Goal: Information Seeking & Learning: Learn about a topic

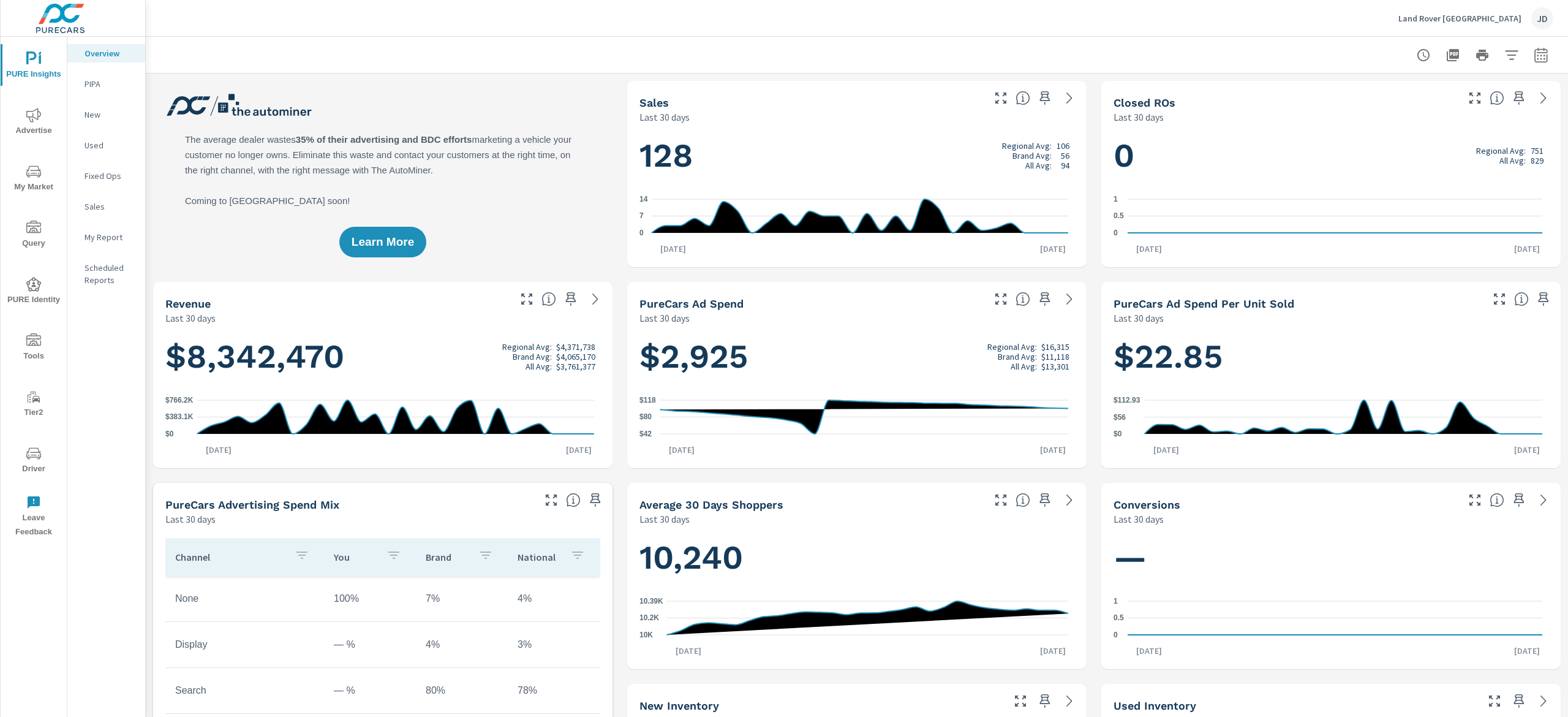
scroll to position [1, 0]
click at [20, 186] on span "My Market" at bounding box center [34, 179] width 59 height 30
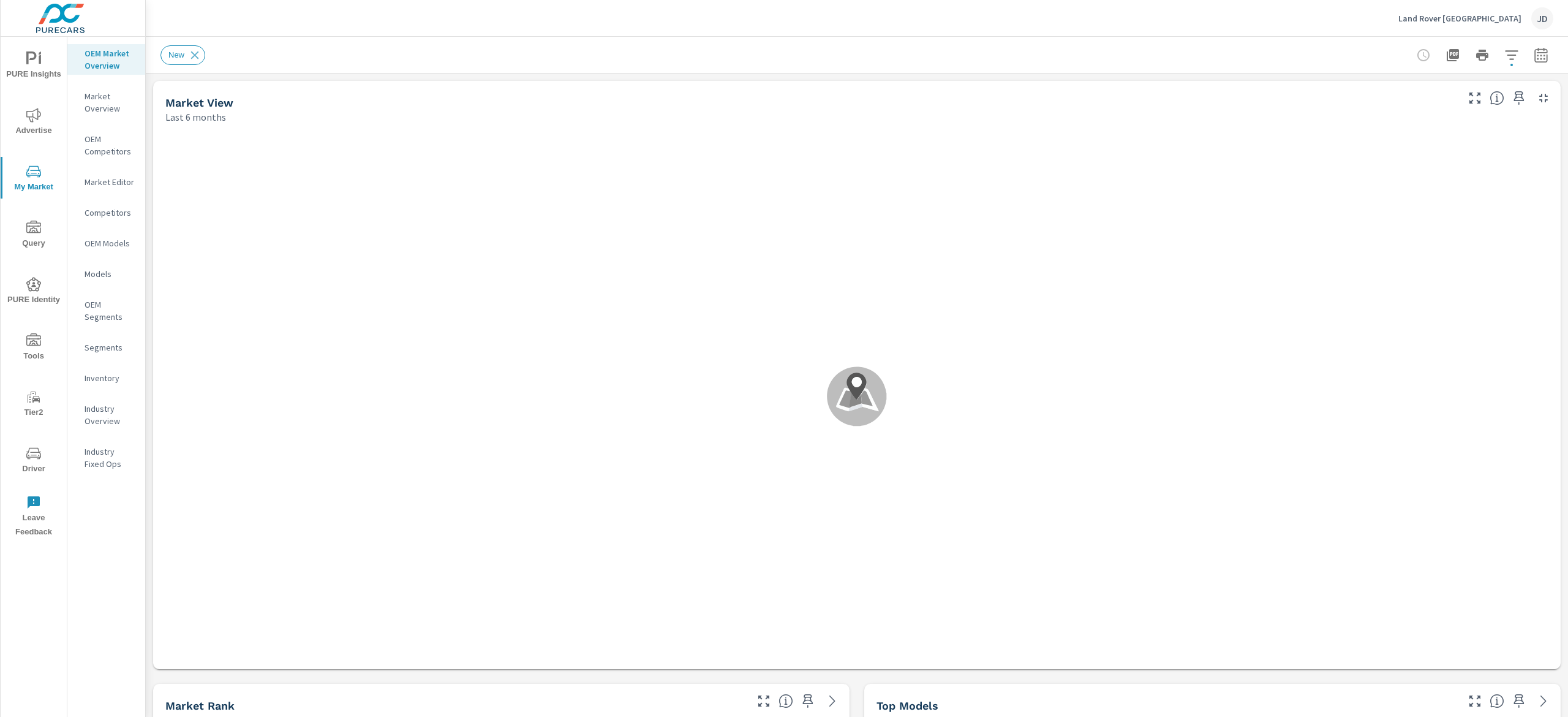
scroll to position [1, 0]
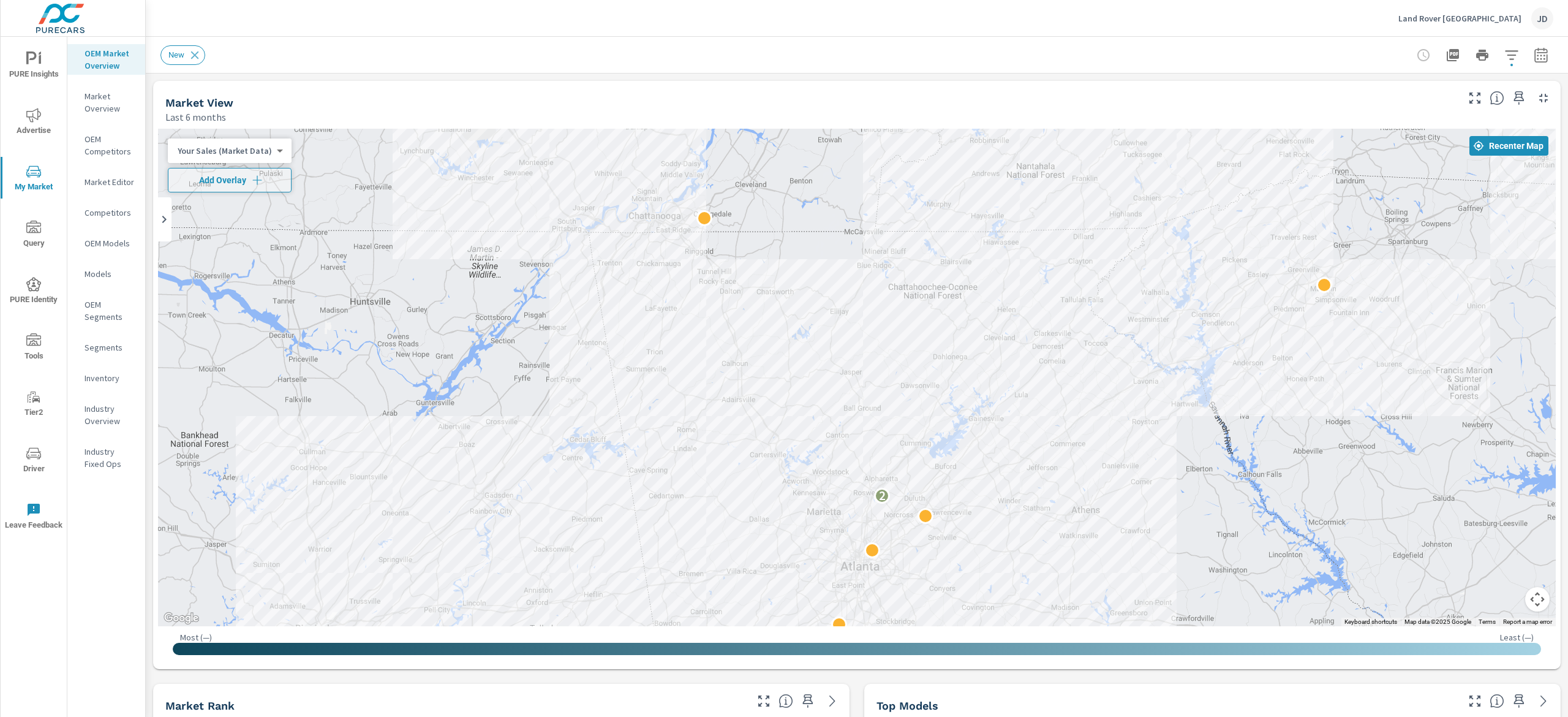
drag, startPoint x: 914, startPoint y: 260, endPoint x: 938, endPoint y: 398, distance: 140.1
click at [938, 398] on div "2" at bounding box center [856, 377] width 1398 height 497
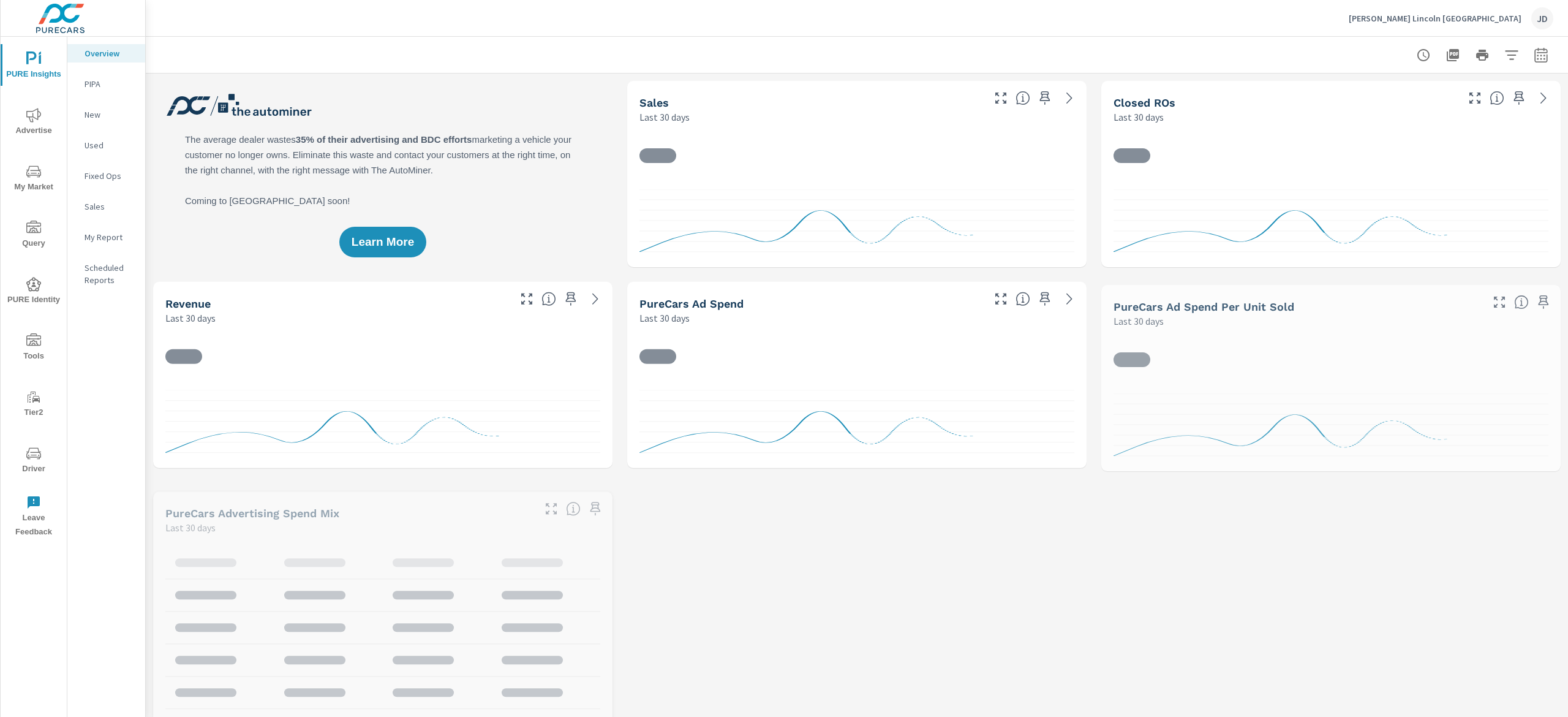
click at [33, 171] on icon "nav menu" at bounding box center [34, 171] width 15 height 15
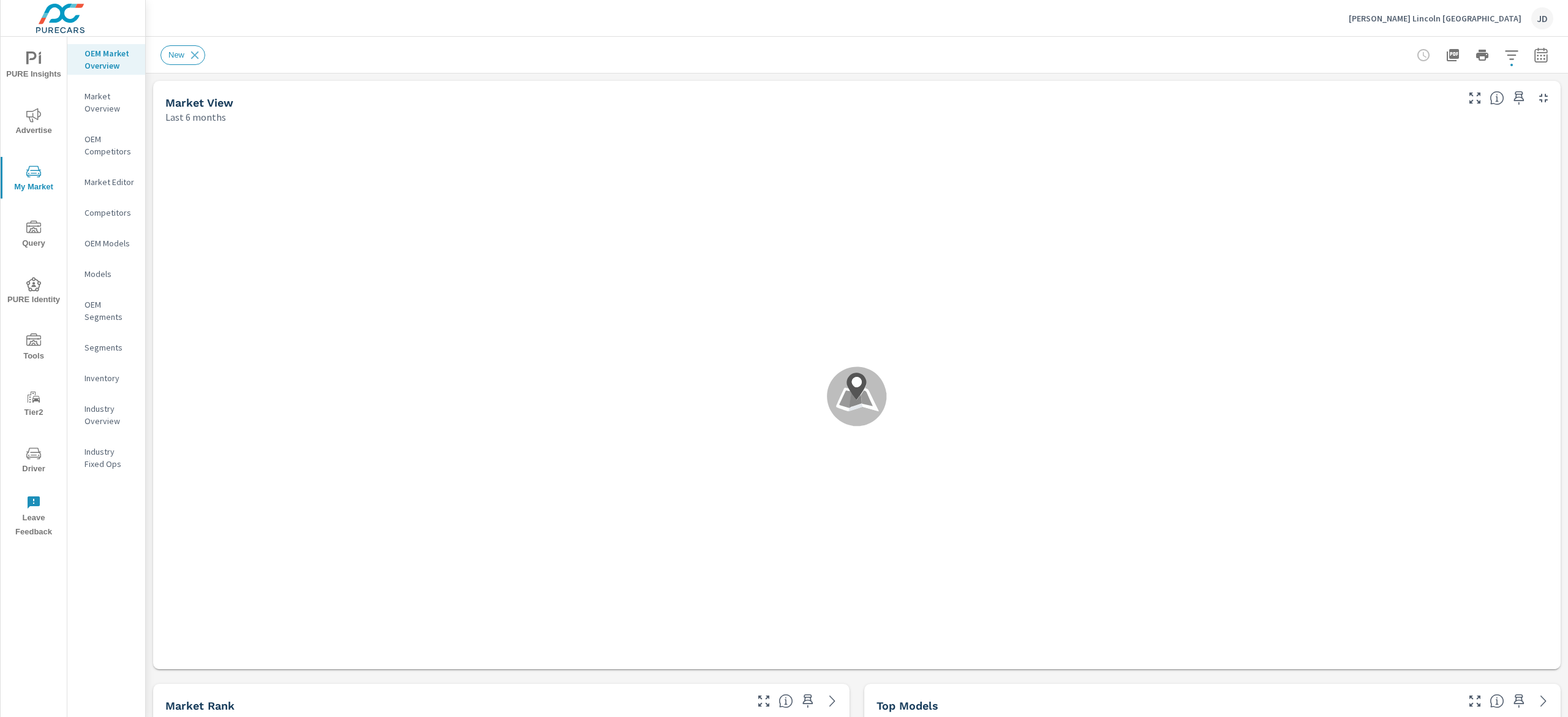
scroll to position [1, 0]
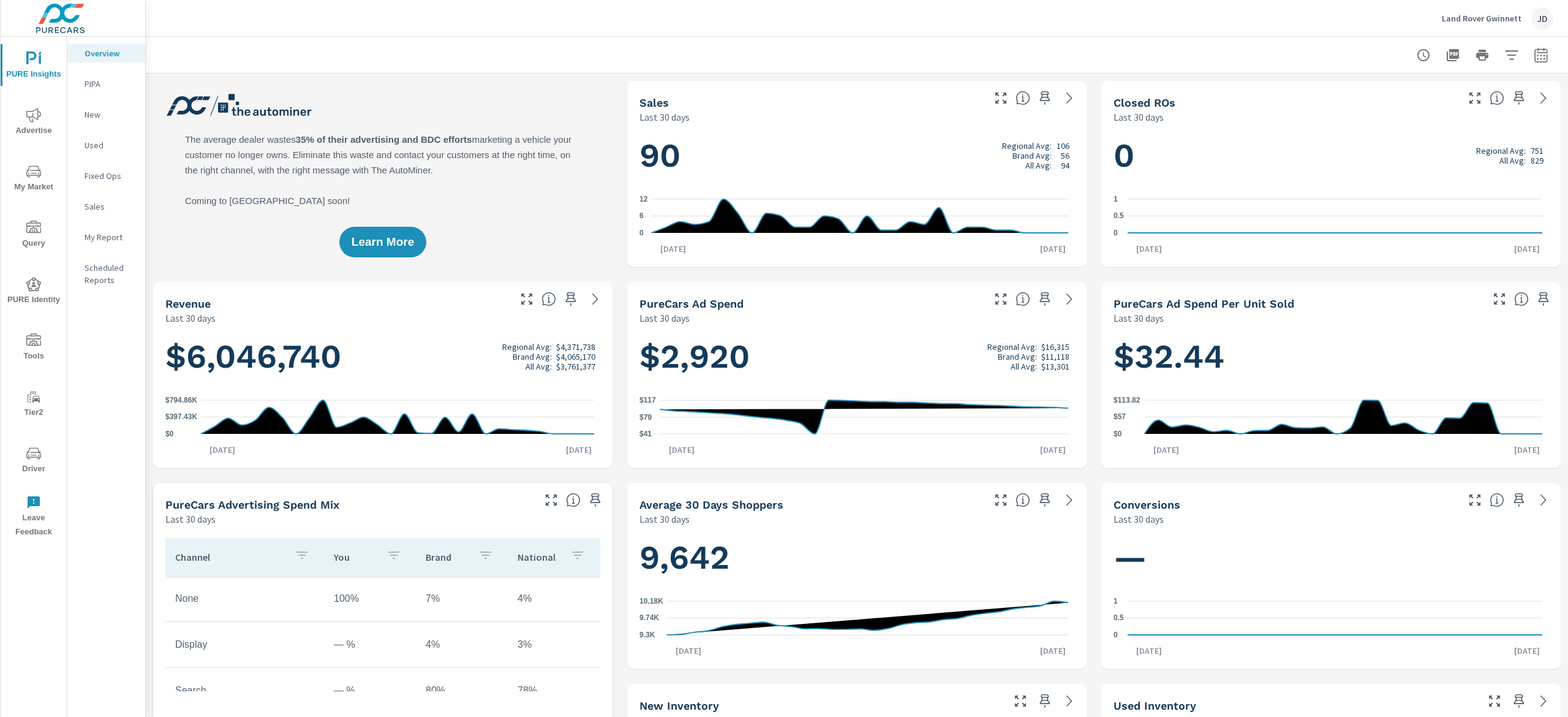
click at [35, 182] on span "My Market" at bounding box center [34, 179] width 59 height 30
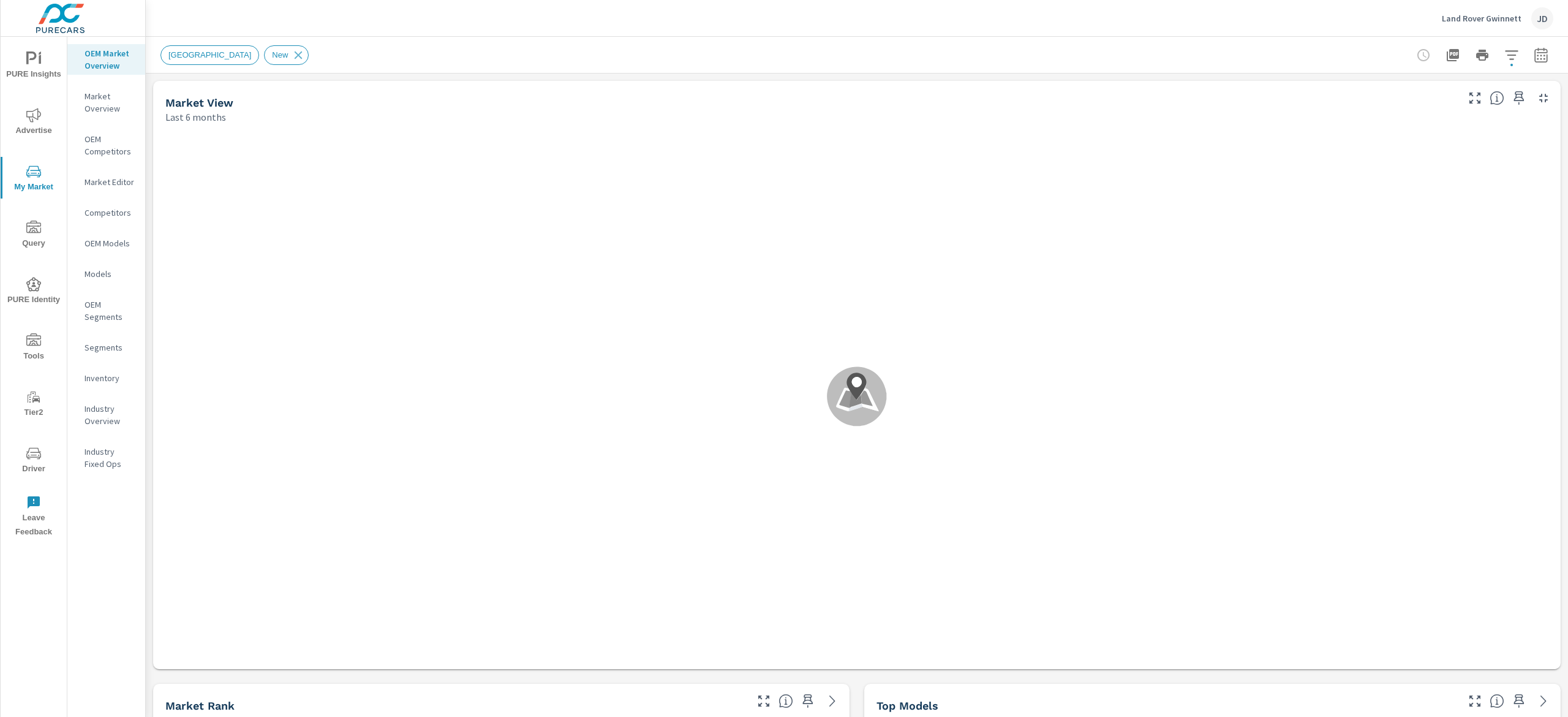
scroll to position [1, 0]
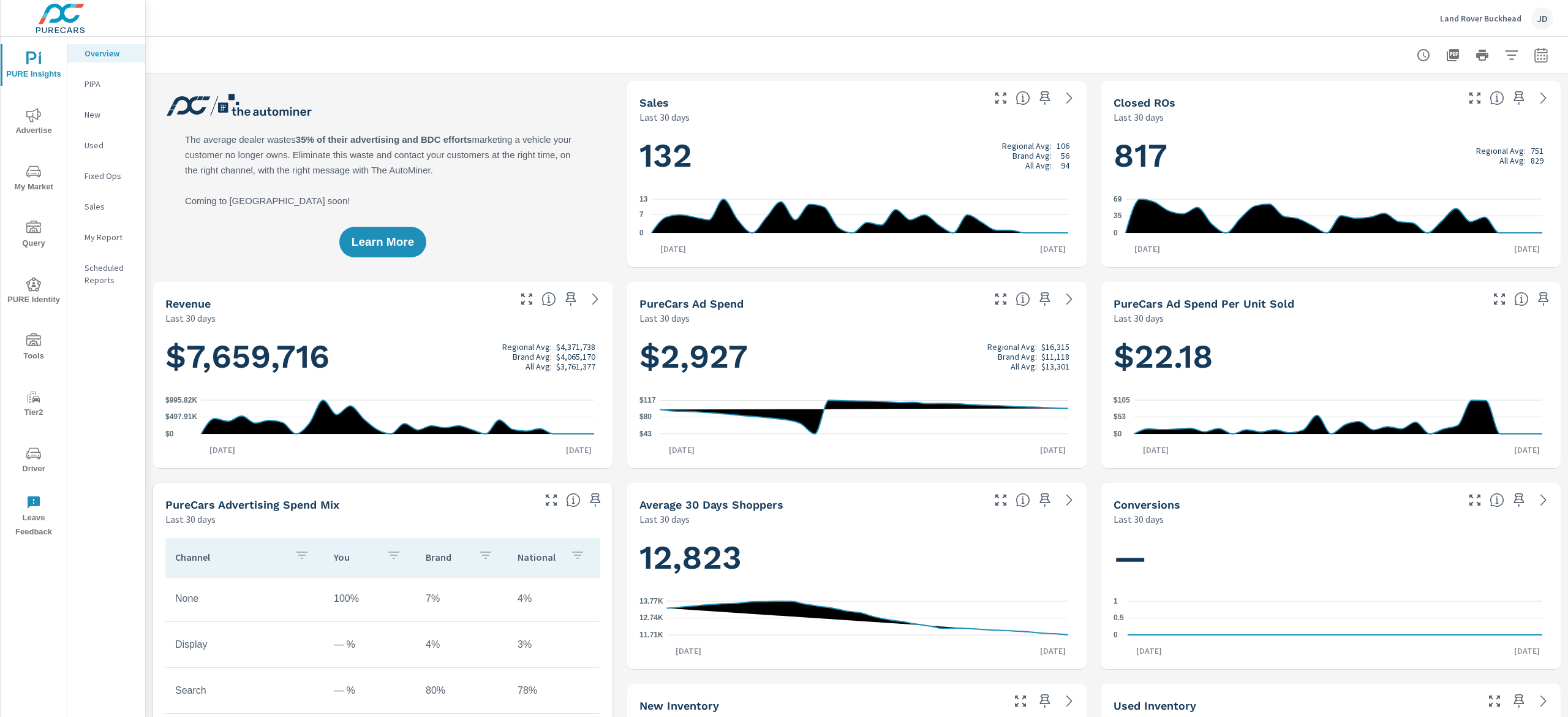
scroll to position [1, 0]
click at [39, 181] on span "My Market" at bounding box center [34, 179] width 59 height 30
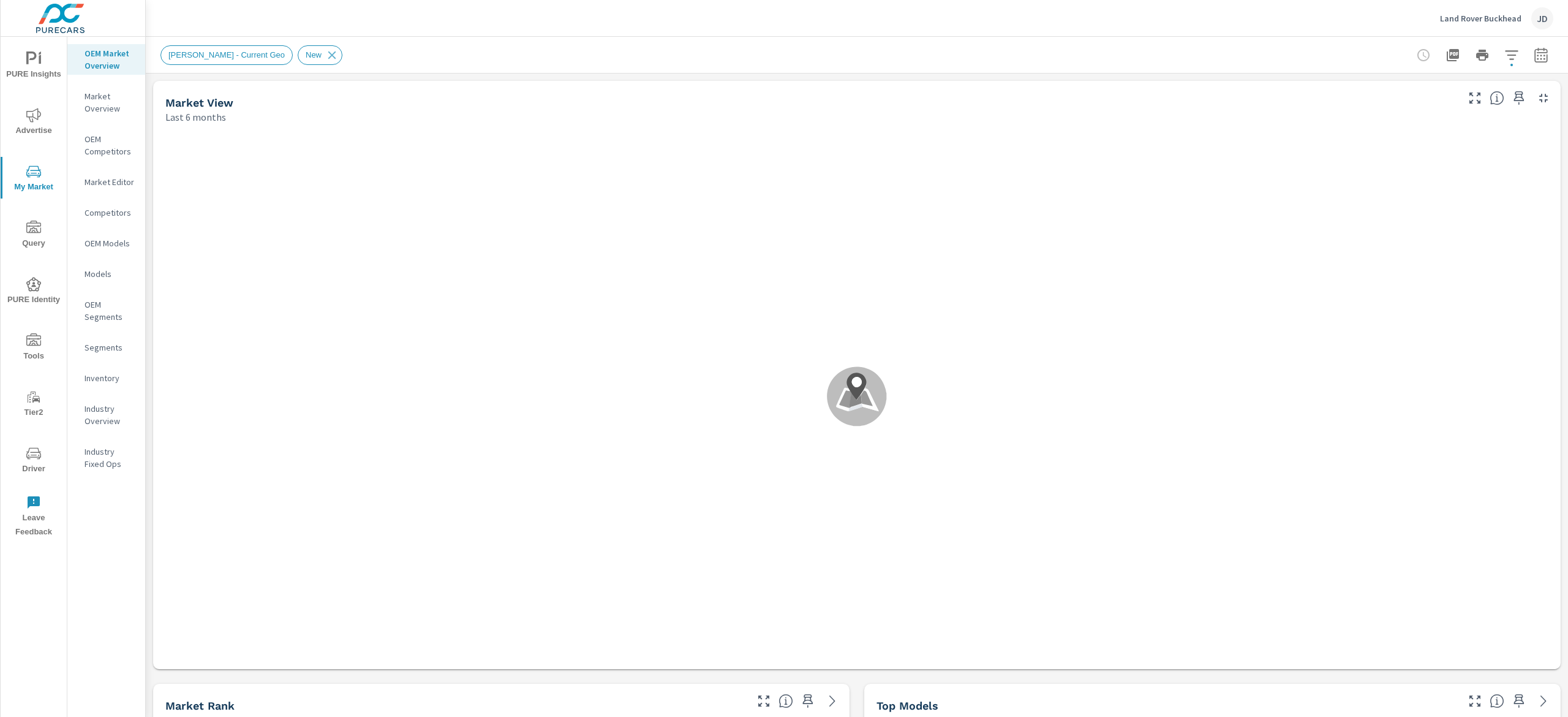
scroll to position [1, 0]
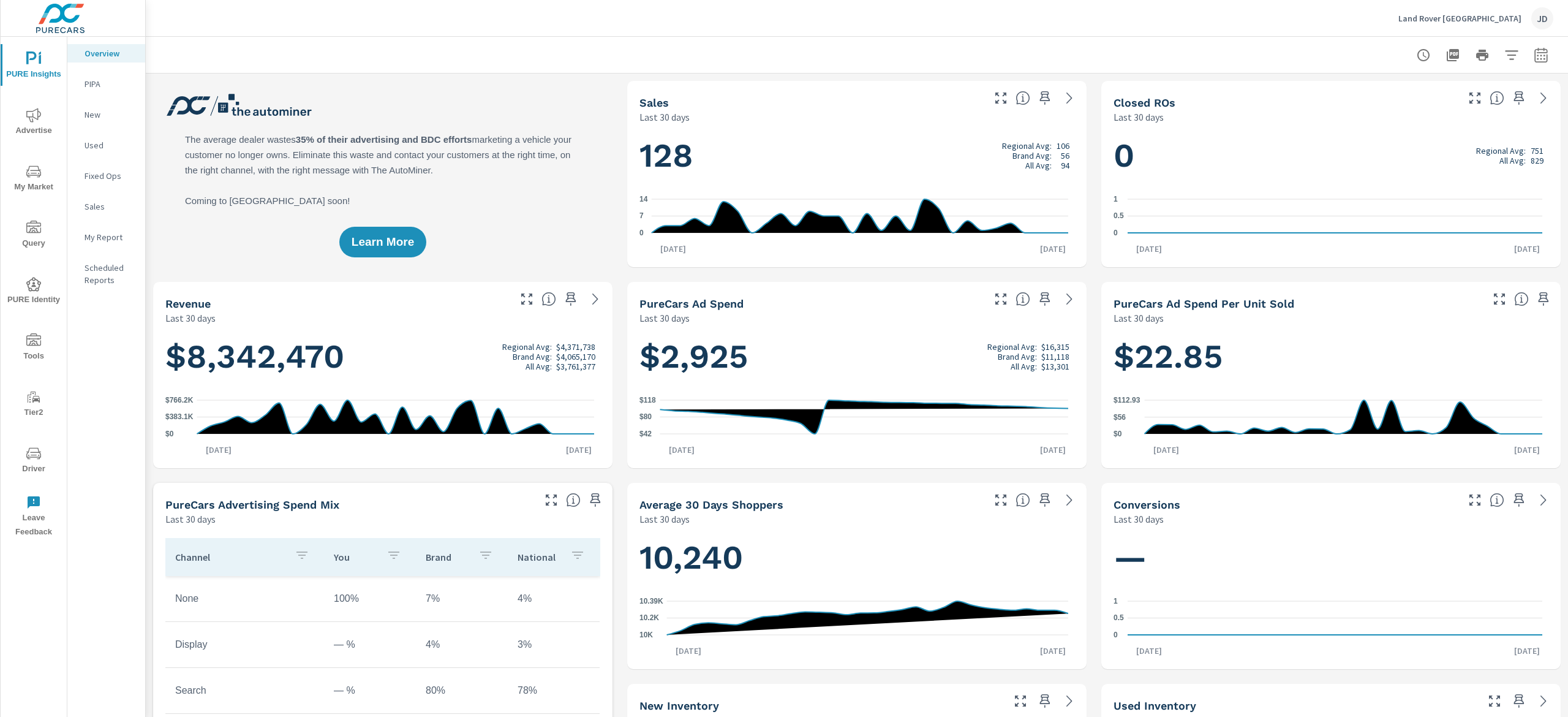
scroll to position [1, 0]
click at [48, 176] on span "My Market" at bounding box center [34, 179] width 59 height 30
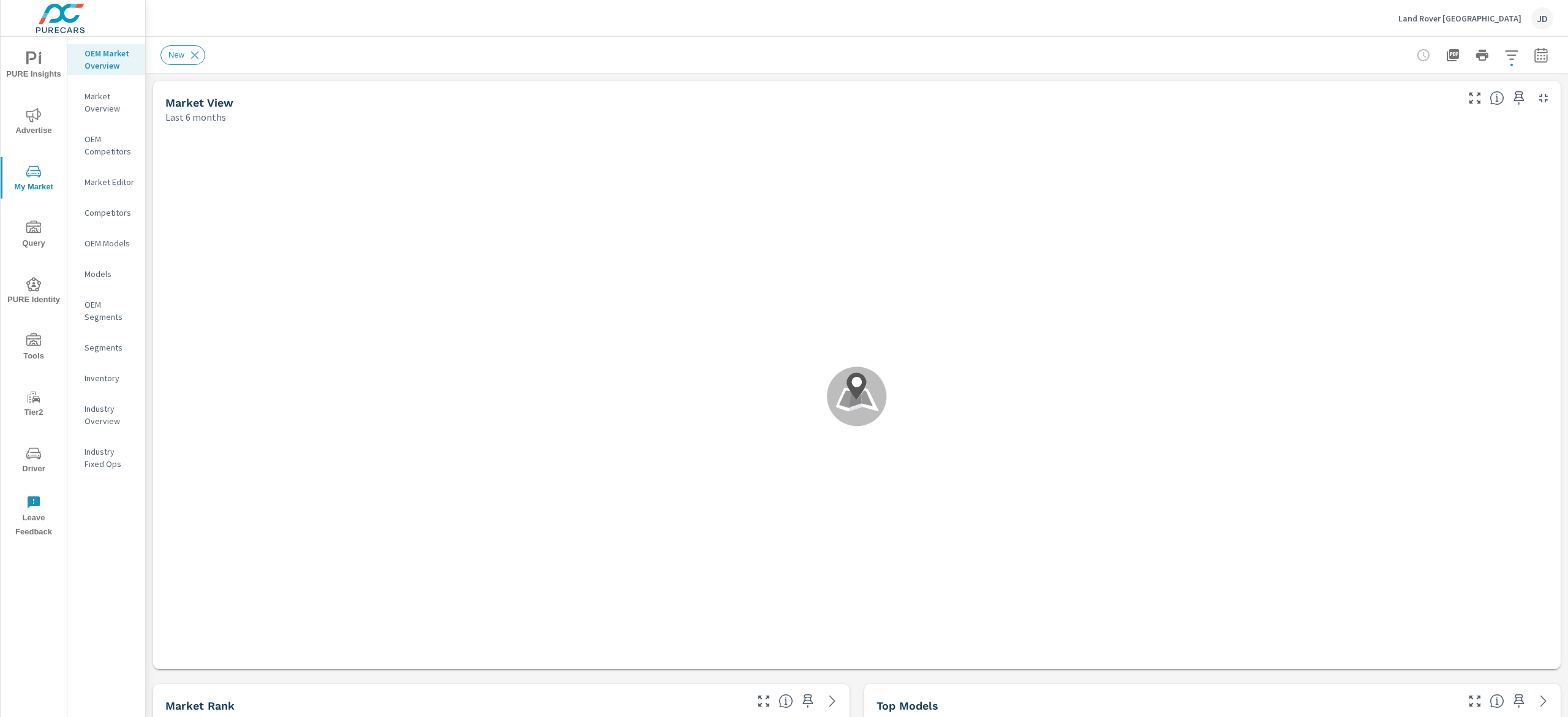
scroll to position [1, 0]
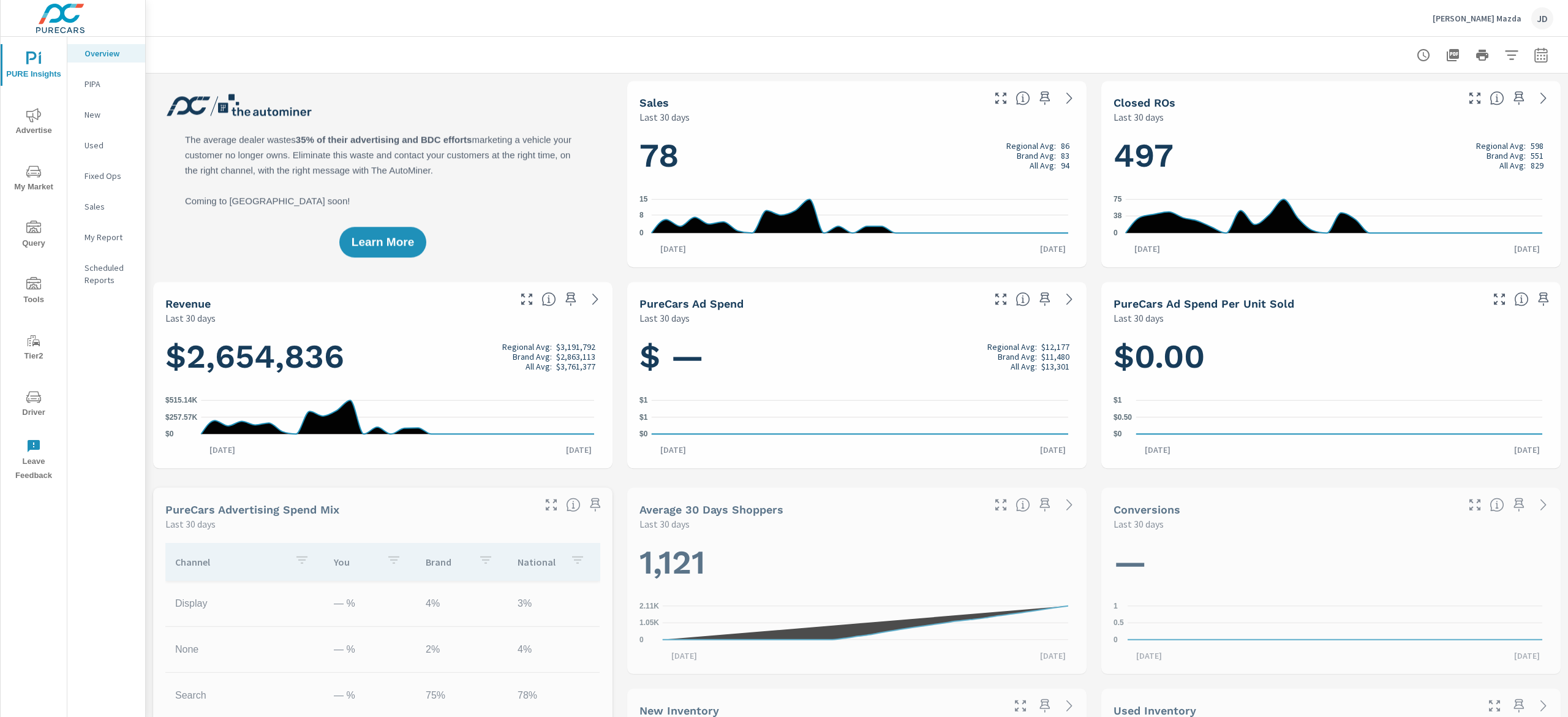
scroll to position [1, 0]
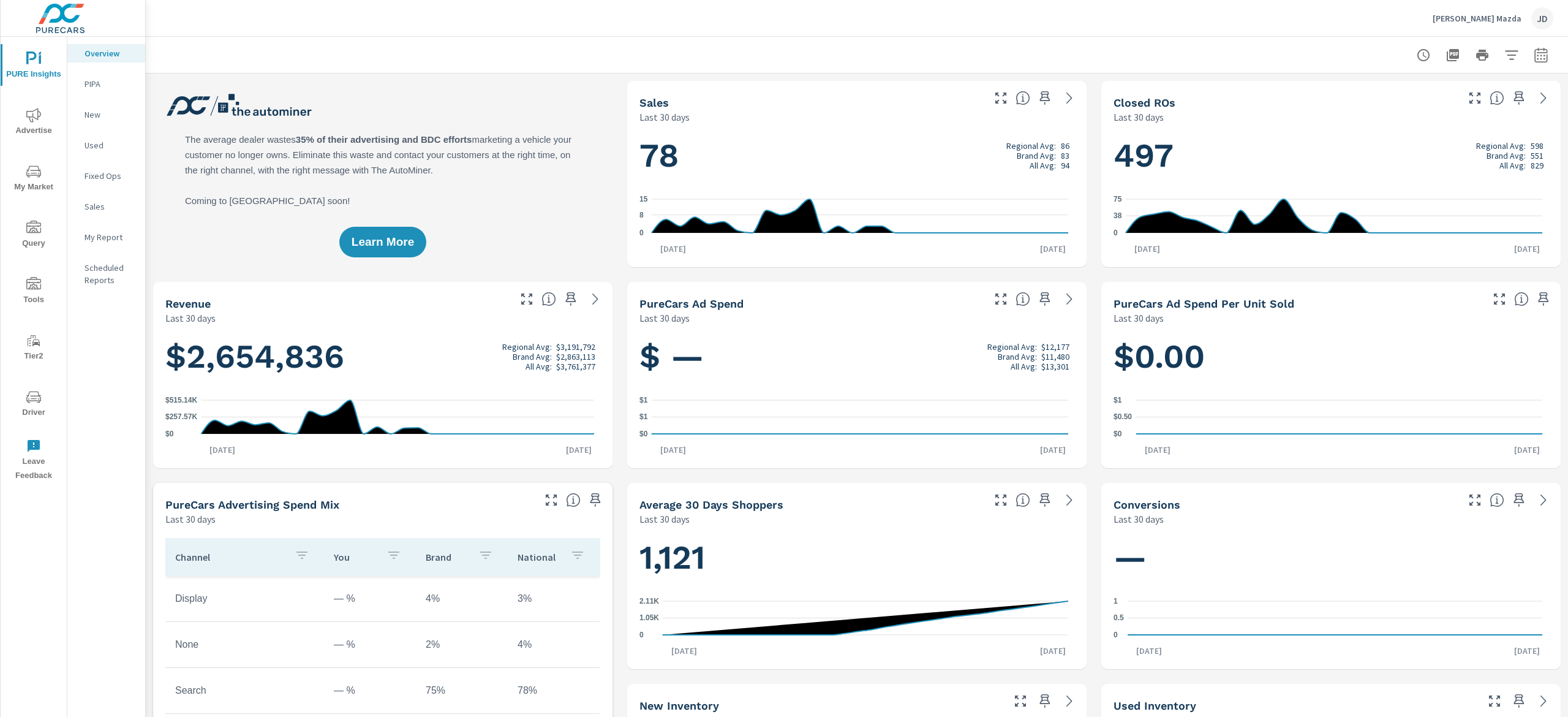
scroll to position [1, 0]
click at [20, 186] on span "My Market" at bounding box center [34, 179] width 59 height 30
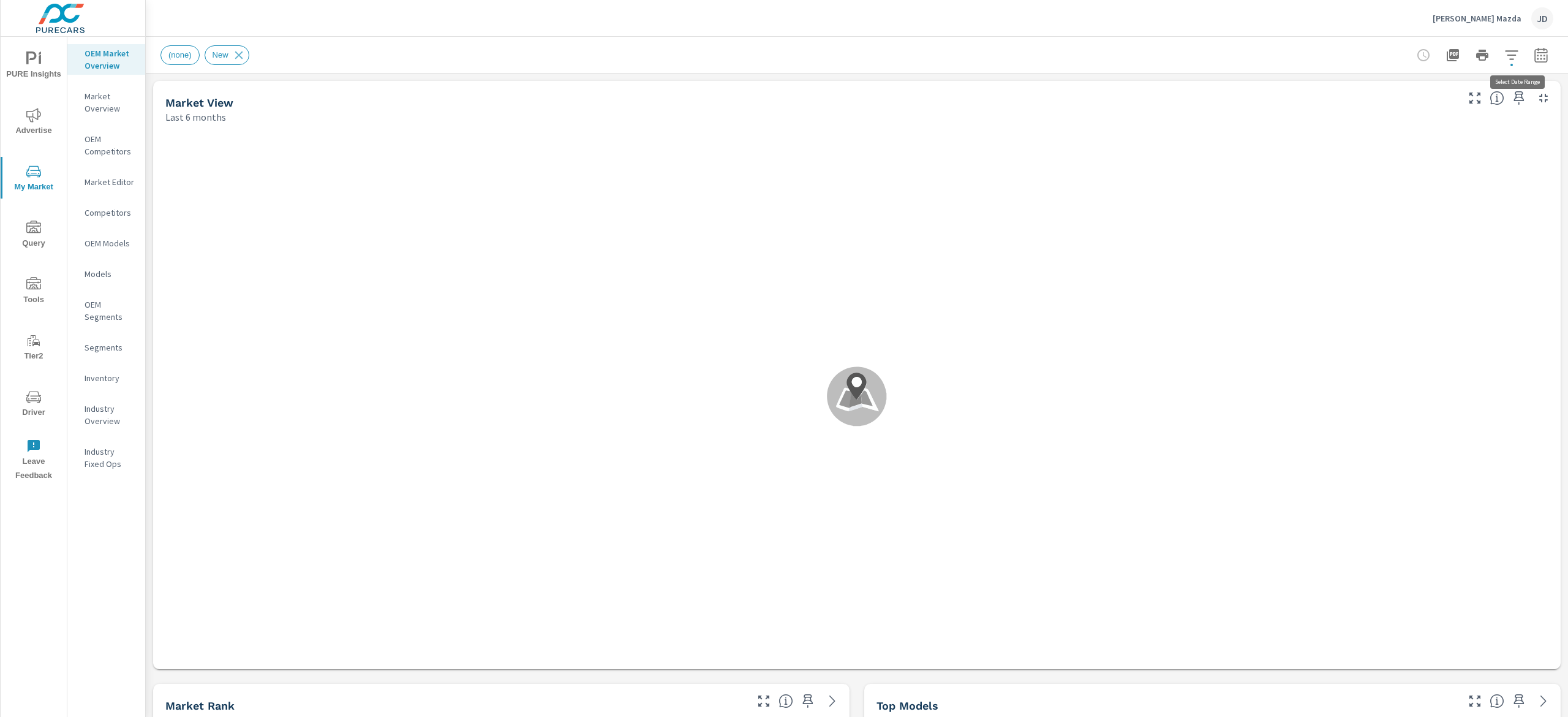
scroll to position [1, 0]
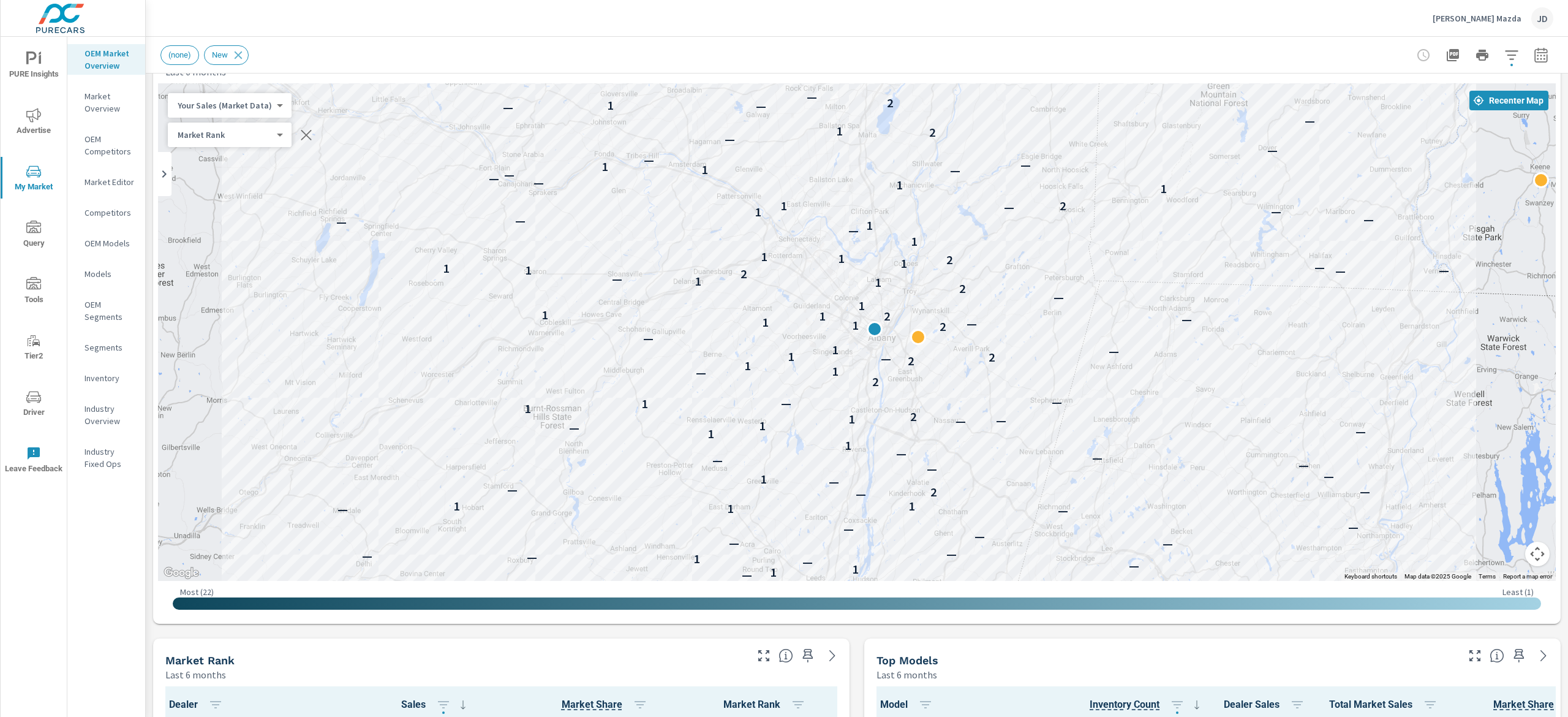
scroll to position [66, 0]
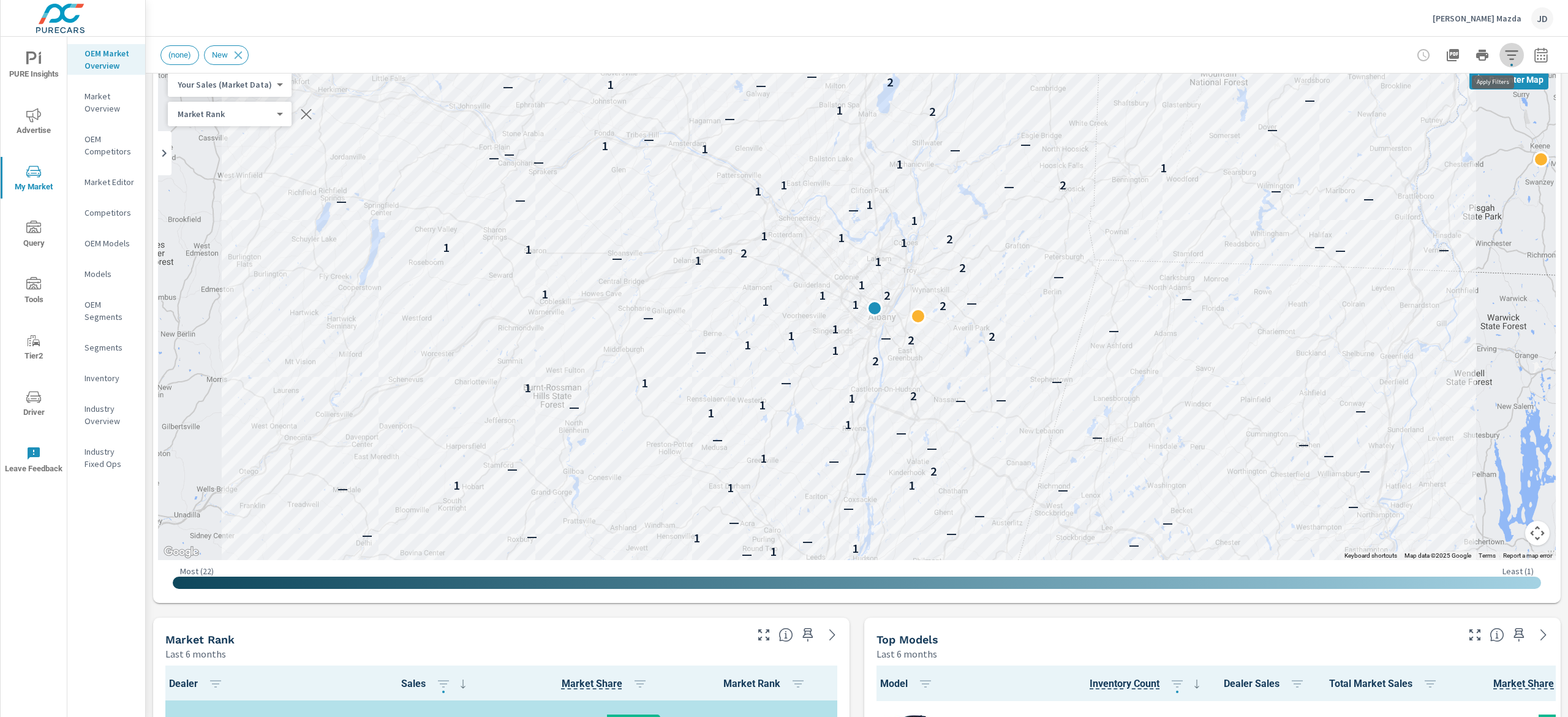
click at [1273, 54] on icon "button" at bounding box center [1511, 55] width 13 height 9
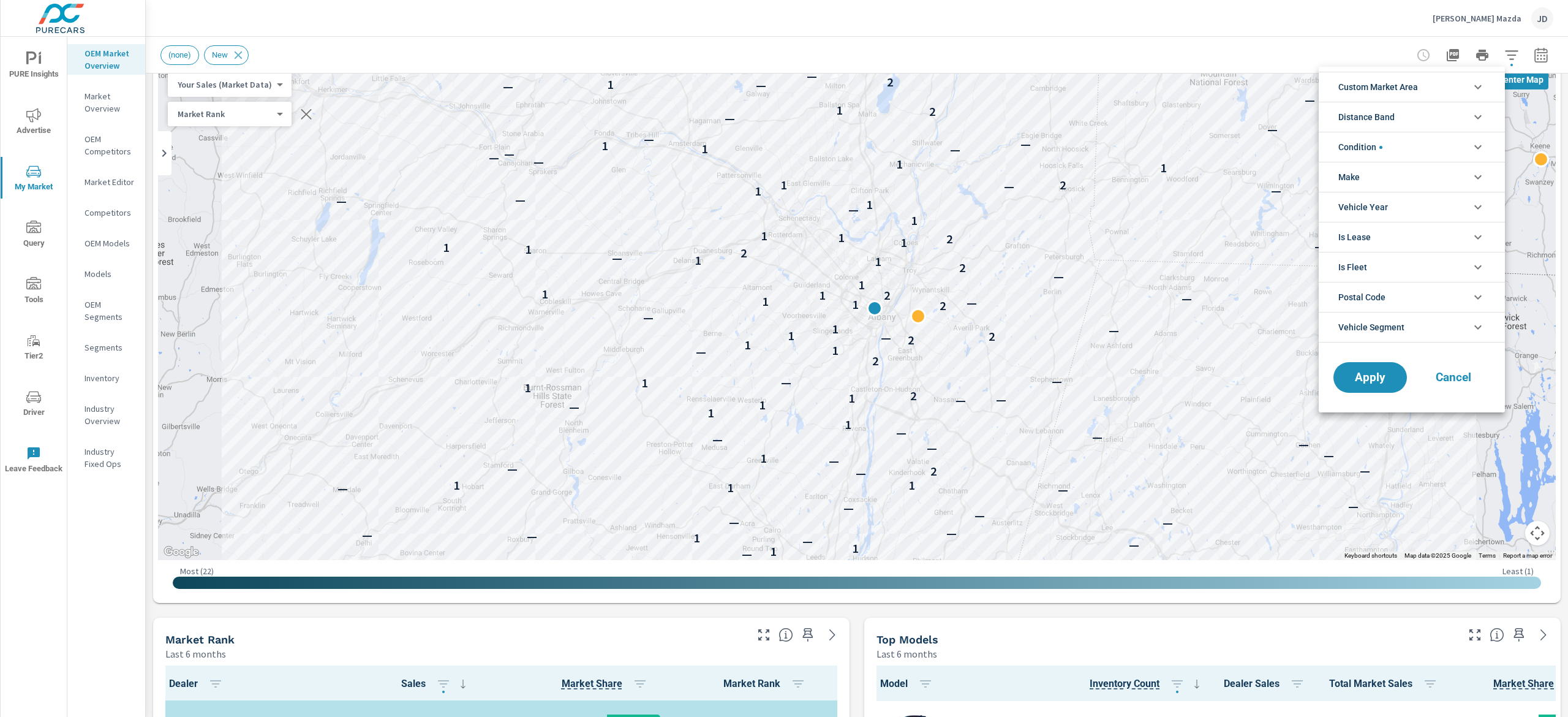
click at [1273, 112] on li "Distance Band" at bounding box center [1411, 116] width 186 height 30
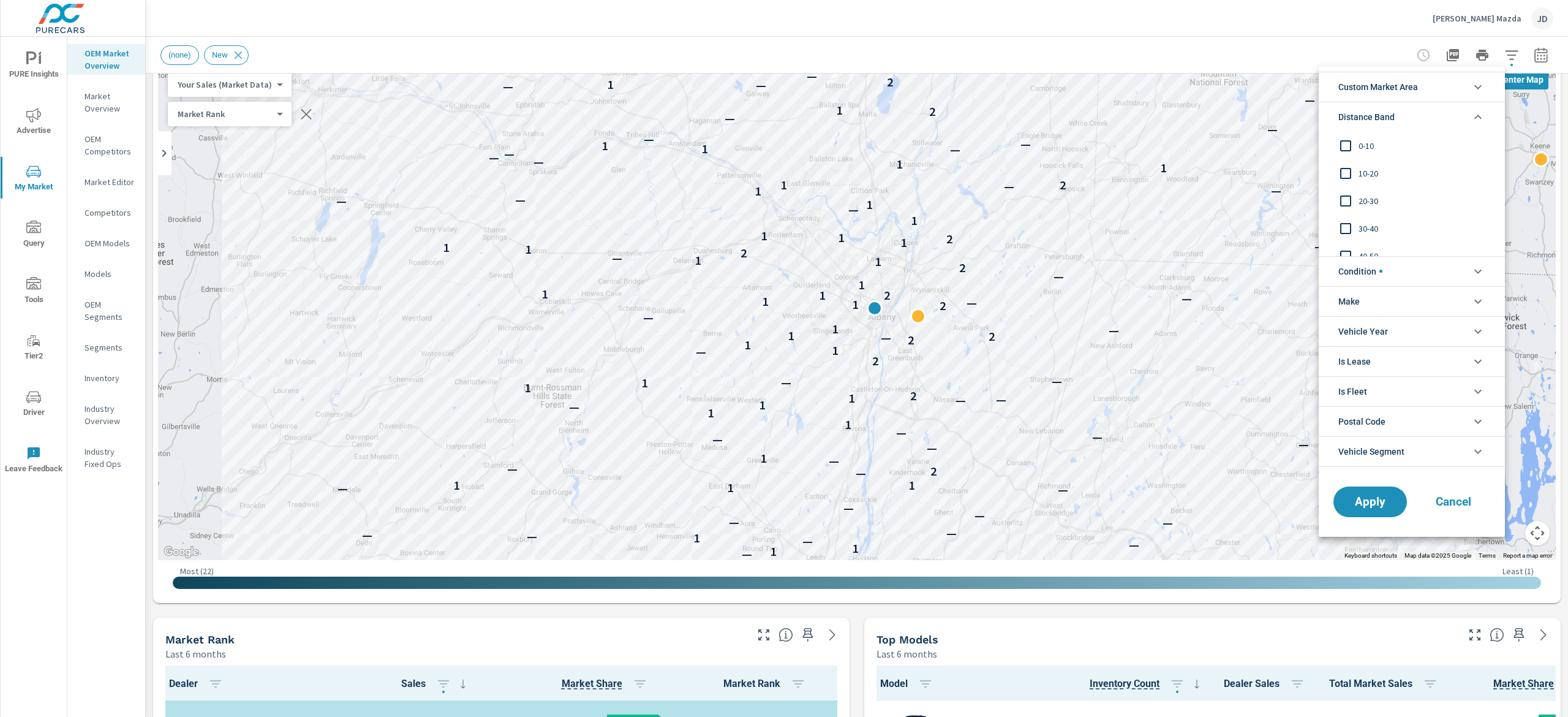
drag, startPoint x: 1365, startPoint y: 172, endPoint x: 1355, endPoint y: 138, distance: 35.4
click at [1273, 171] on span "10-20" at bounding box center [1425, 173] width 134 height 15
click at [1273, 132] on span "Distance Band" at bounding box center [1366, 117] width 56 height 29
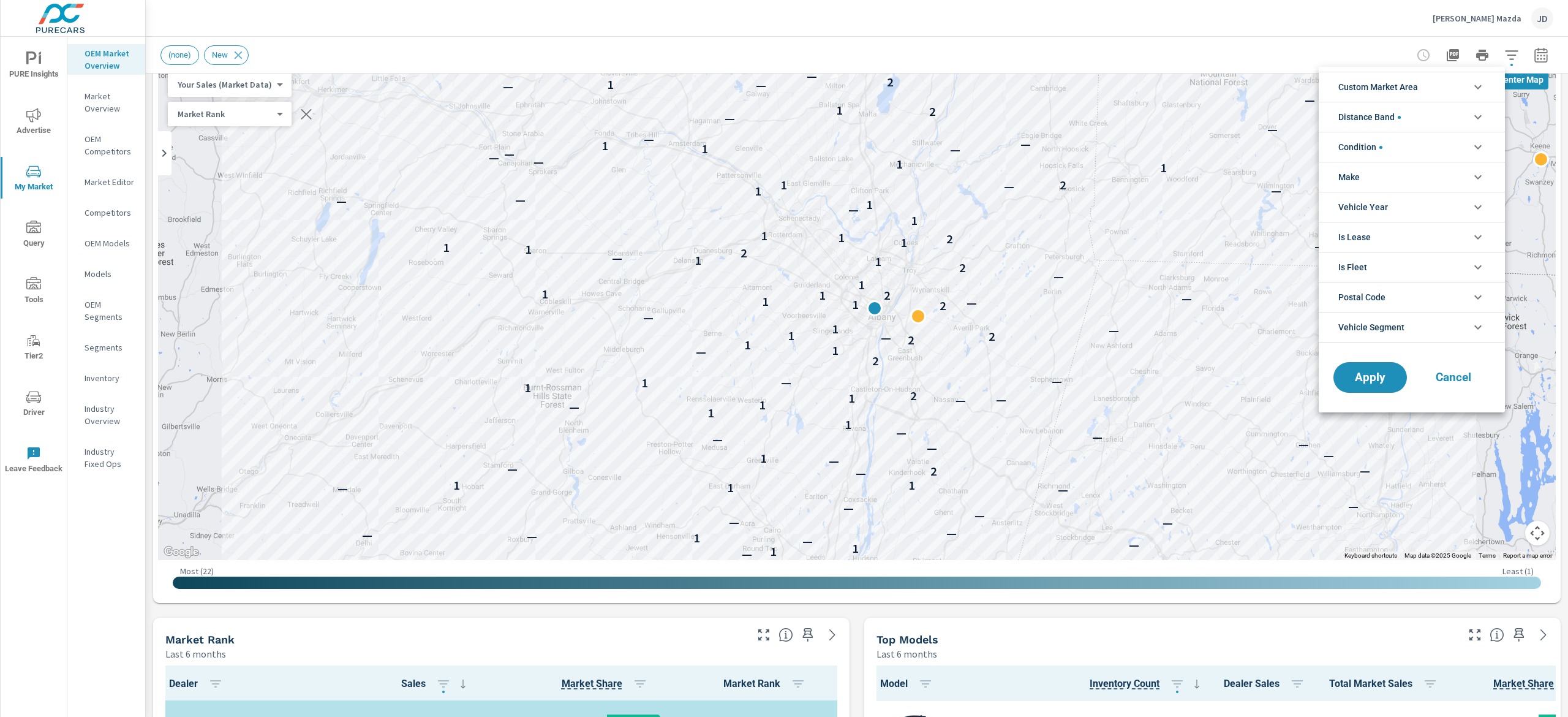
click at [1273, 120] on span "Distance Band" at bounding box center [1369, 117] width 62 height 29
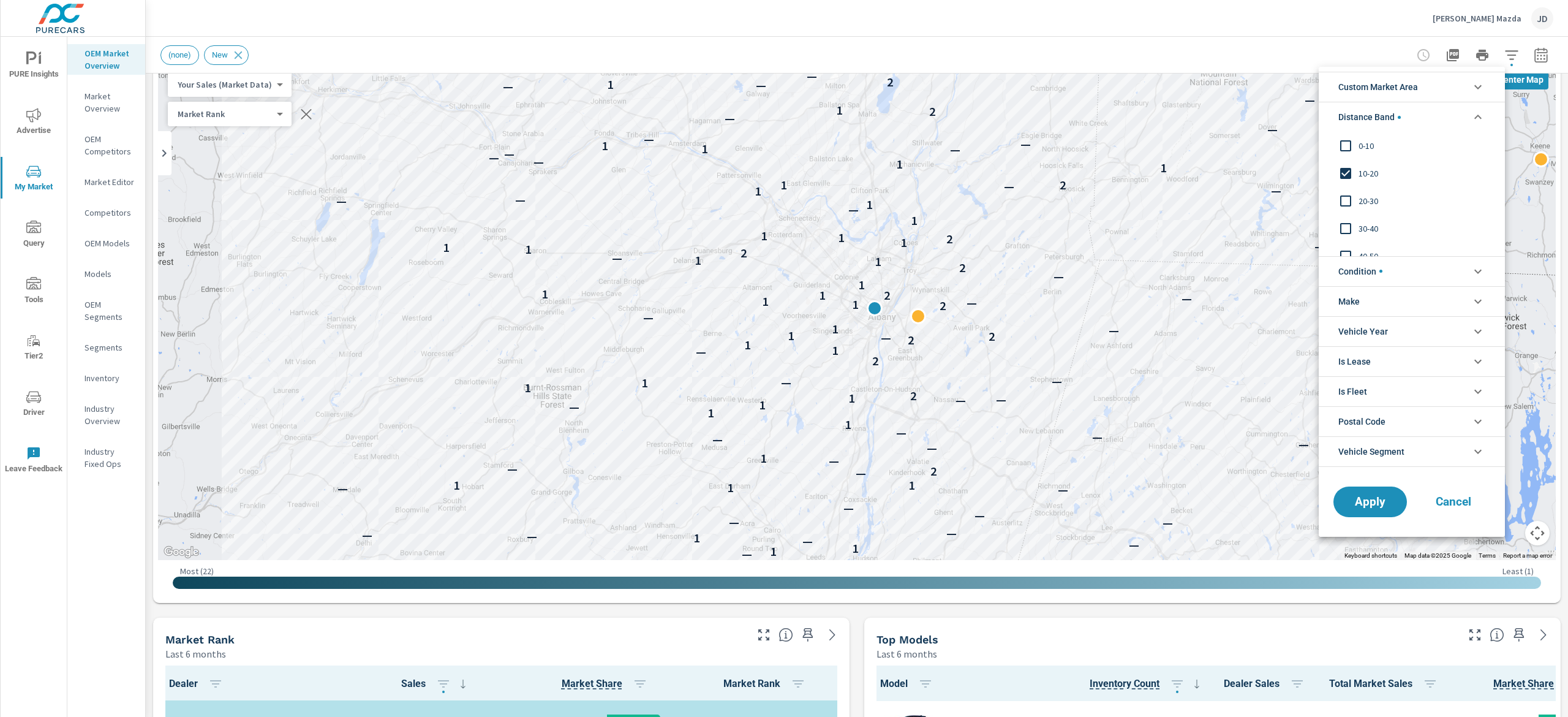
click at [1273, 147] on input "filter options" at bounding box center [1345, 145] width 26 height 26
click at [1273, 199] on input "filter options" at bounding box center [1345, 201] width 26 height 26
click at [1273, 490] on button "Apply" at bounding box center [1370, 501] width 76 height 32
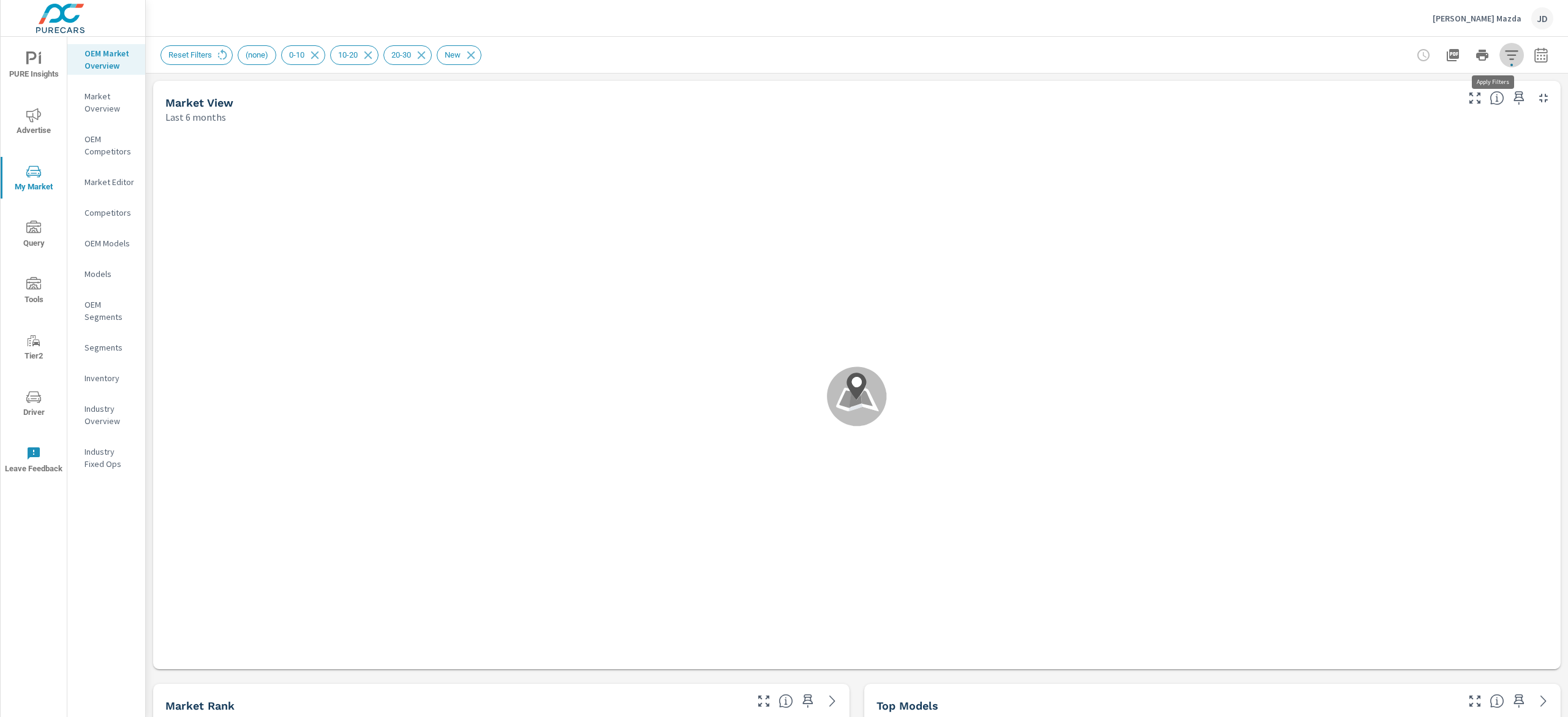
click at [1273, 53] on icon "button" at bounding box center [1511, 55] width 15 height 15
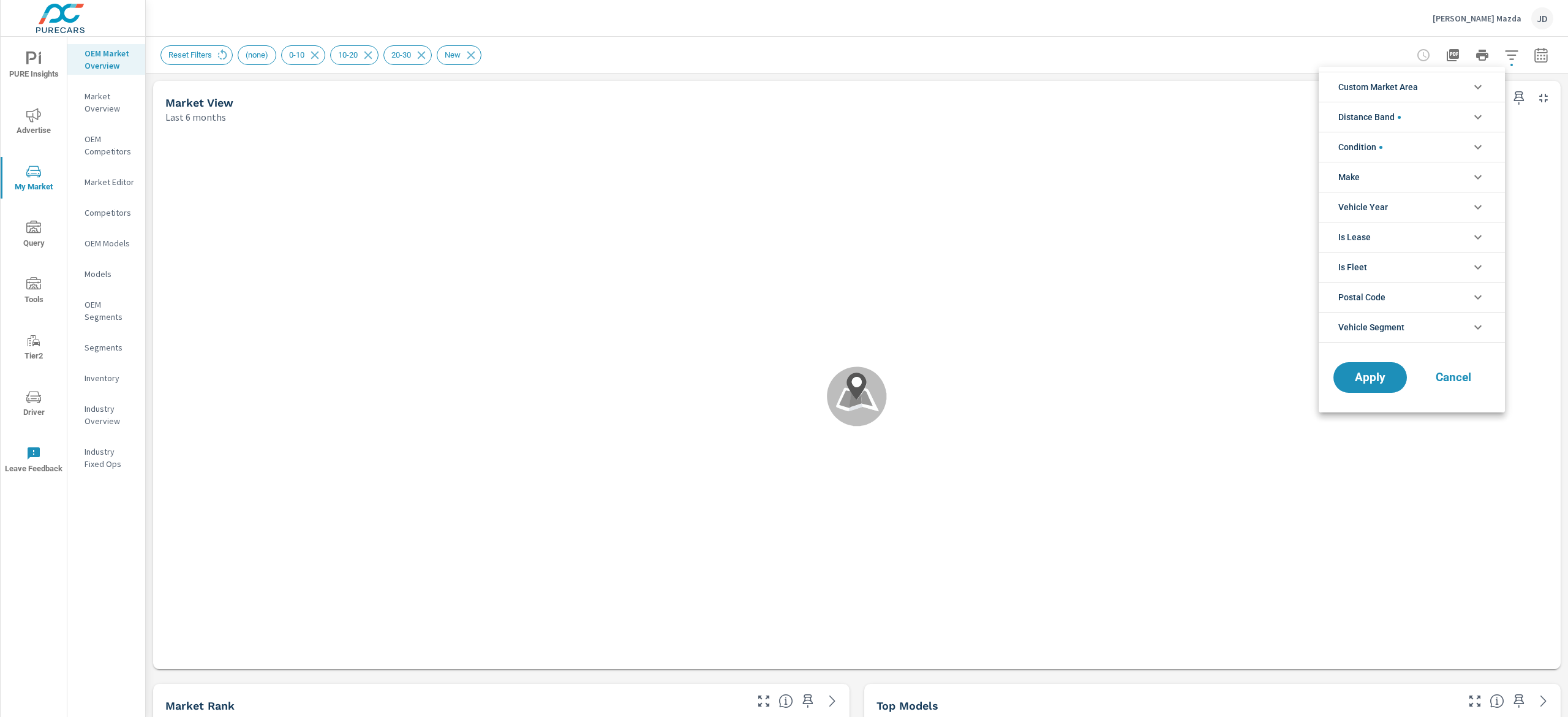
click at [1273, 89] on icon "filter options" at bounding box center [1478, 87] width 15 height 15
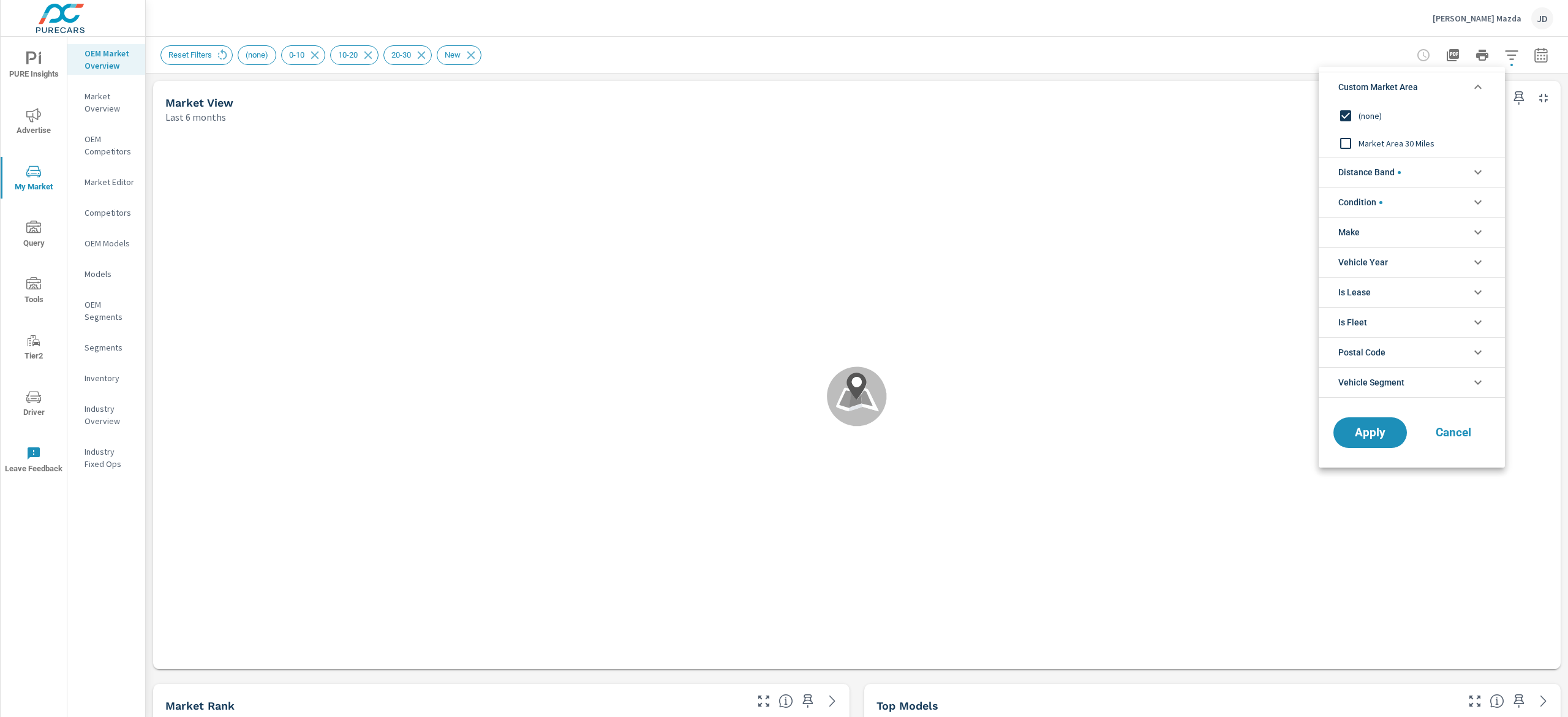
click at [1273, 39] on div at bounding box center [784, 358] width 1568 height 717
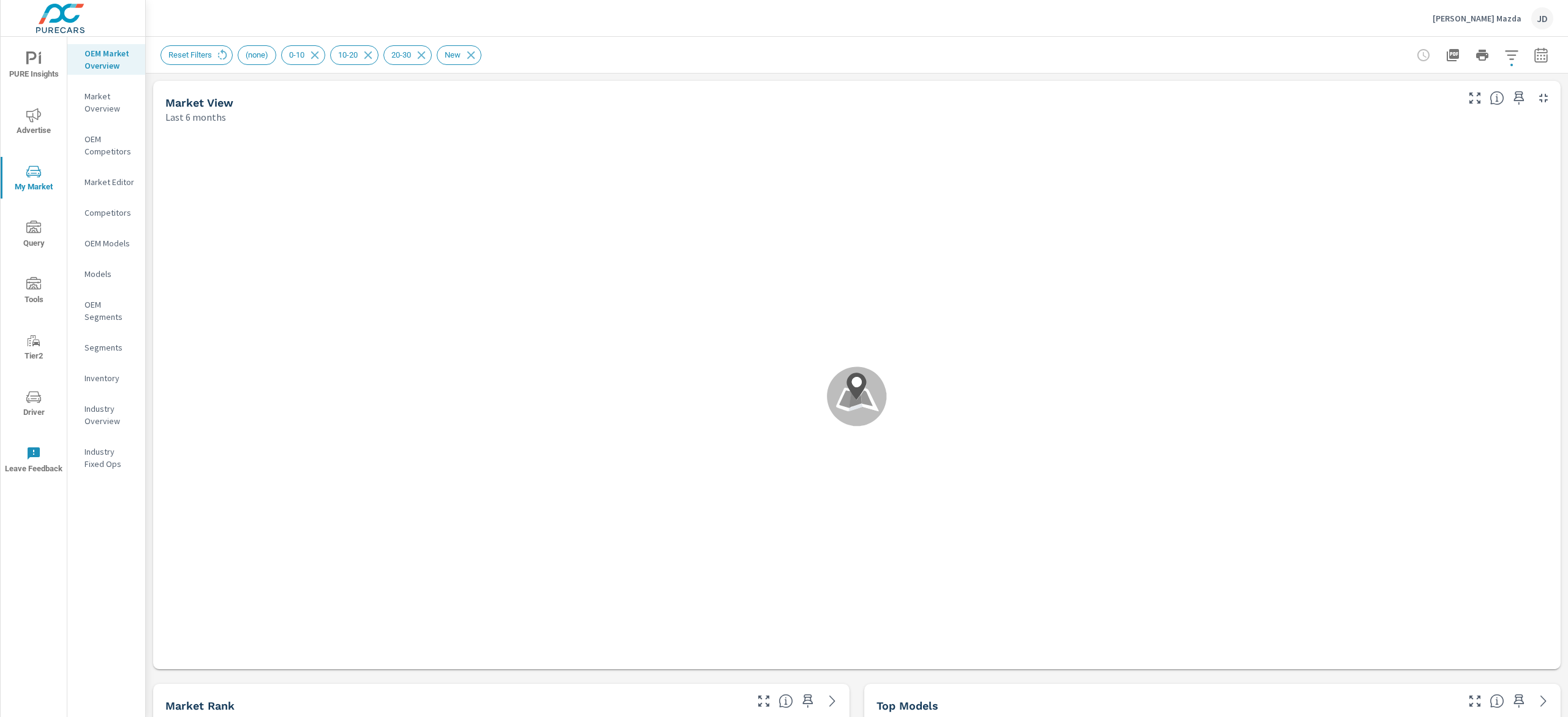
scroll to position [1, 0]
click at [1273, 55] on icon "button" at bounding box center [1511, 55] width 13 height 9
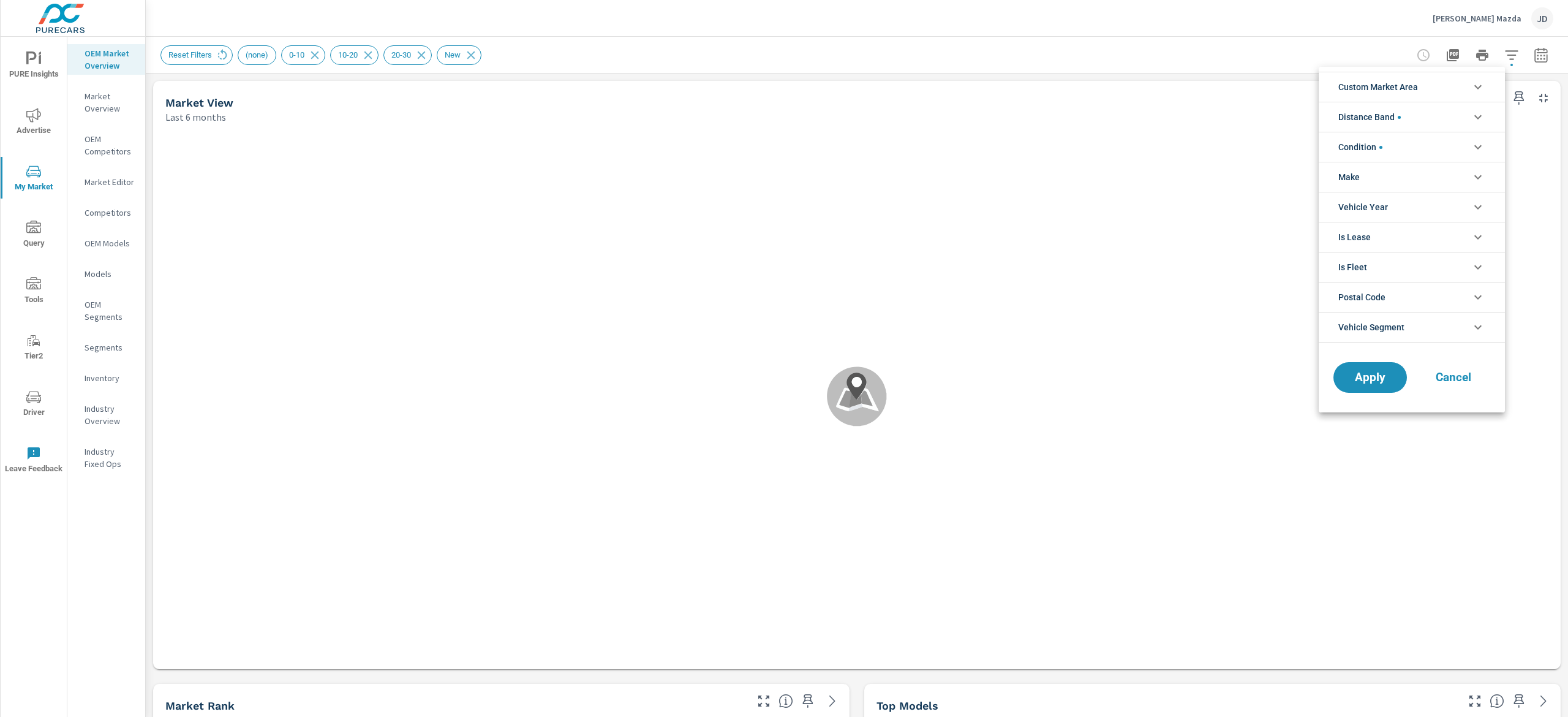
click at [1273, 93] on li "Custom Market Area" at bounding box center [1411, 86] width 186 height 30
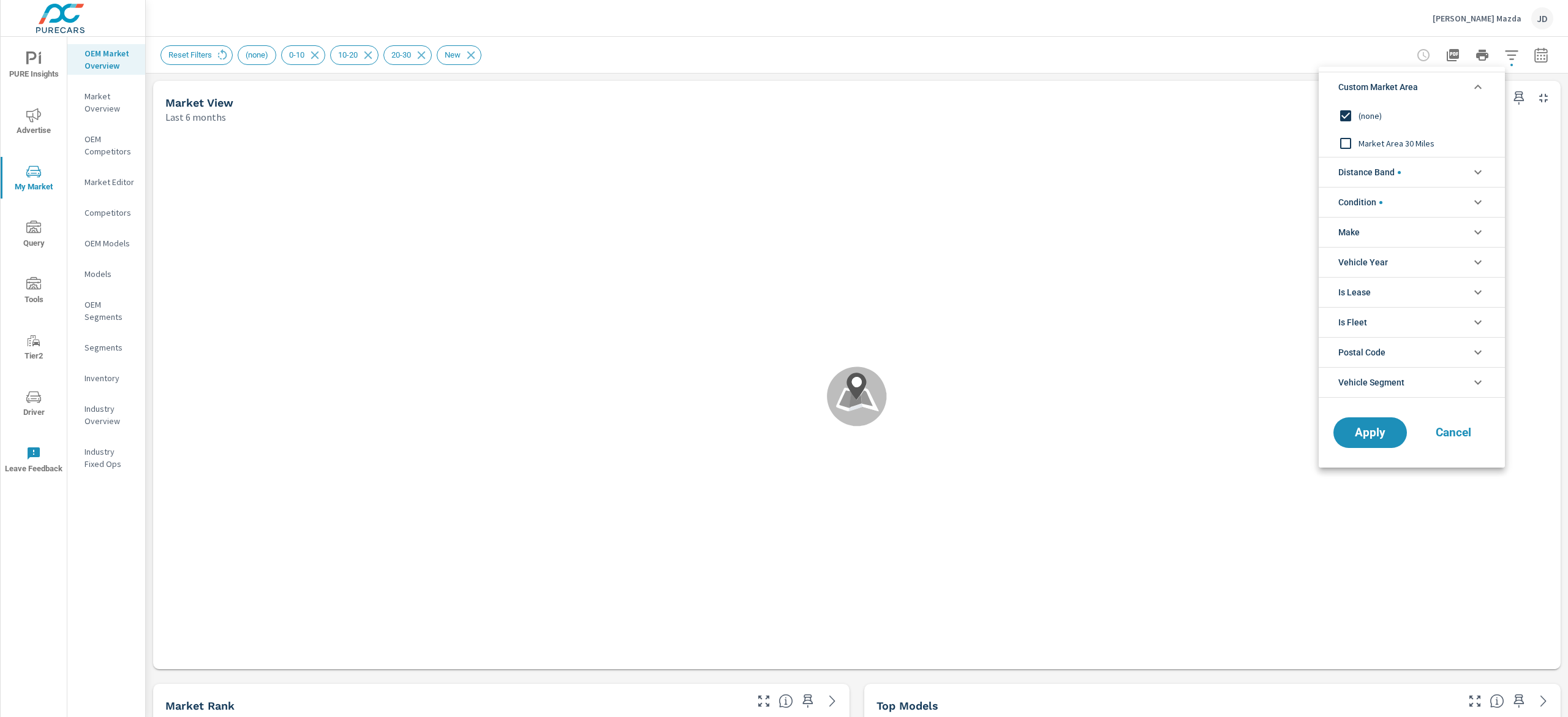
click at [1273, 143] on input "filter options" at bounding box center [1345, 143] width 26 height 26
click at [1273, 436] on span "Apply" at bounding box center [1370, 433] width 50 height 12
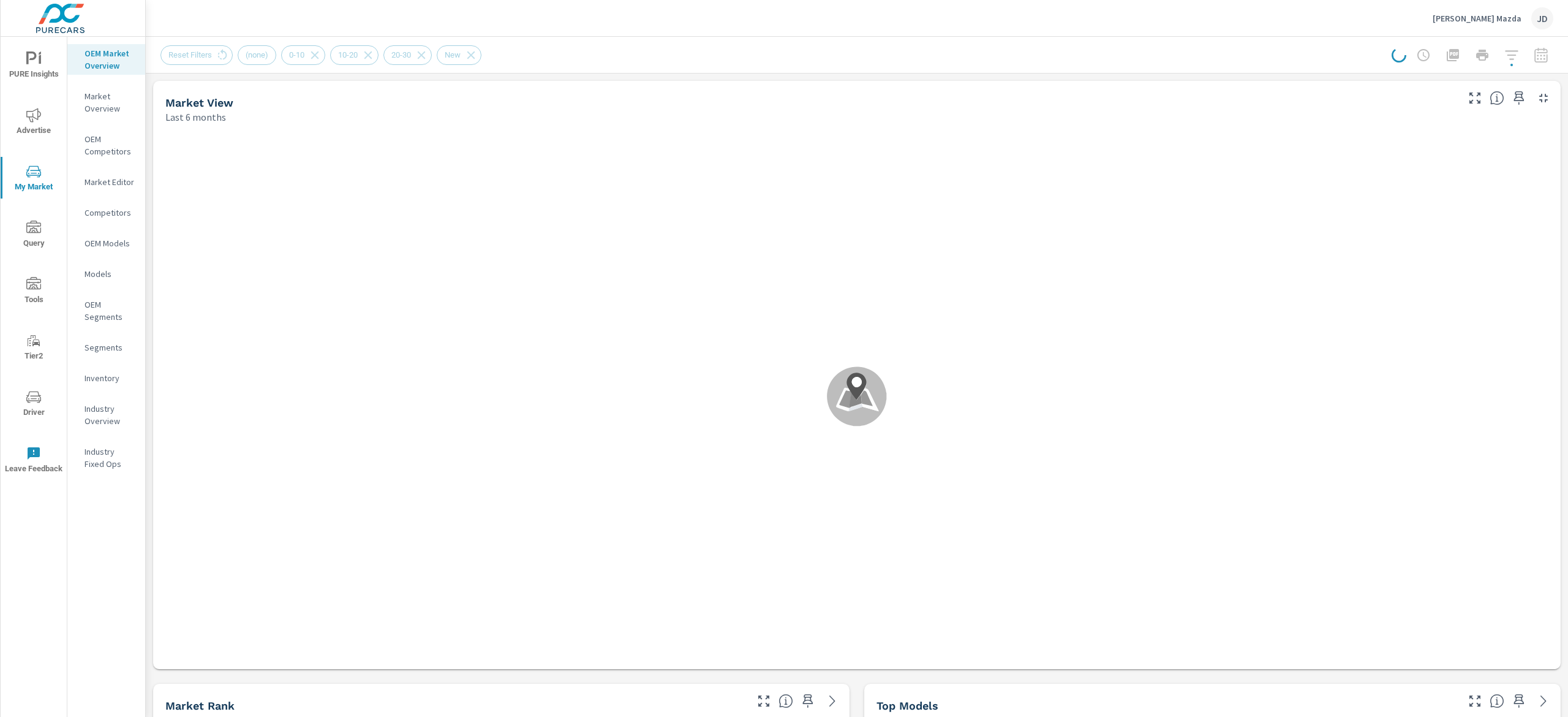
scroll to position [1, 0]
click at [1273, 51] on button "button" at bounding box center [1541, 55] width 25 height 25
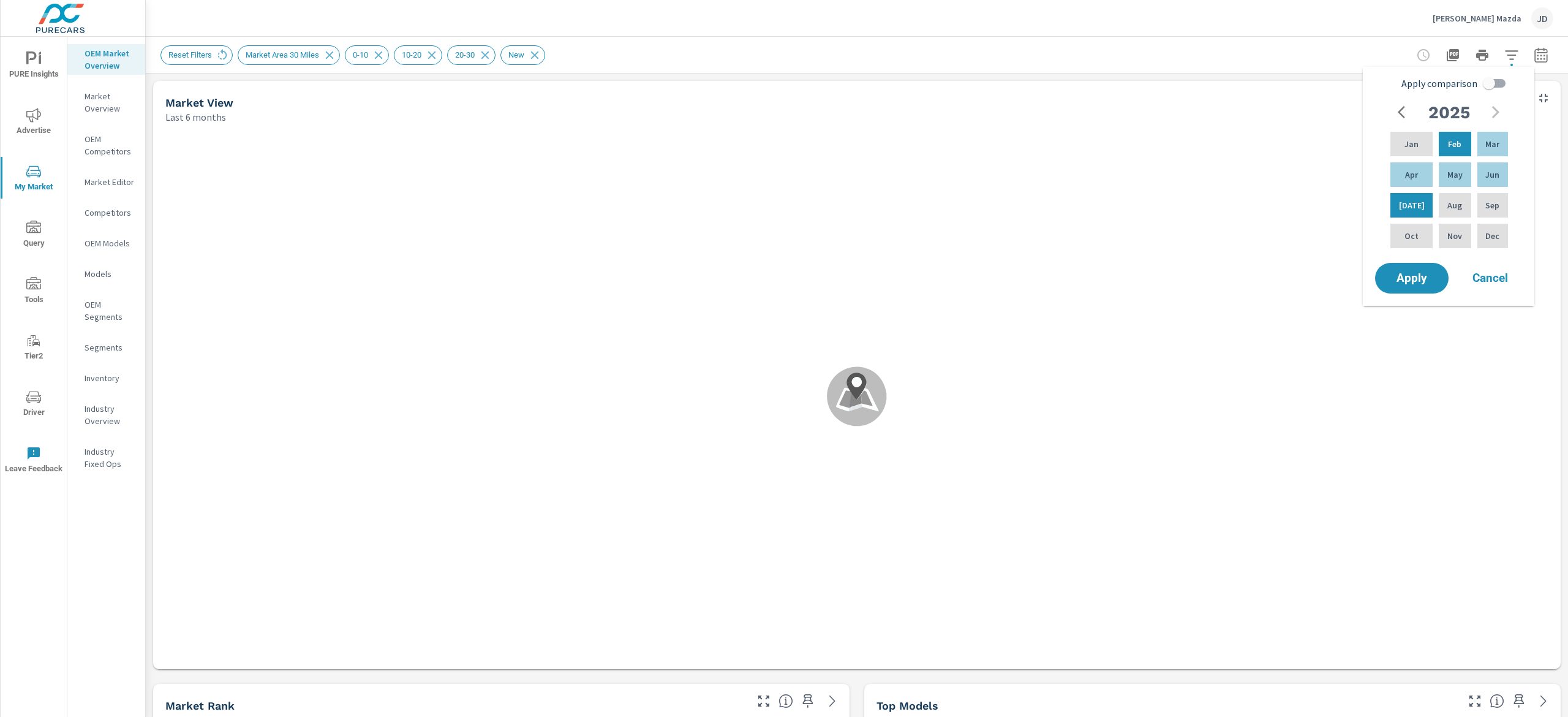
click at [1273, 79] on input "Apply comparison" at bounding box center [1489, 83] width 70 height 23
checkbox input "true"
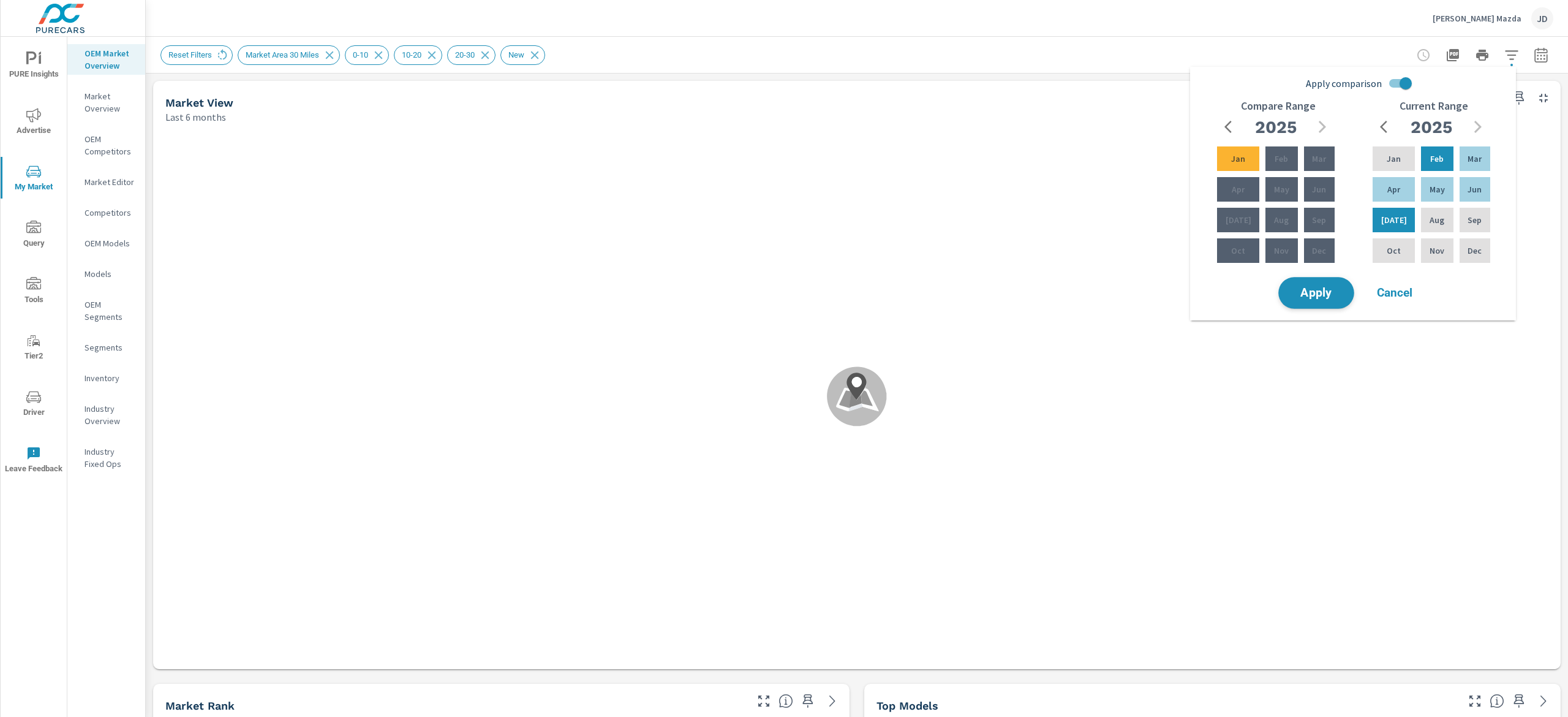
click at [1273, 288] on span "Apply" at bounding box center [1316, 293] width 50 height 12
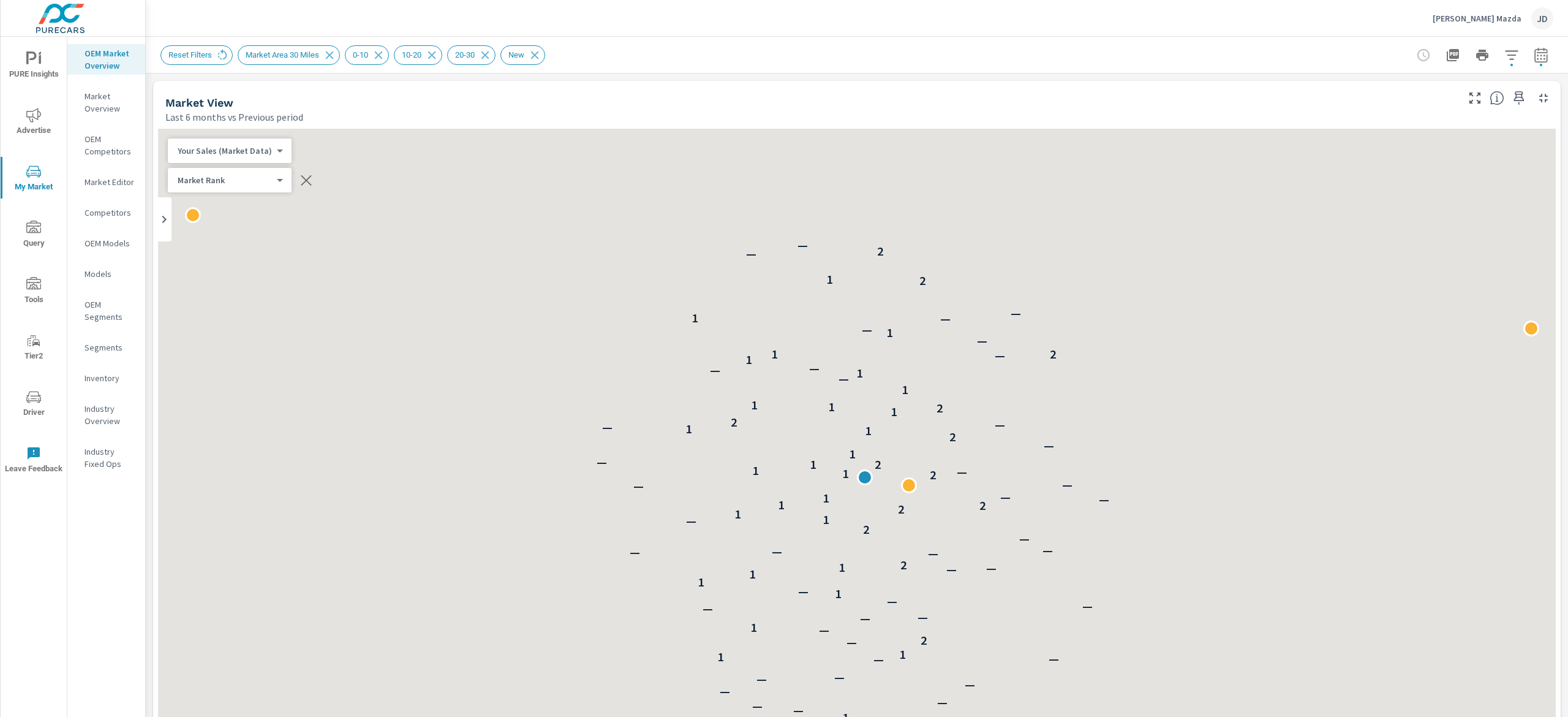
scroll to position [1, 0]
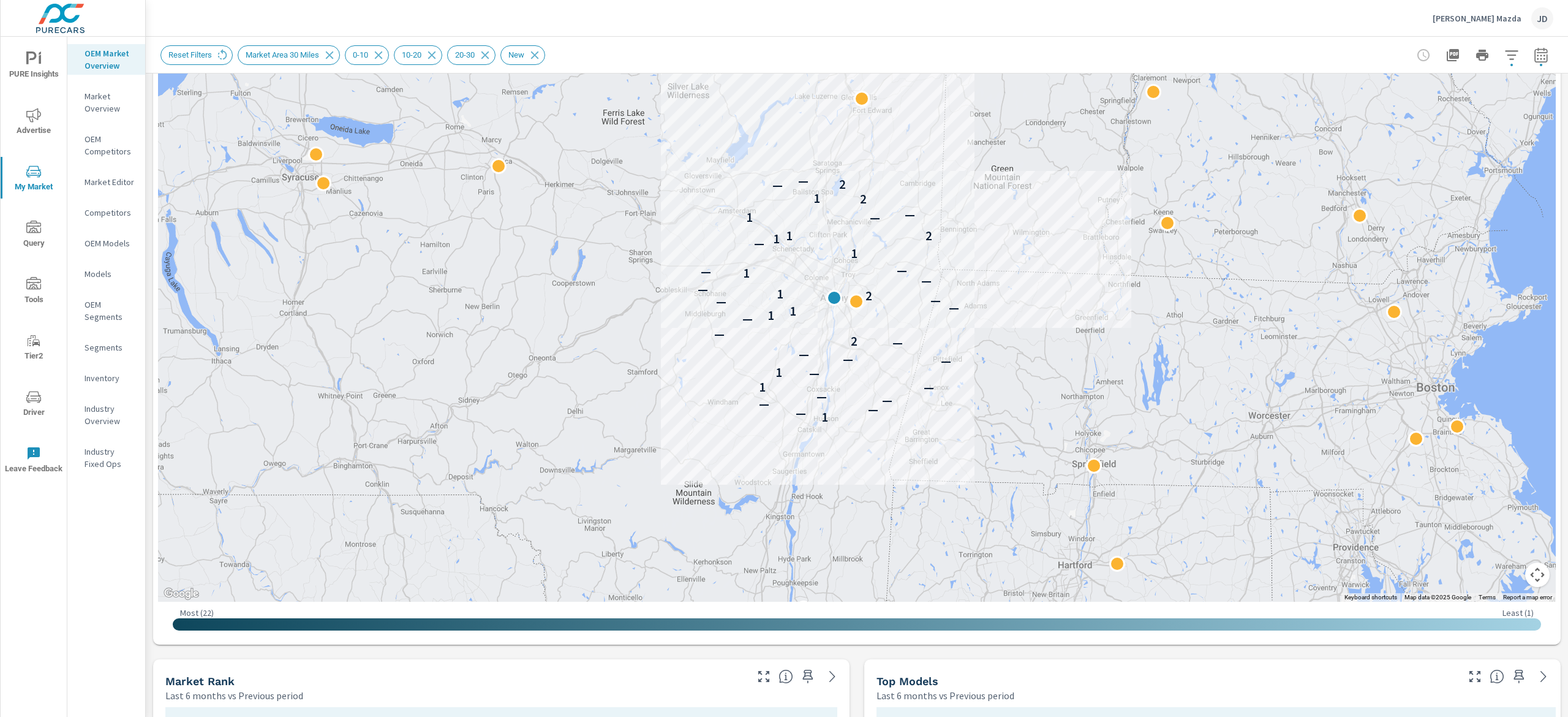
scroll to position [162, 0]
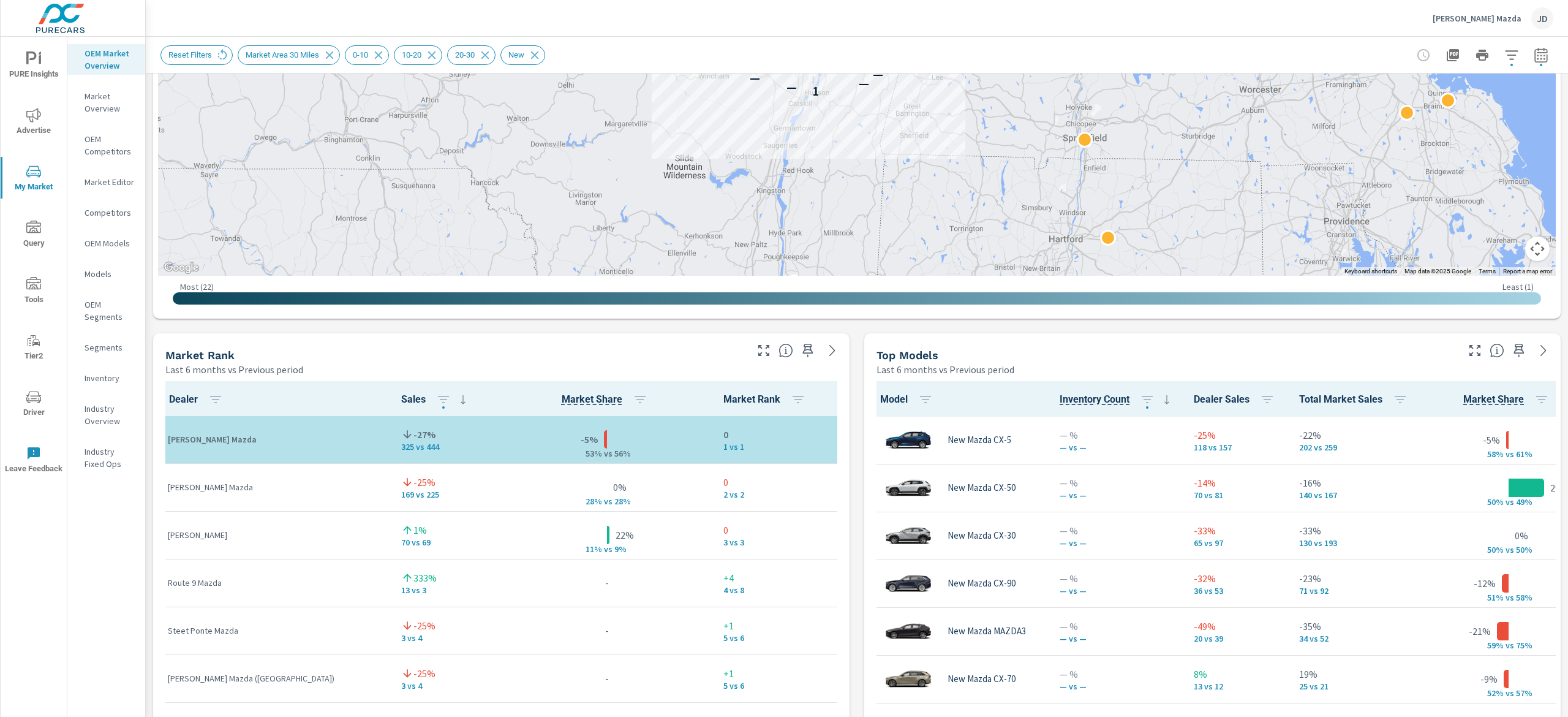
scroll to position [737, 0]
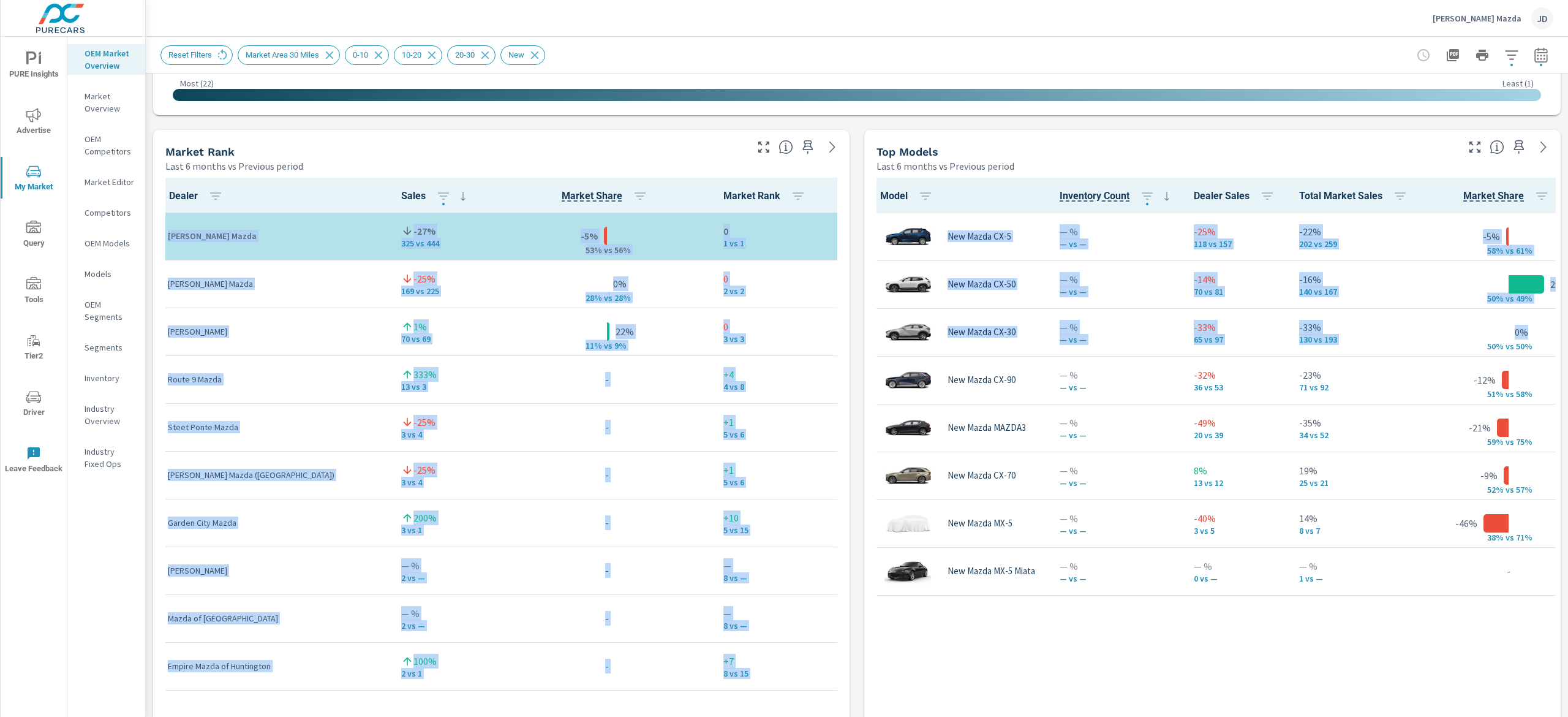
drag, startPoint x: 1567, startPoint y: 272, endPoint x: 1555, endPoint y: 332, distance: 61.2
click at [1273, 332] on div "Market Overview DePaula Mazda Report date range: Feb 01, 2025 - Jul 31, 2025 vs…" at bounding box center [857, 376] width 1422 height 680
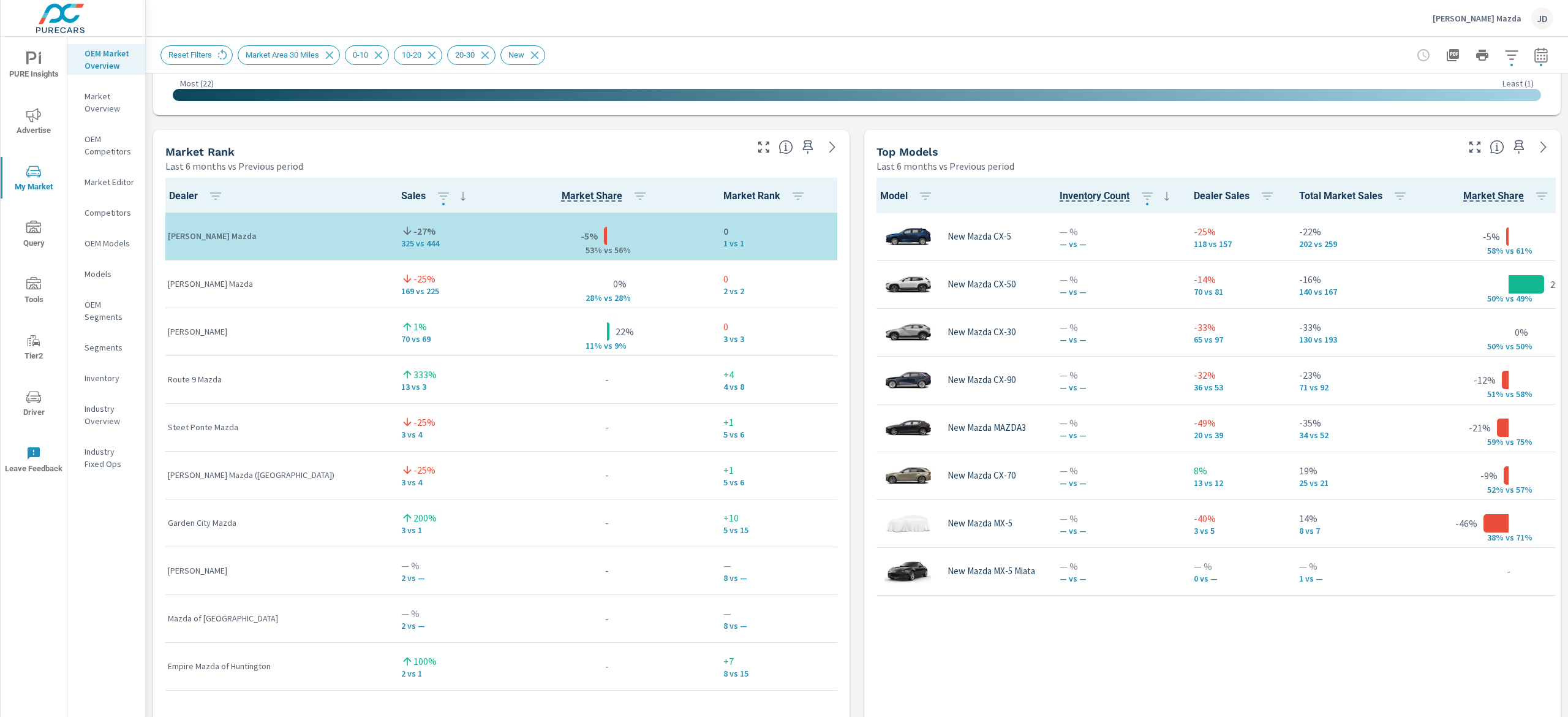
click at [1273, 649] on div "Model Inventory Count Dealer Sales Total Market Sales Market Share Market Rank …" at bounding box center [1212, 471] width 687 height 588
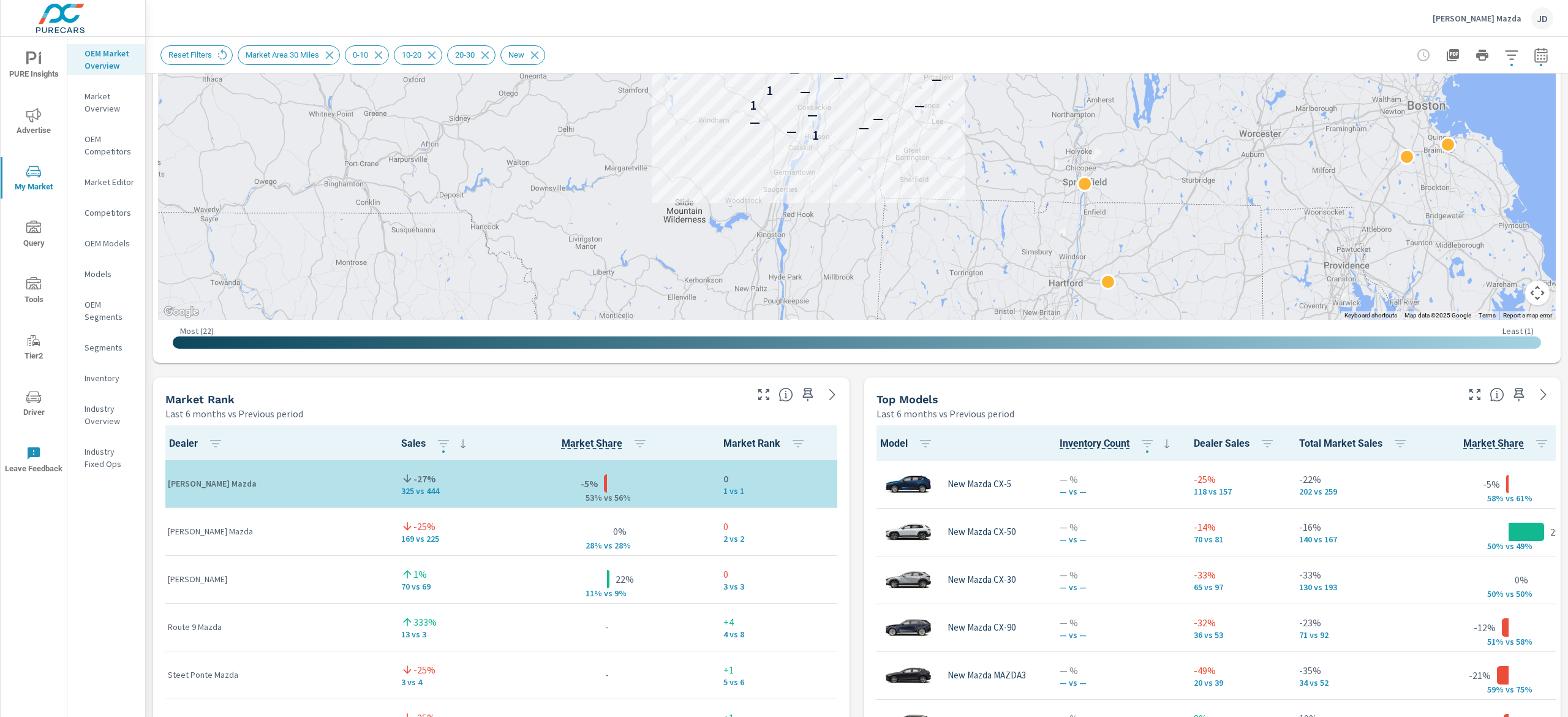
scroll to position [0, 0]
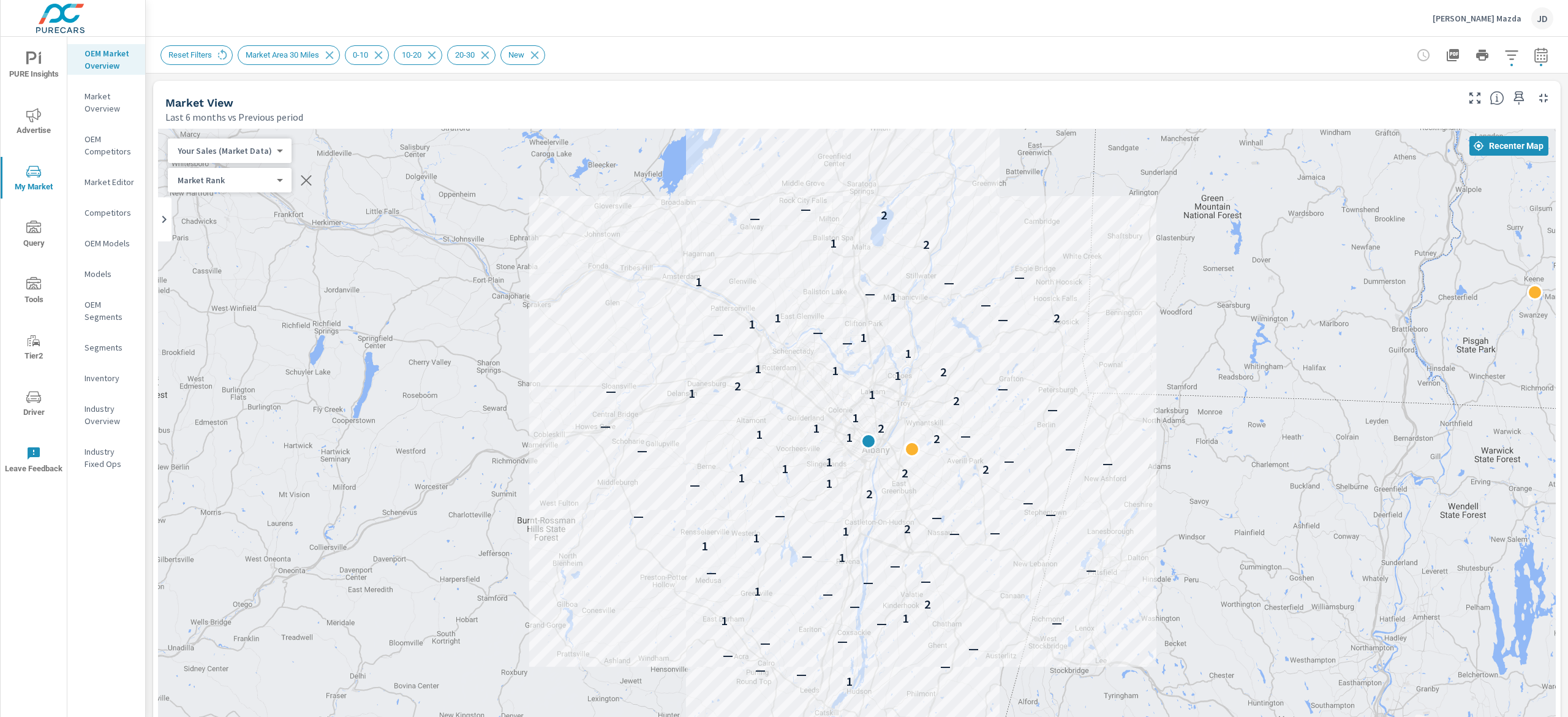
drag, startPoint x: 929, startPoint y: 370, endPoint x: 1171, endPoint y: 167, distance: 315.9
click at [1171, 167] on div "1 — — — — — — — — — 1 1 — 2 — 1 — — — — — 1 — 1 1 — — 1 2 — — — — — 2 — 1 1 2 2…" at bounding box center [856, 469] width 1398 height 681
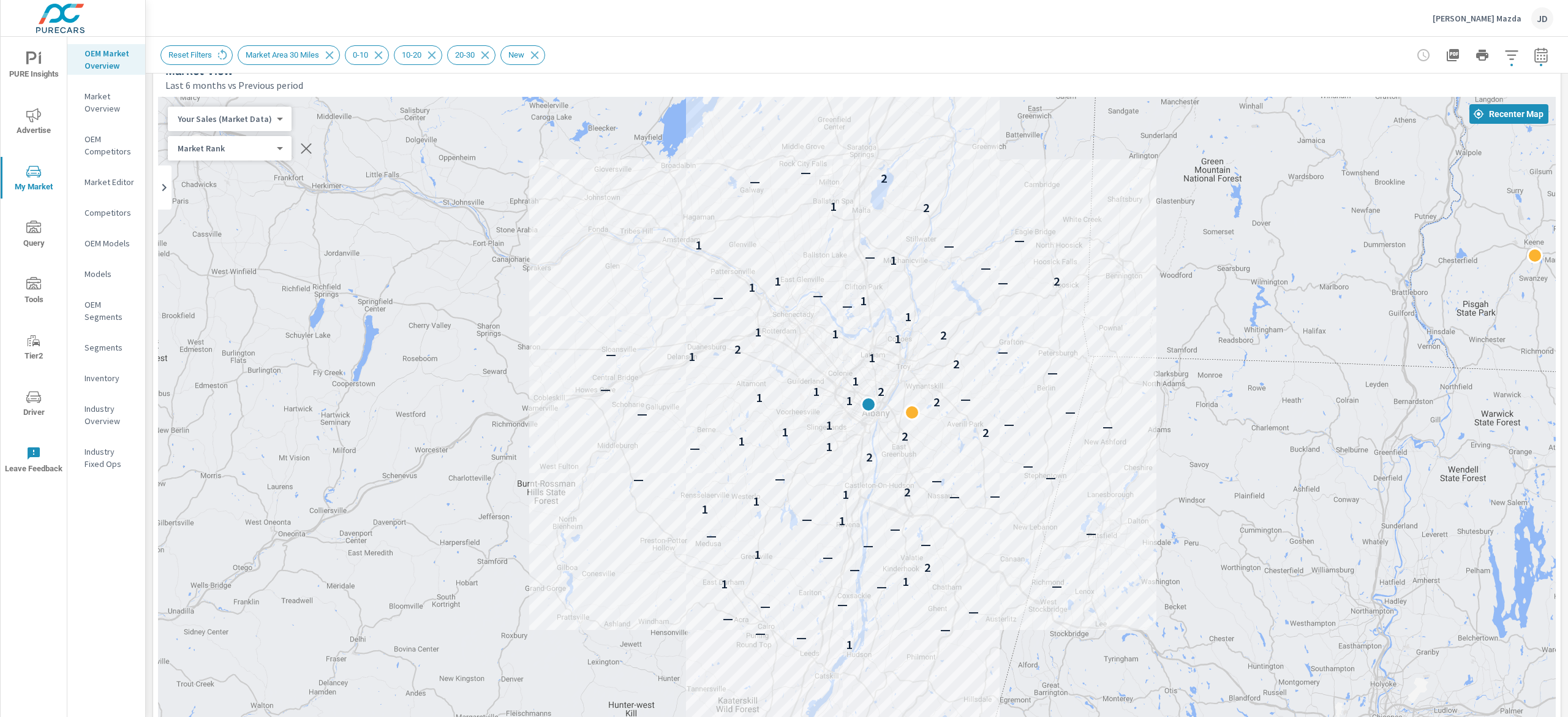
scroll to position [15, 0]
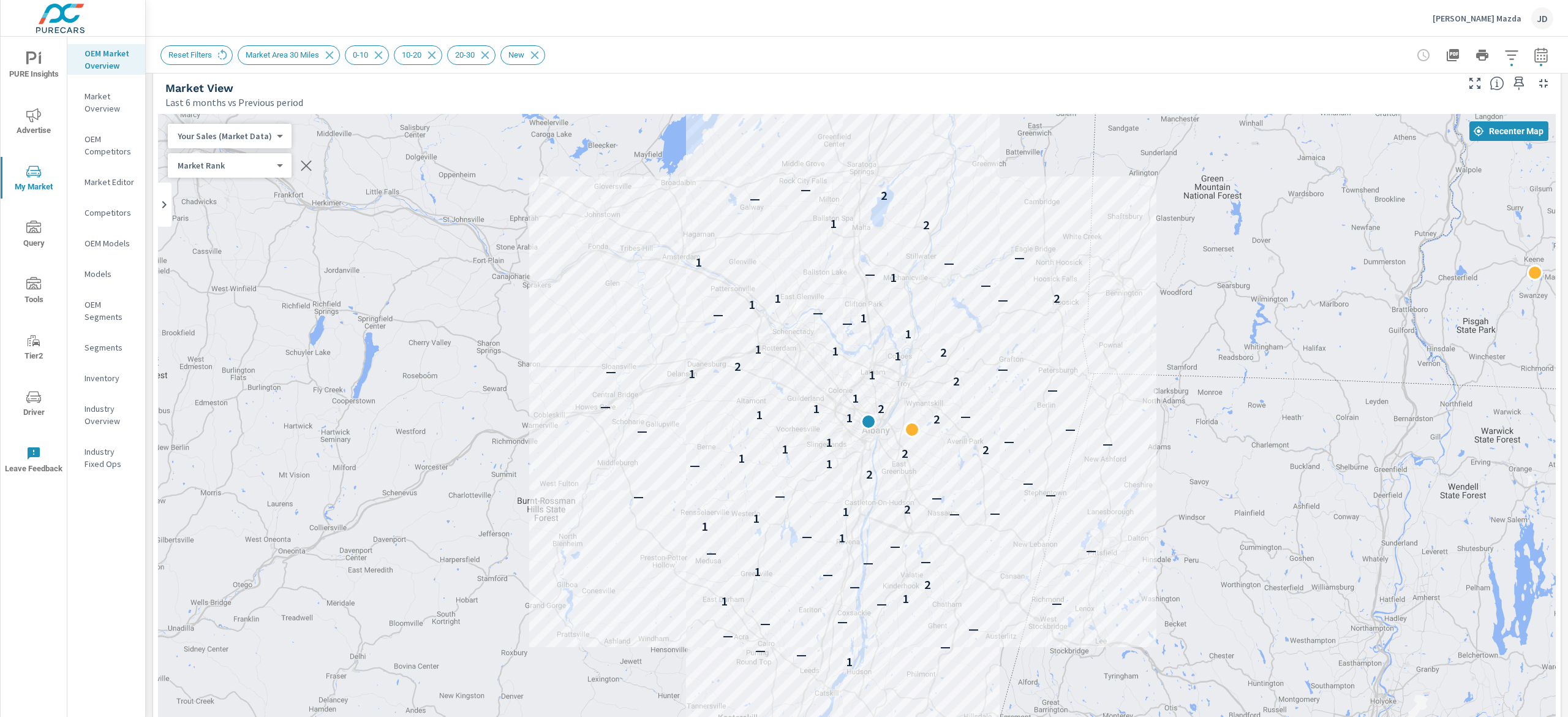
click at [1273, 41] on div "Reset Filters Market Area 30 Miles 0-10 10-20 20-30 New" at bounding box center [857, 55] width 1393 height 36
click at [1273, 46] on button "button" at bounding box center [1511, 55] width 25 height 25
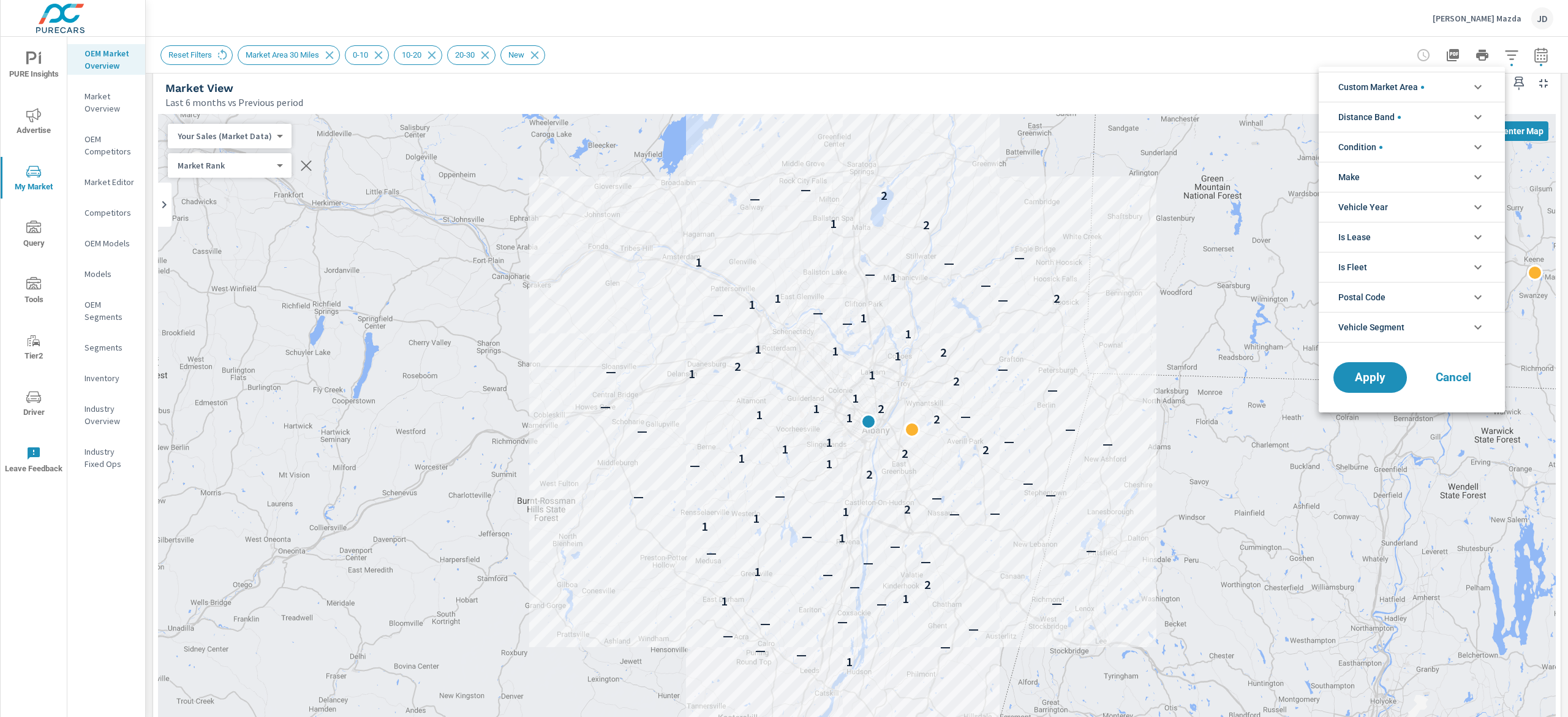
click at [1273, 108] on li "Distance Band" at bounding box center [1411, 116] width 186 height 30
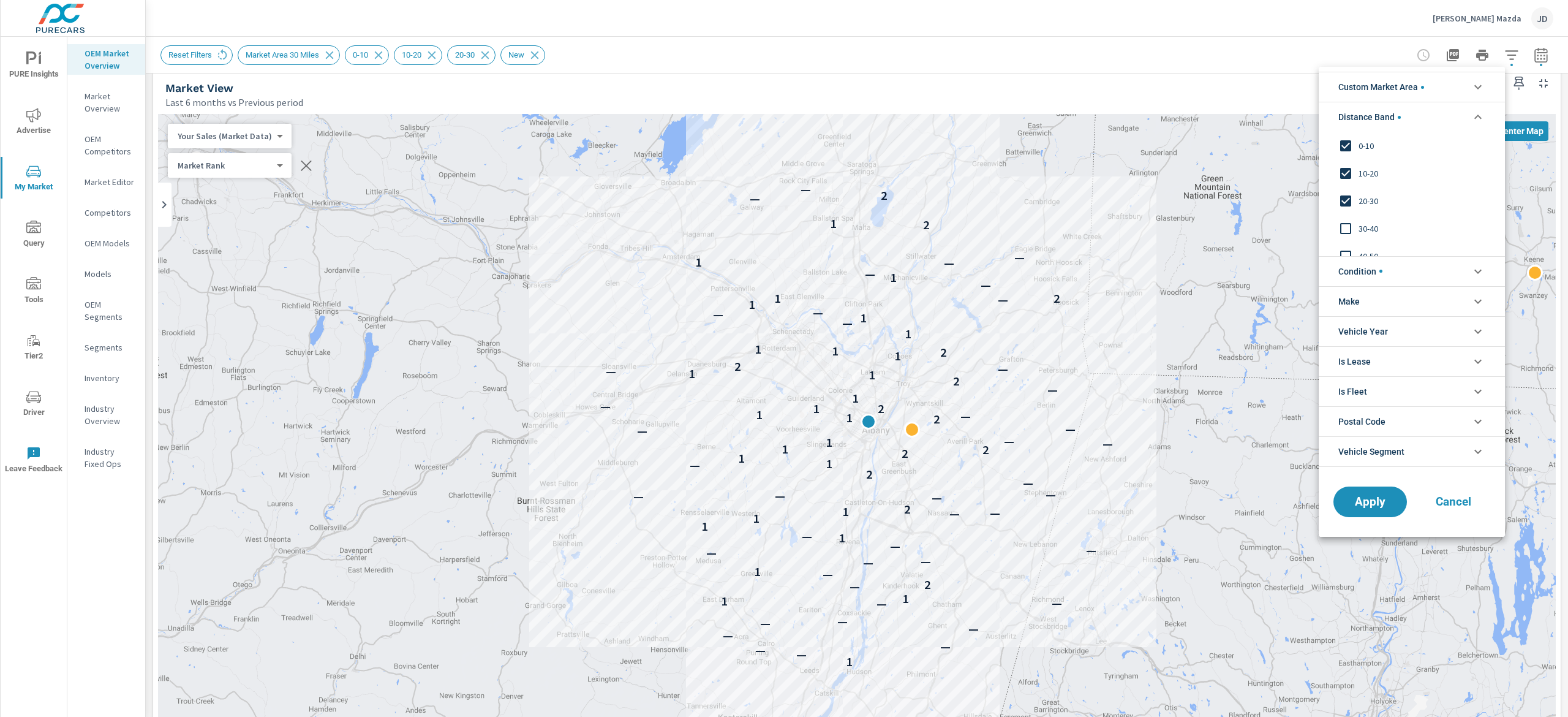
click at [1273, 108] on li "Distance Band" at bounding box center [1411, 116] width 186 height 30
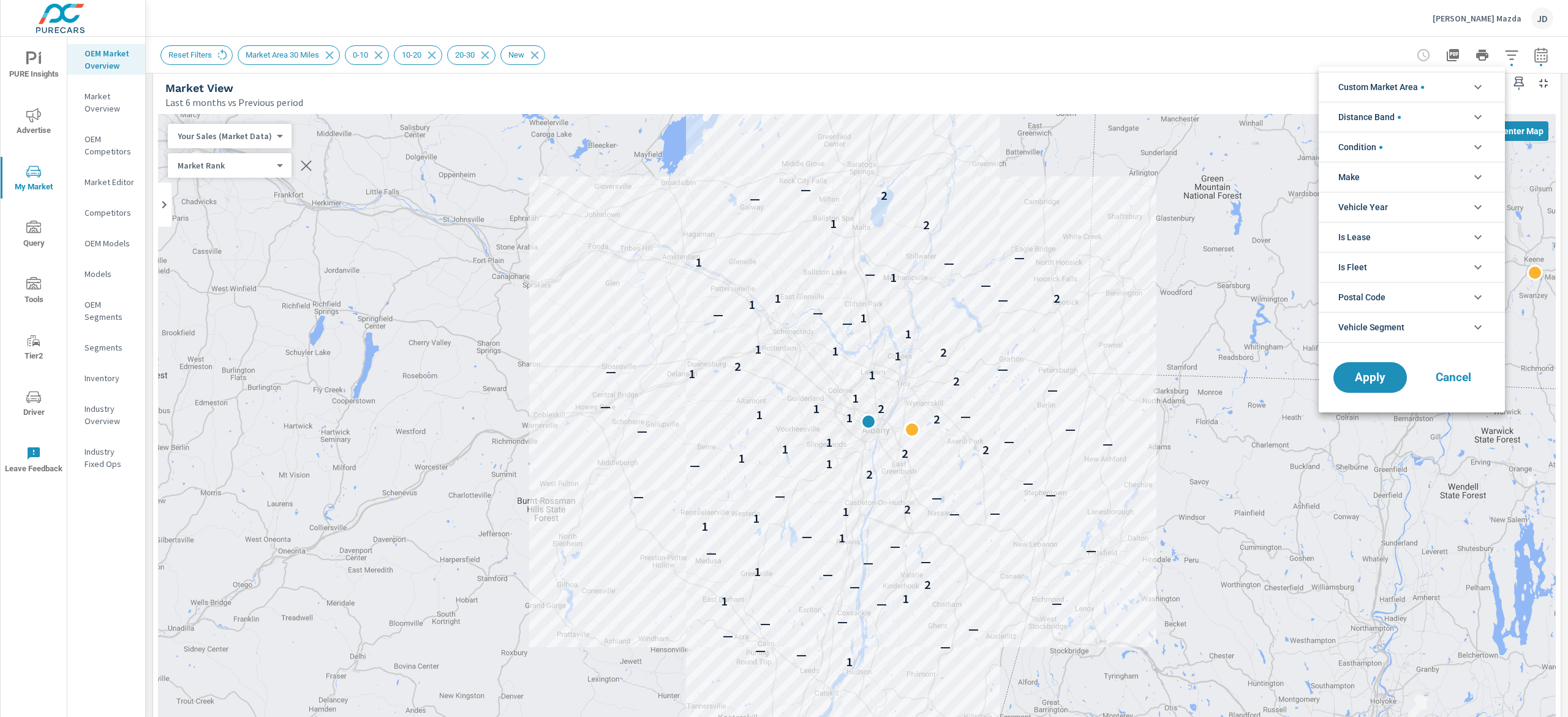
click at [1204, 53] on div at bounding box center [784, 358] width 1568 height 717
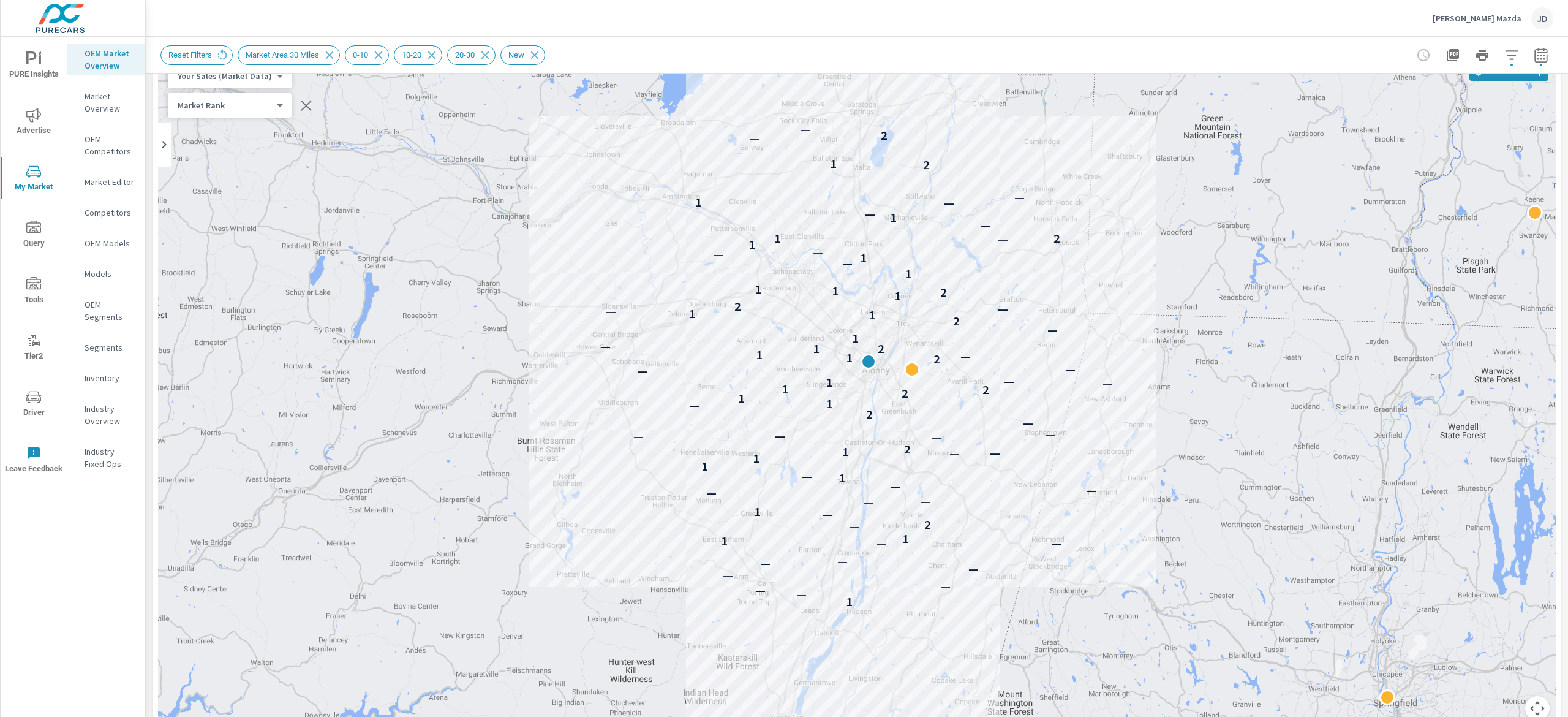
scroll to position [22, 0]
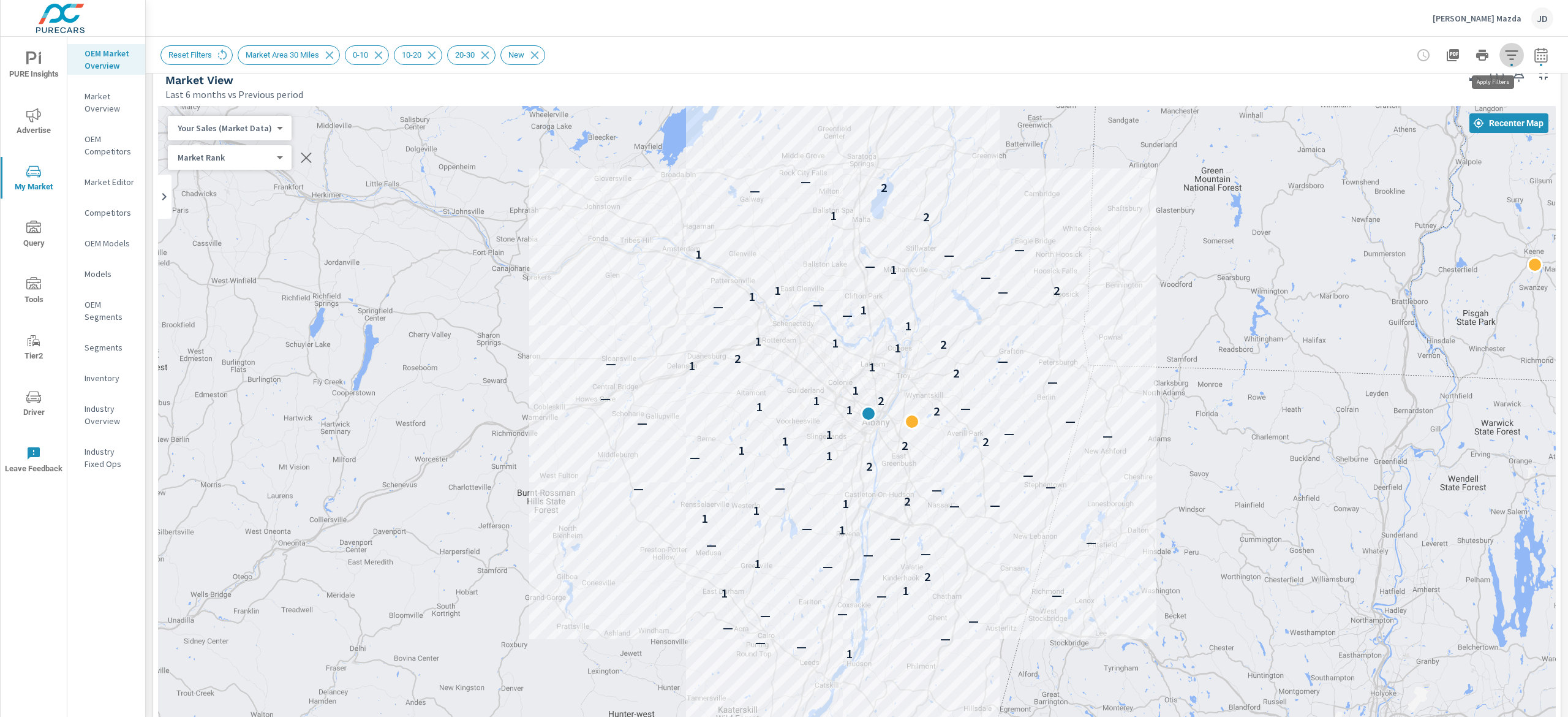
click at [1273, 43] on button "button" at bounding box center [1511, 55] width 25 height 25
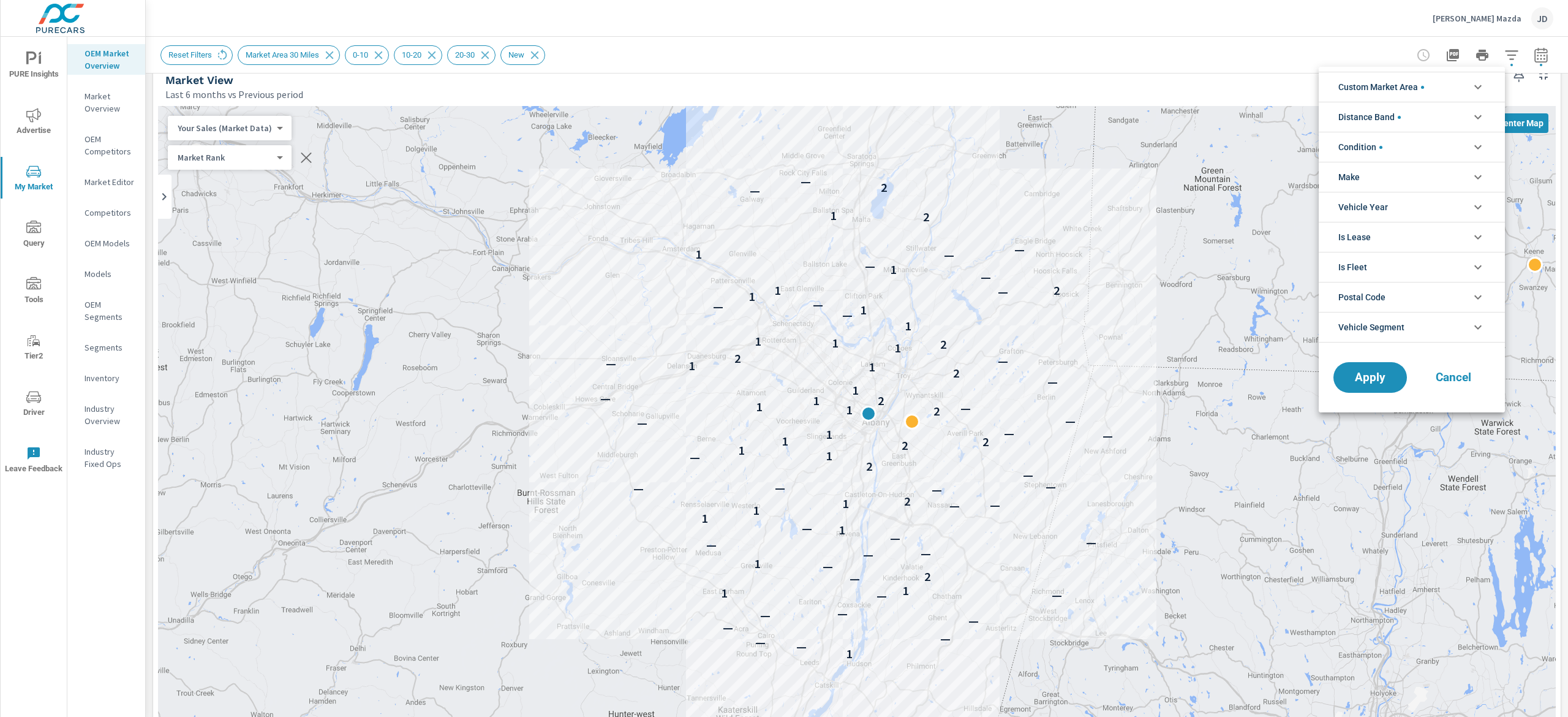
click at [1273, 117] on li "Distance Band" at bounding box center [1411, 116] width 186 height 30
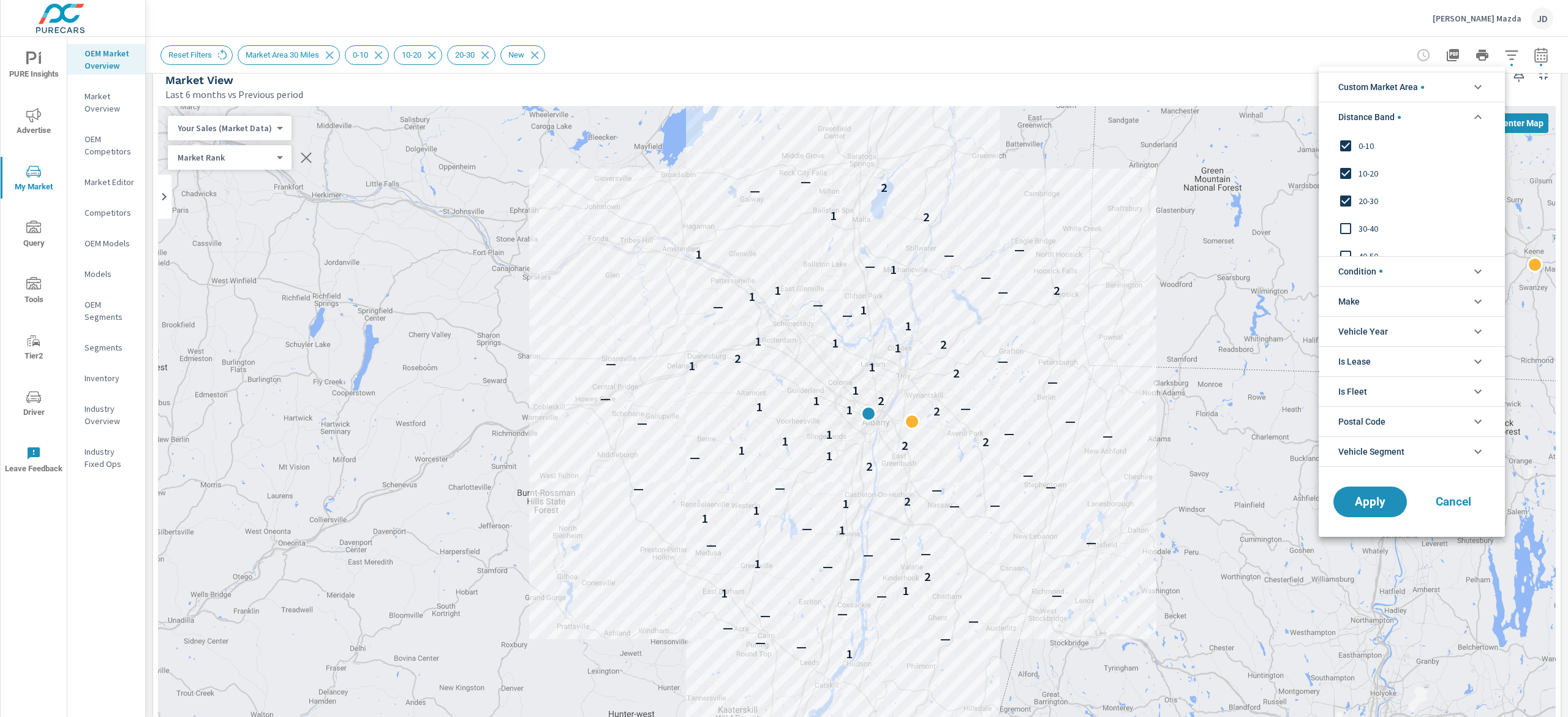
scroll to position [25, 0]
click at [1273, 198] on span "30-40" at bounding box center [1425, 203] width 134 height 15
click at [1273, 229] on span "40-50" at bounding box center [1425, 232] width 134 height 15
click at [1273, 502] on span "Apply" at bounding box center [1370, 501] width 50 height 12
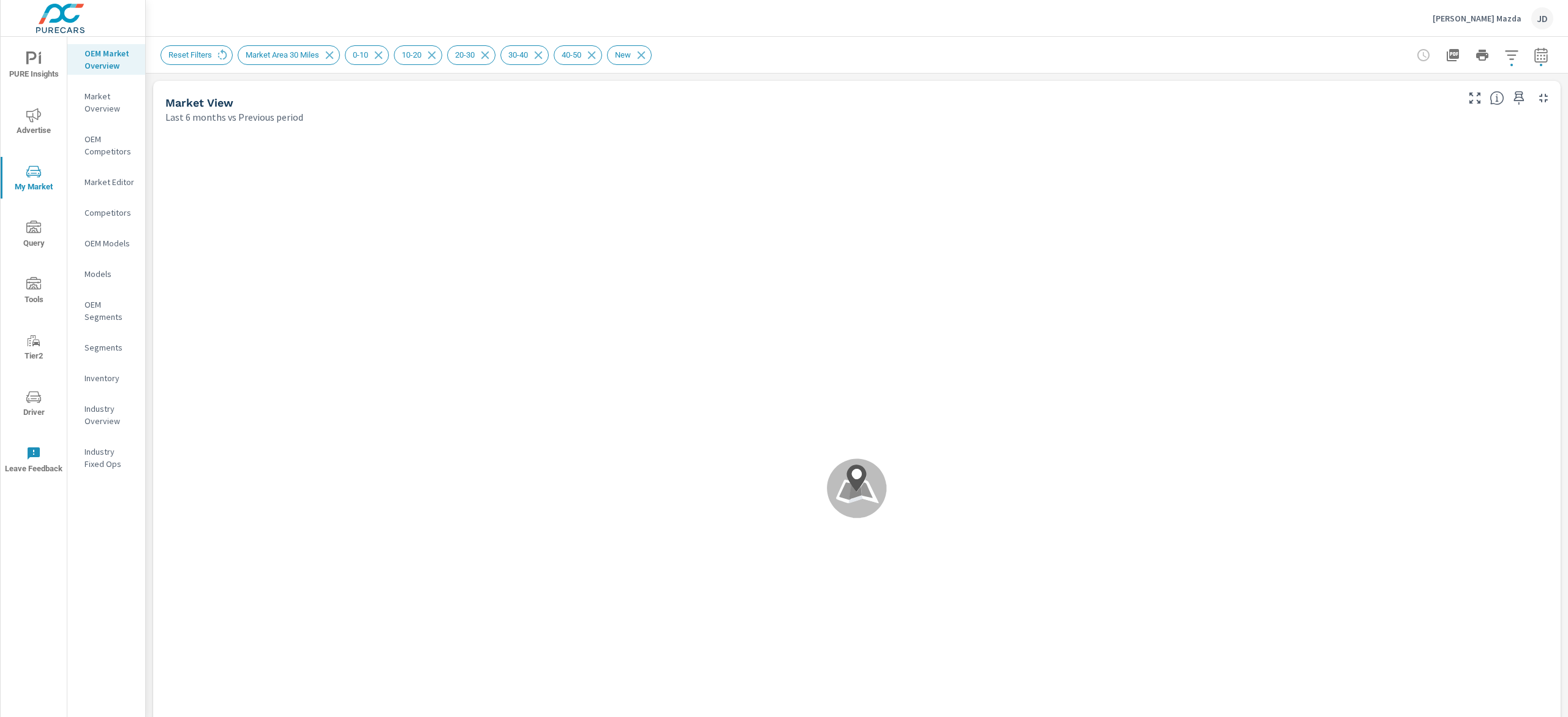
scroll to position [1, 0]
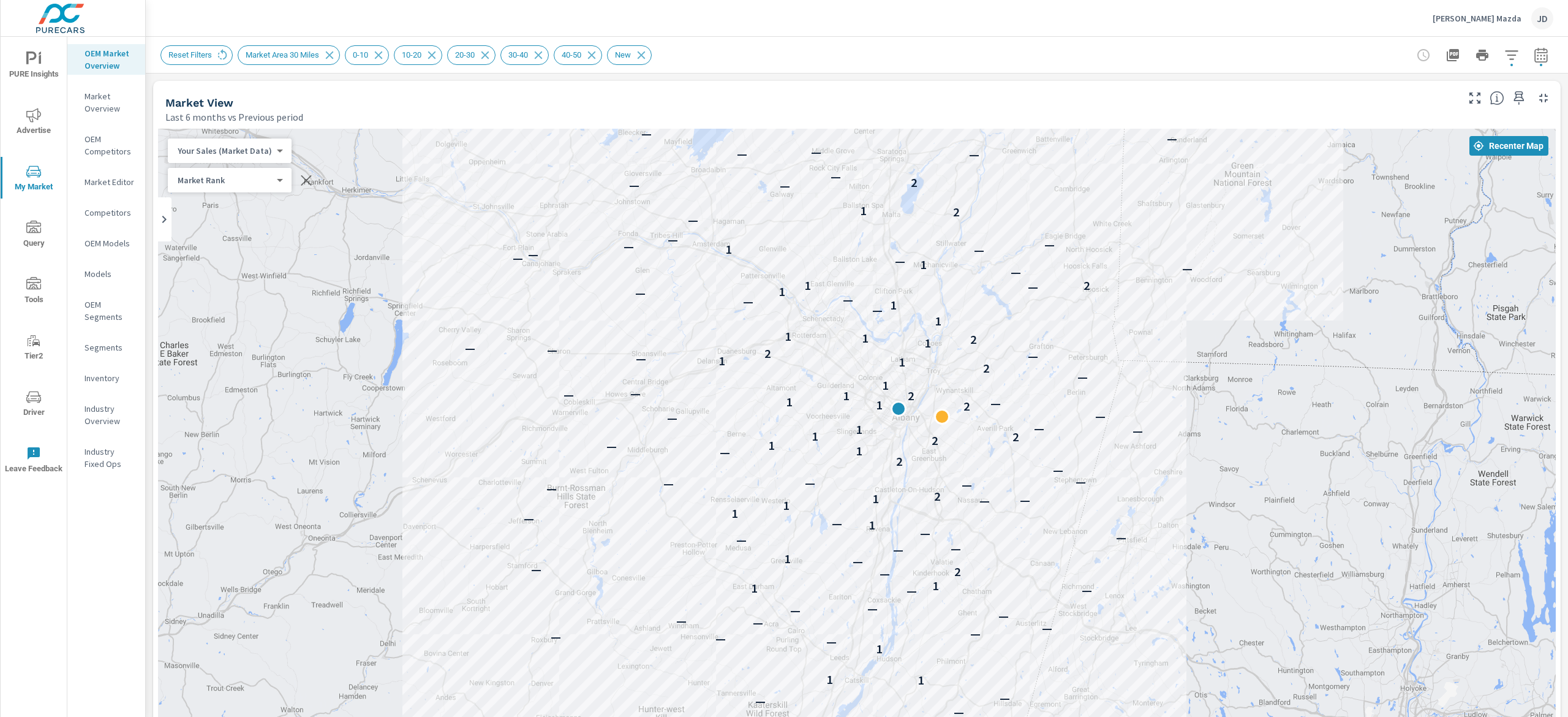
drag, startPoint x: 1189, startPoint y: 307, endPoint x: 1223, endPoint y: 276, distance: 46.0
click at [1223, 276] on div "— — — — — — — — 1 1 1 — — — — — — — — — — — — 1 1 — 2 — — 1 — — — — — 1 — — 1 1…" at bounding box center [856, 469] width 1398 height 681
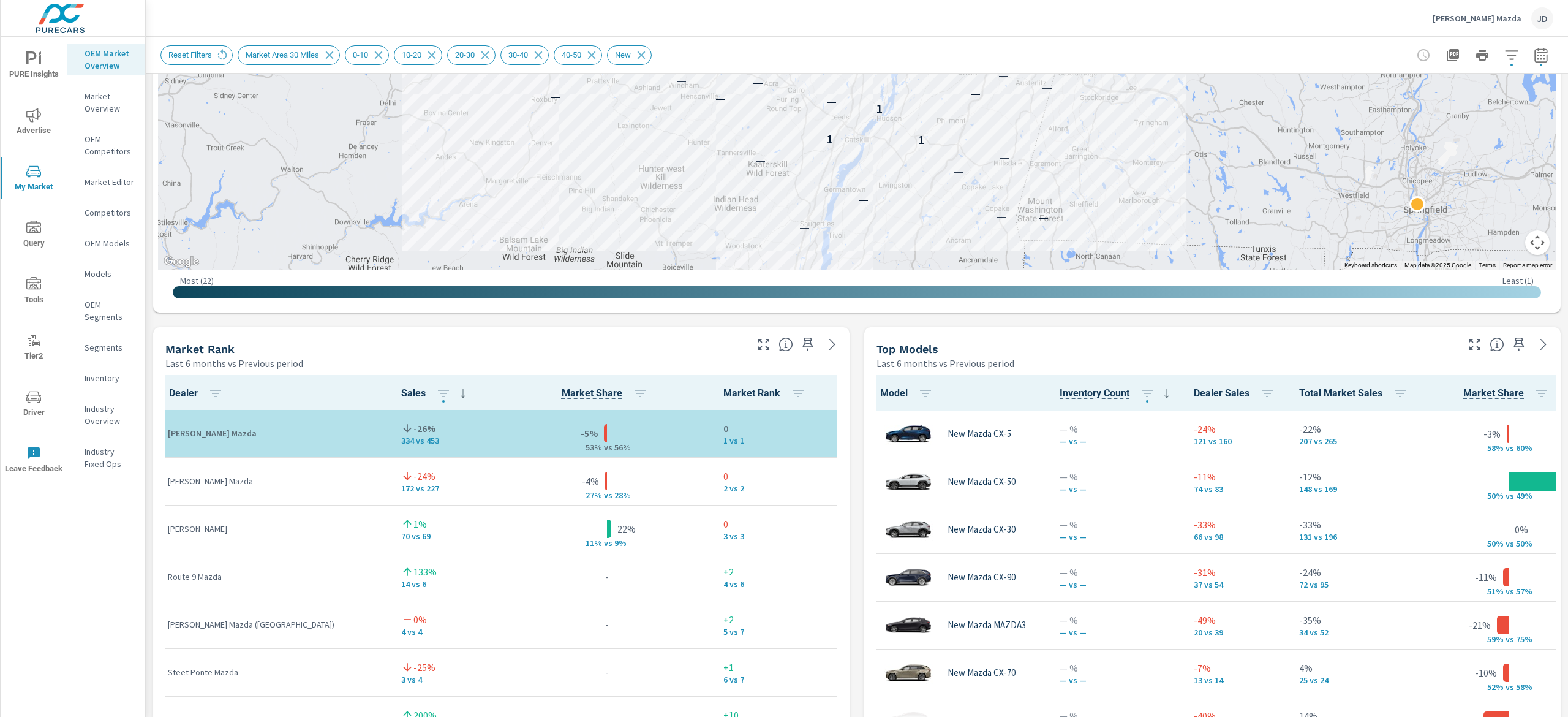
scroll to position [607, 0]
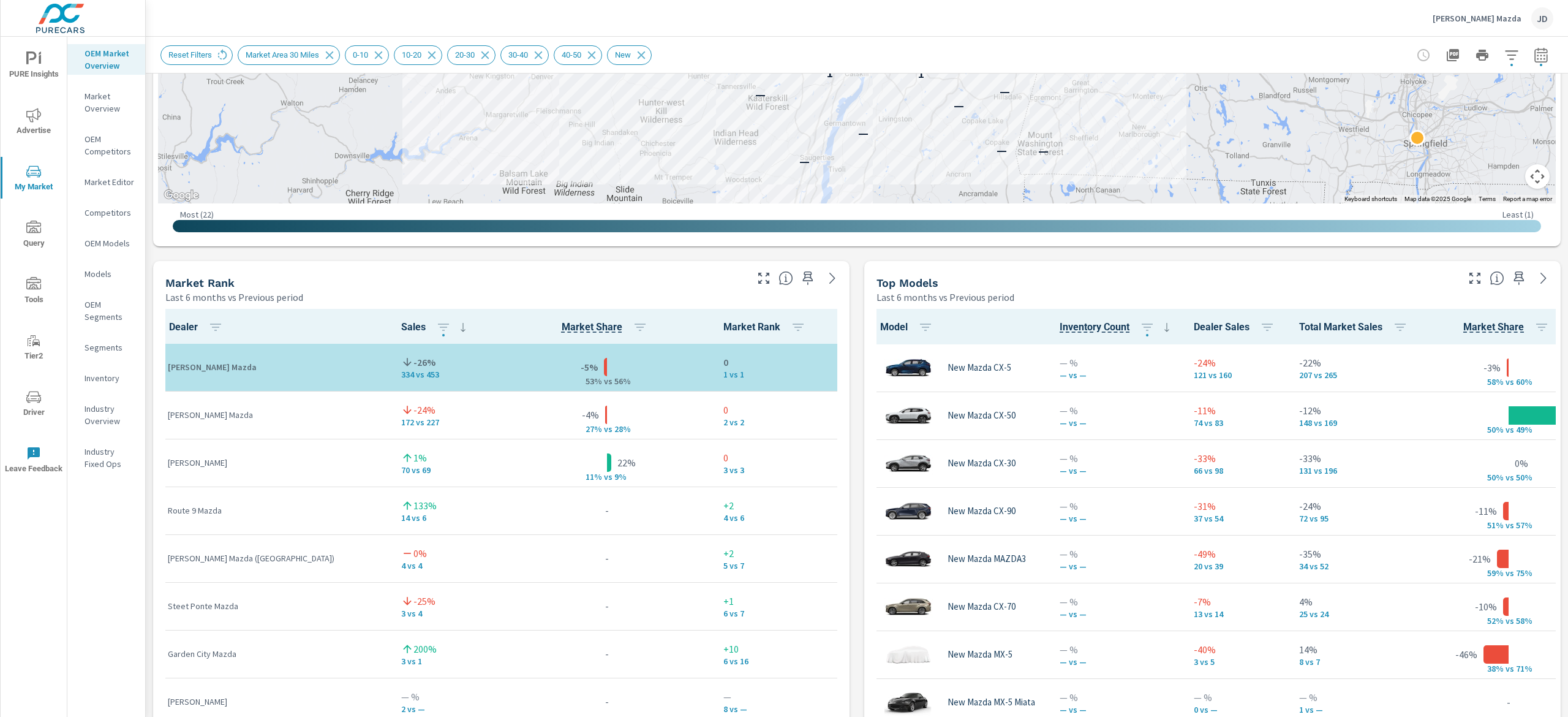
click at [1273, 61] on icon "button" at bounding box center [1541, 54] width 13 height 15
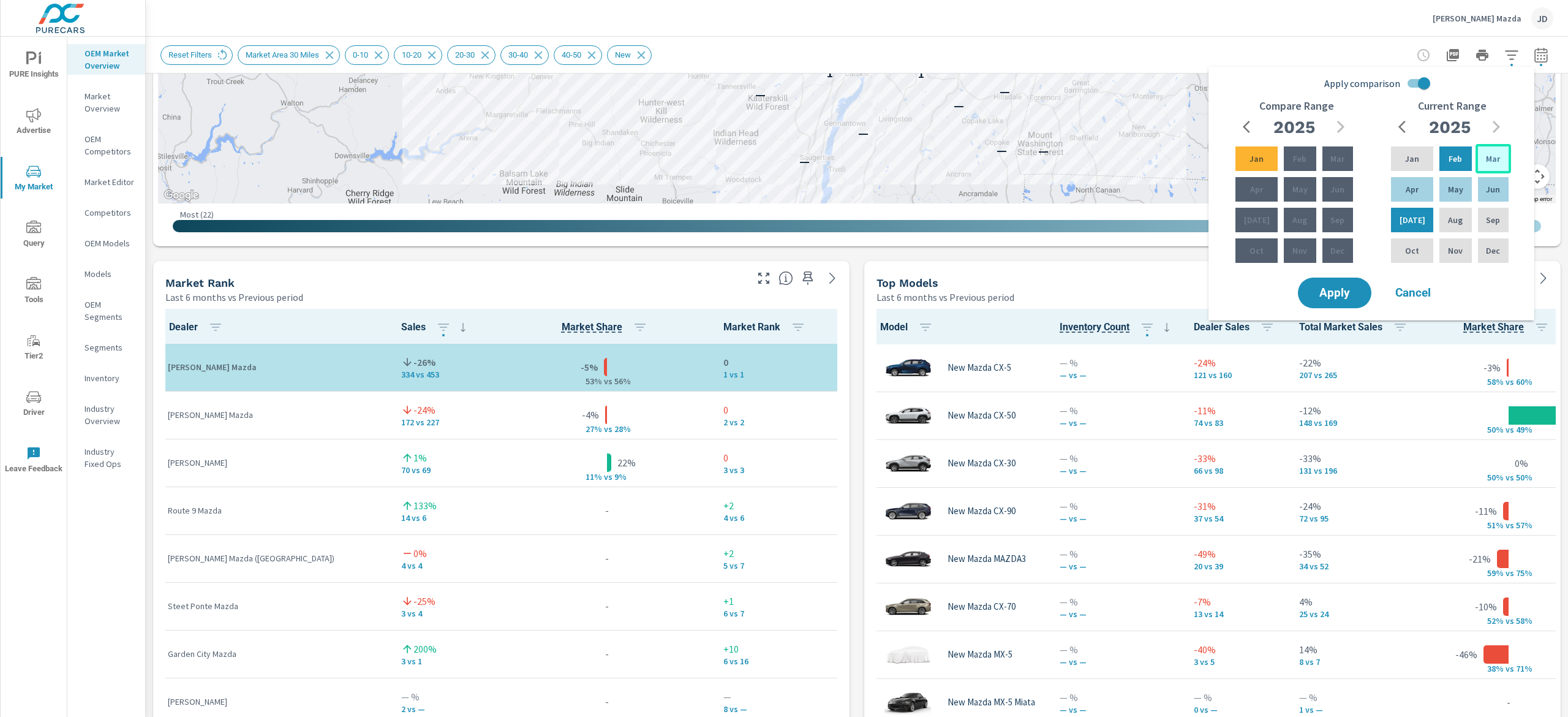
click at [1273, 154] on p "Mar" at bounding box center [1493, 158] width 14 height 12
click at [1273, 152] on div "Mar" at bounding box center [1337, 159] width 36 height 29
click at [1273, 161] on p "Feb" at bounding box center [1299, 158] width 13 height 12
click at [1273, 85] on input "Apply comparison" at bounding box center [1424, 83] width 70 height 23
checkbox input "false"
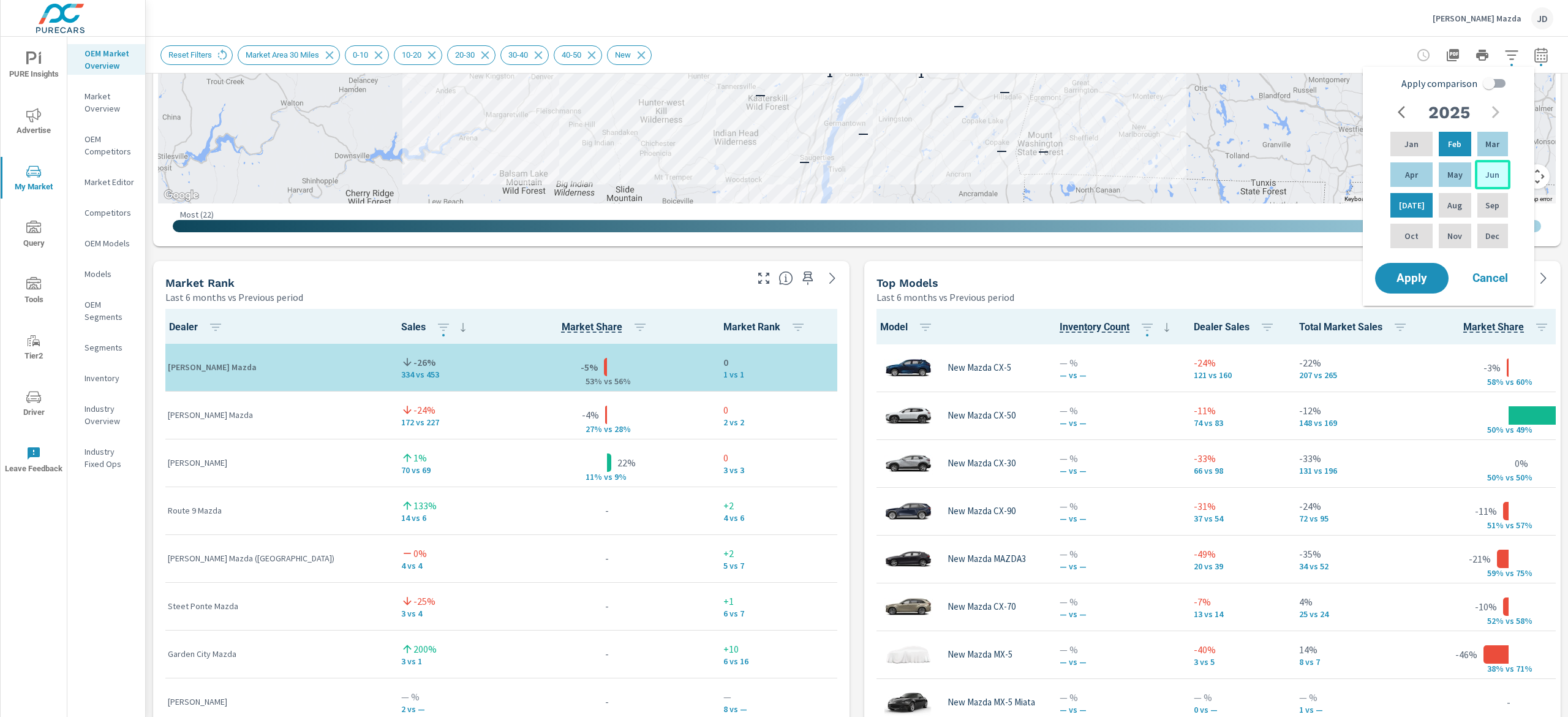
click at [1273, 173] on div "Jun" at bounding box center [1492, 175] width 36 height 29
drag, startPoint x: 1399, startPoint y: 217, endPoint x: 1416, endPoint y: 196, distance: 27.0
click at [1273, 210] on div "Jul" at bounding box center [1411, 206] width 47 height 29
click at [1273, 203] on p "Jul" at bounding box center [1412, 205] width 26 height 12
click at [1273, 276] on span "Apply" at bounding box center [1412, 279] width 50 height 12
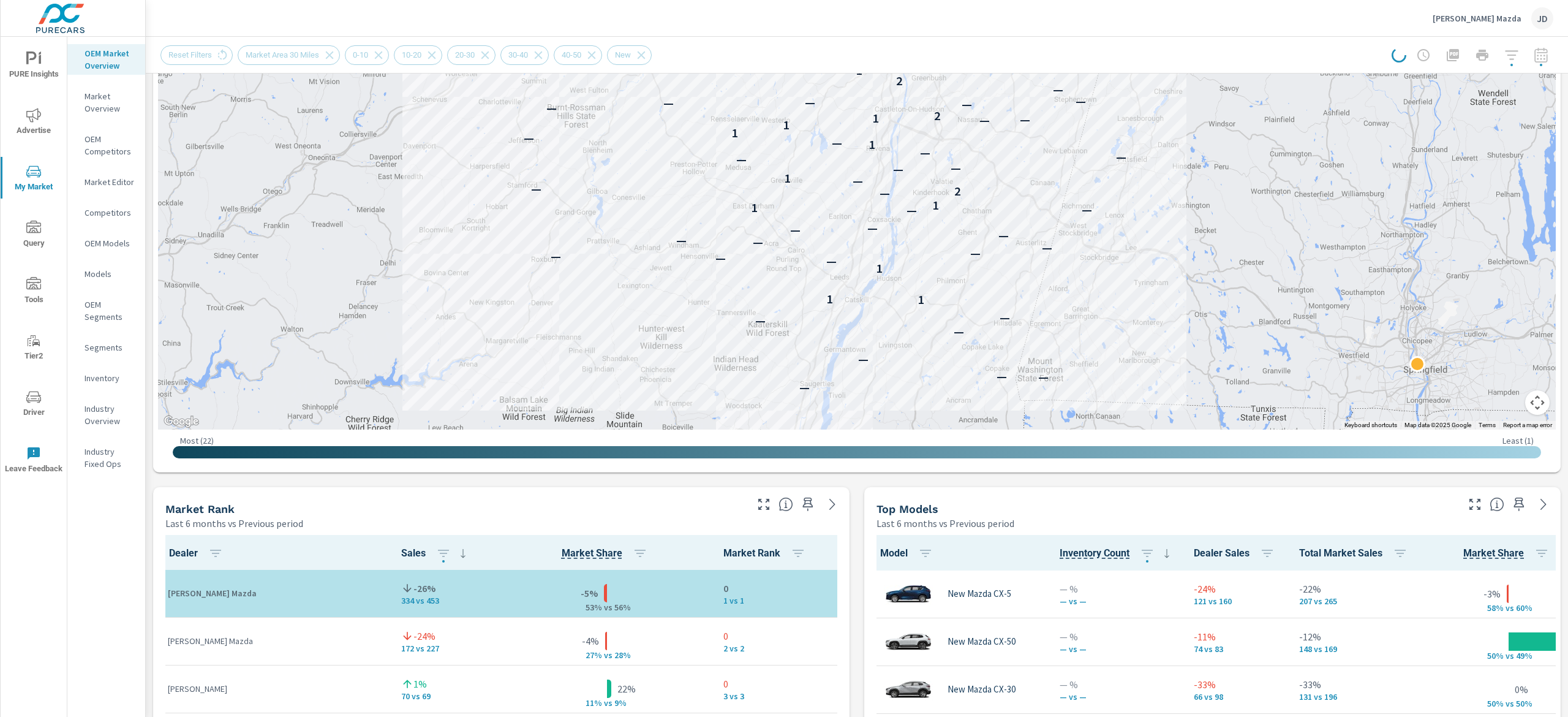
scroll to position [0, 0]
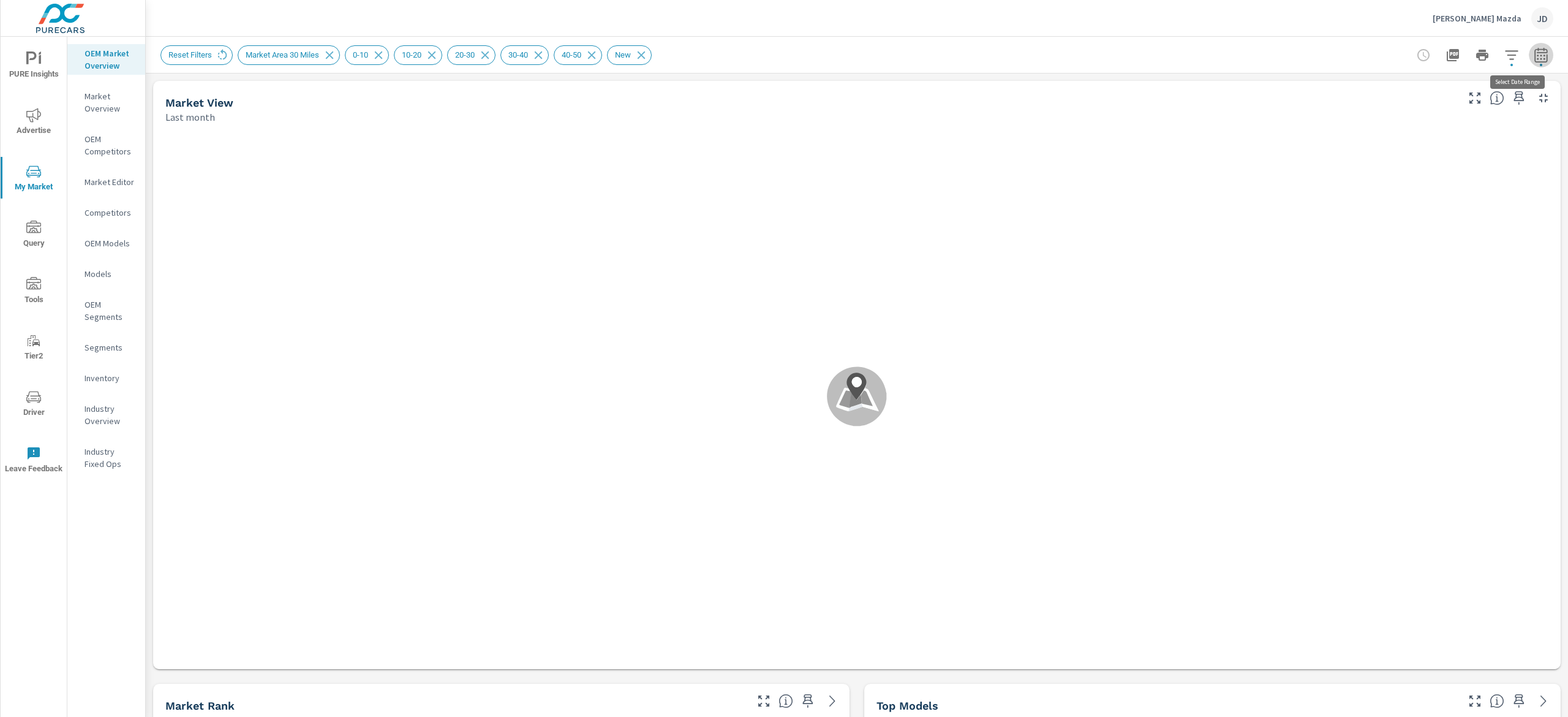
click at [1273, 51] on icon "button" at bounding box center [1541, 54] width 13 height 15
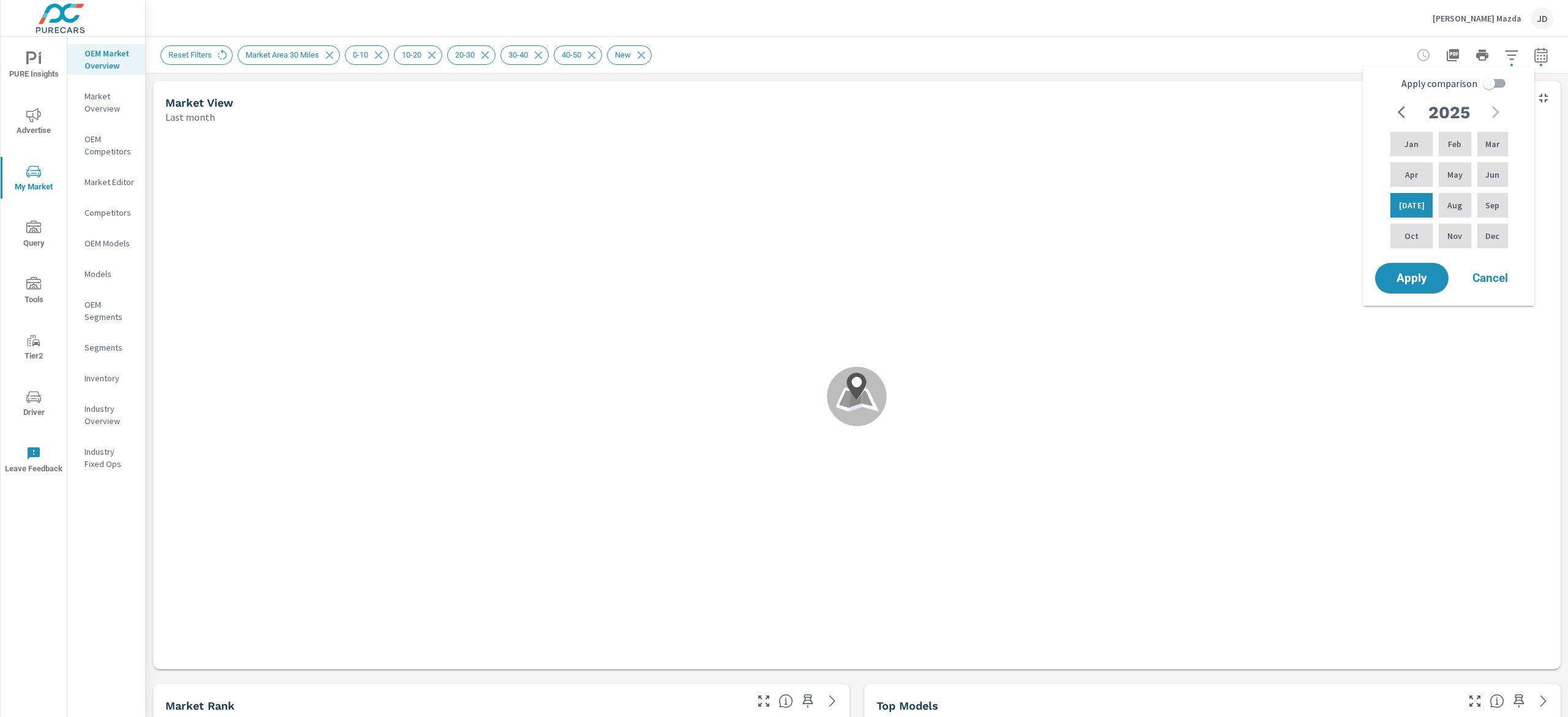
click at [1273, 75] on input "Apply comparison" at bounding box center [1489, 83] width 70 height 23
checkbox input "true"
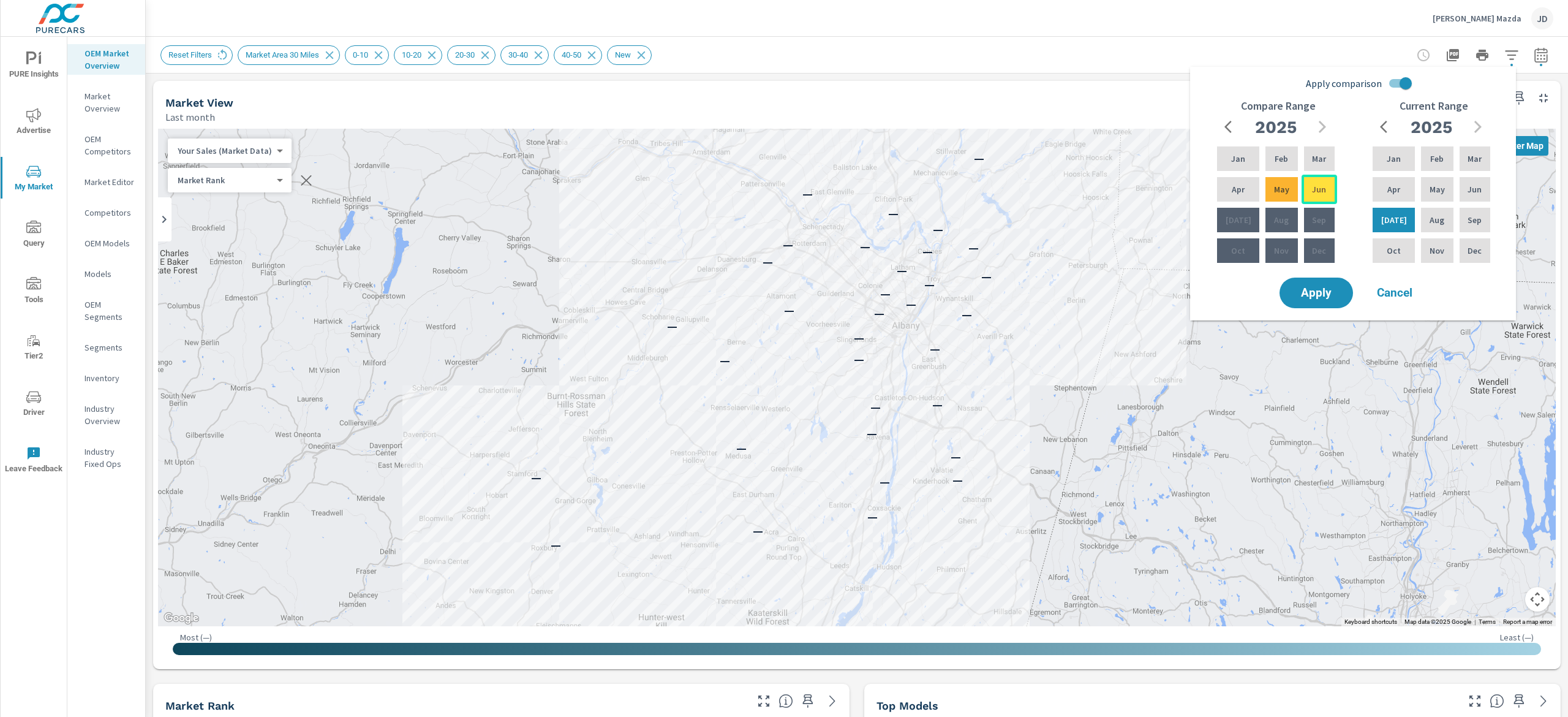
click at [1273, 182] on div "Jun" at bounding box center [1319, 189] width 36 height 29
click at [1273, 190] on p "Jun" at bounding box center [1319, 189] width 14 height 12
click at [1273, 184] on p "Jun" at bounding box center [1319, 189] width 14 height 12
click at [1273, 186] on p "Jun" at bounding box center [1319, 189] width 14 height 12
click at [1273, 181] on div "May" at bounding box center [1281, 189] width 36 height 29
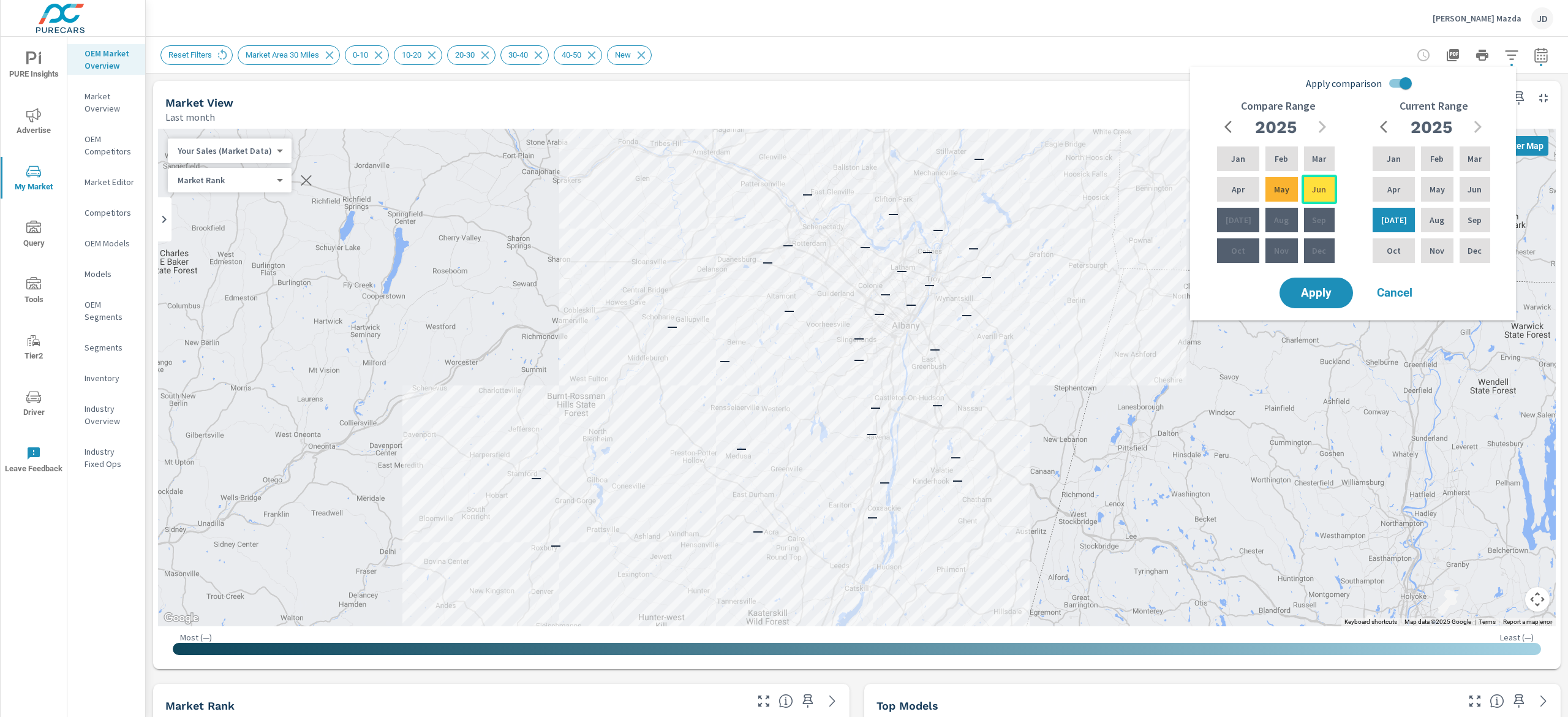
click at [1273, 185] on p "Jun" at bounding box center [1319, 189] width 14 height 12
click at [1273, 283] on button "Cancel" at bounding box center [1394, 293] width 74 height 31
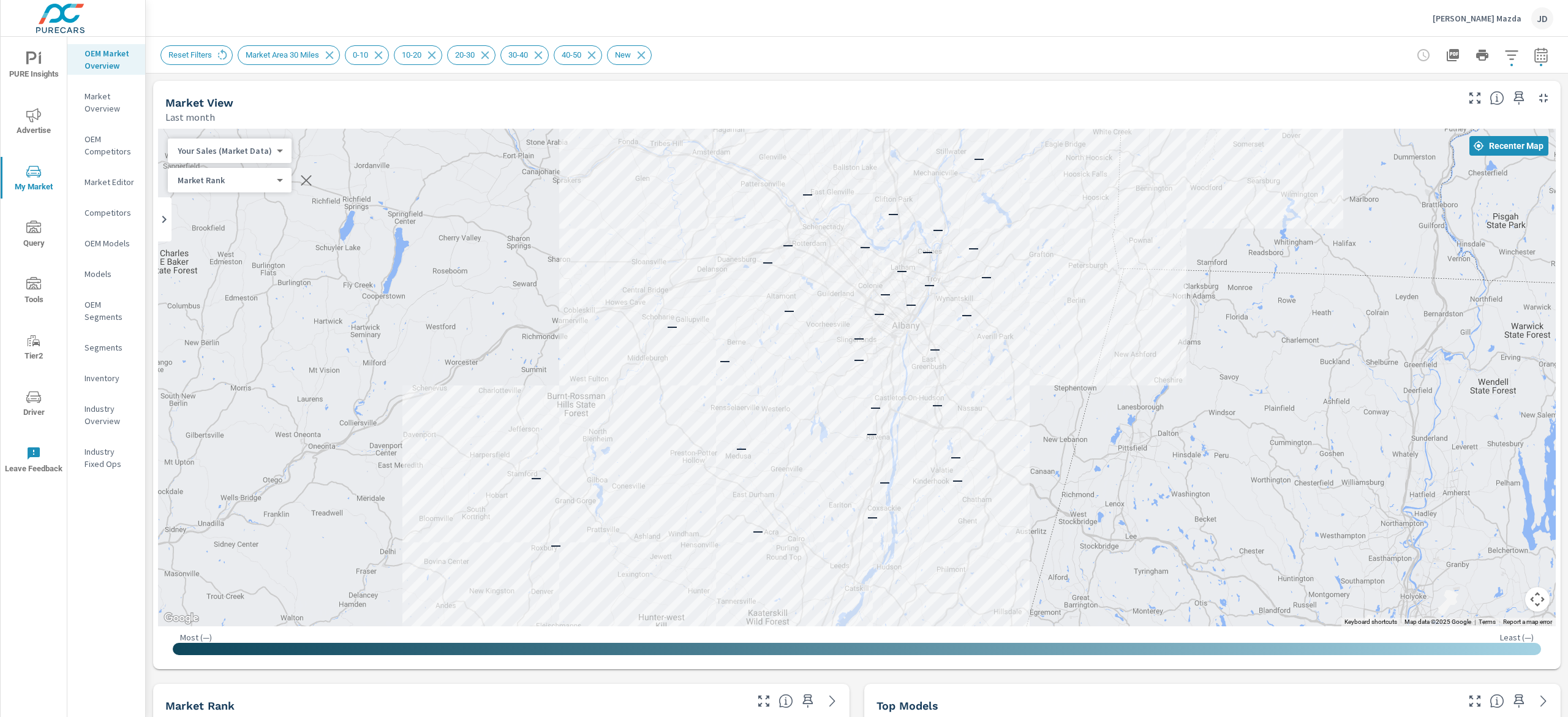
click at [1273, 60] on div at bounding box center [1482, 55] width 142 height 25
click at [1273, 58] on icon "button" at bounding box center [1541, 55] width 15 height 15
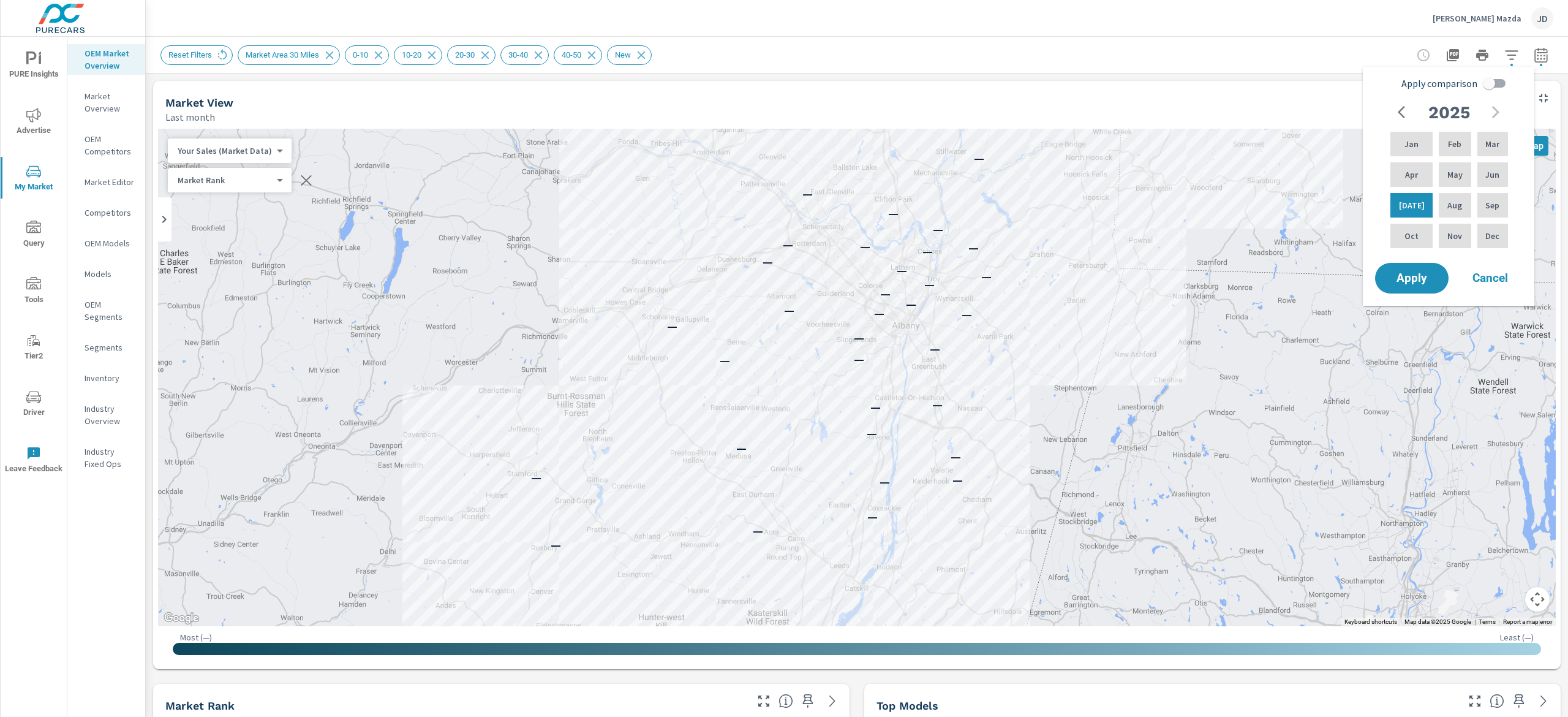
click at [1273, 85] on input "Apply comparison" at bounding box center [1489, 83] width 70 height 23
checkbox input "true"
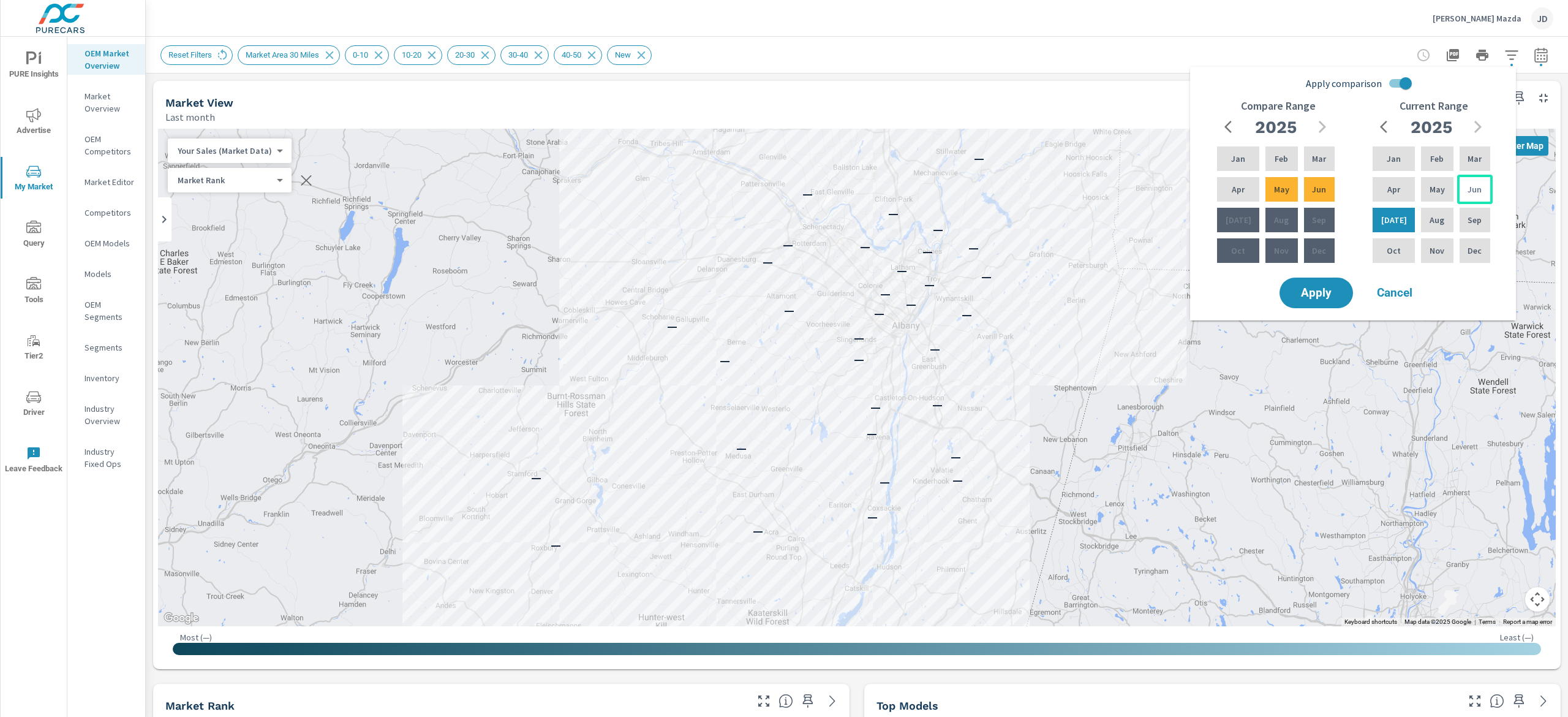
click at [1273, 186] on p "Jun" at bounding box center [1474, 189] width 14 height 12
click at [1273, 151] on div "Feb" at bounding box center [1436, 159] width 36 height 29
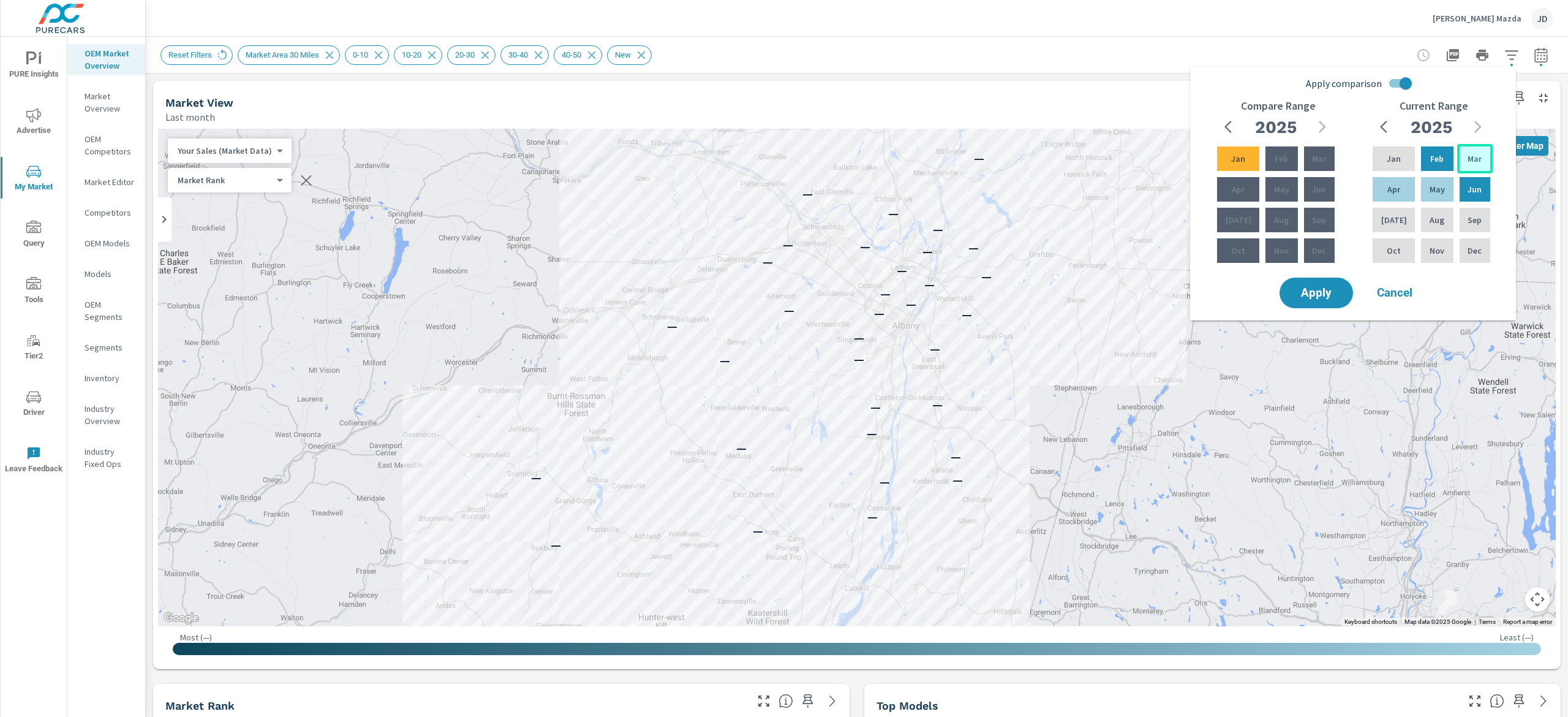
click at [1273, 157] on p "Mar" at bounding box center [1474, 158] width 14 height 12
click at [1273, 213] on div "Jul" at bounding box center [1393, 220] width 47 height 29
click at [1273, 292] on span "Apply" at bounding box center [1316, 293] width 50 height 12
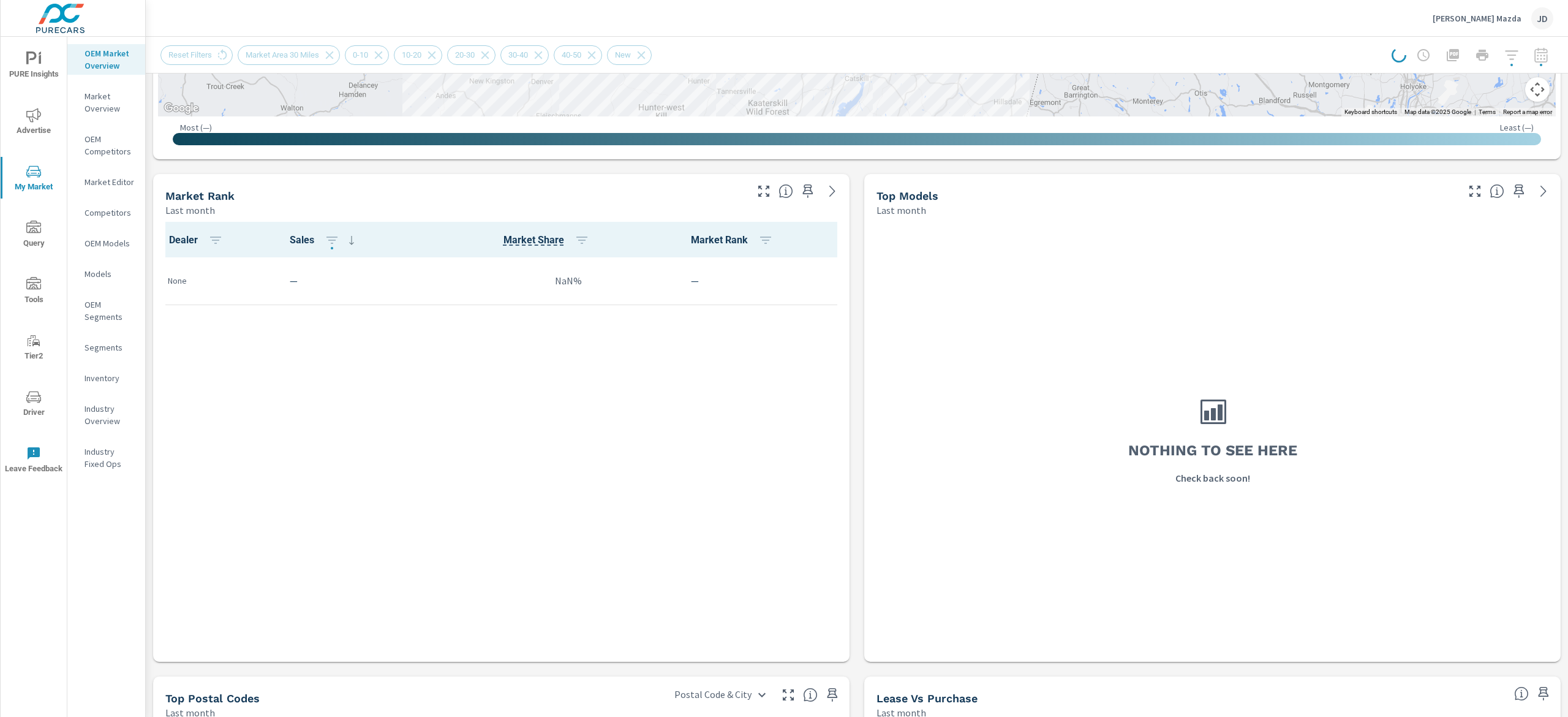
scroll to position [511, 0]
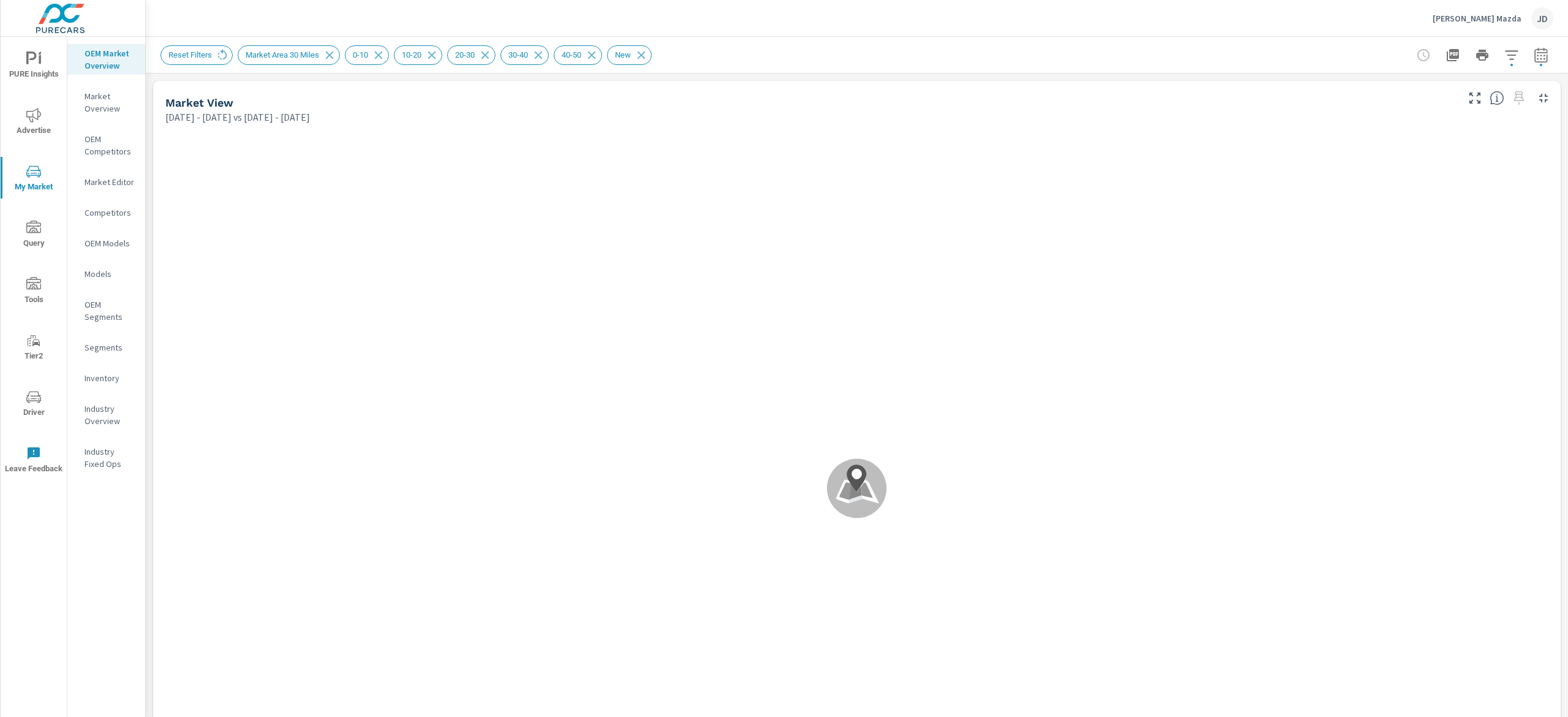
scroll to position [1, 0]
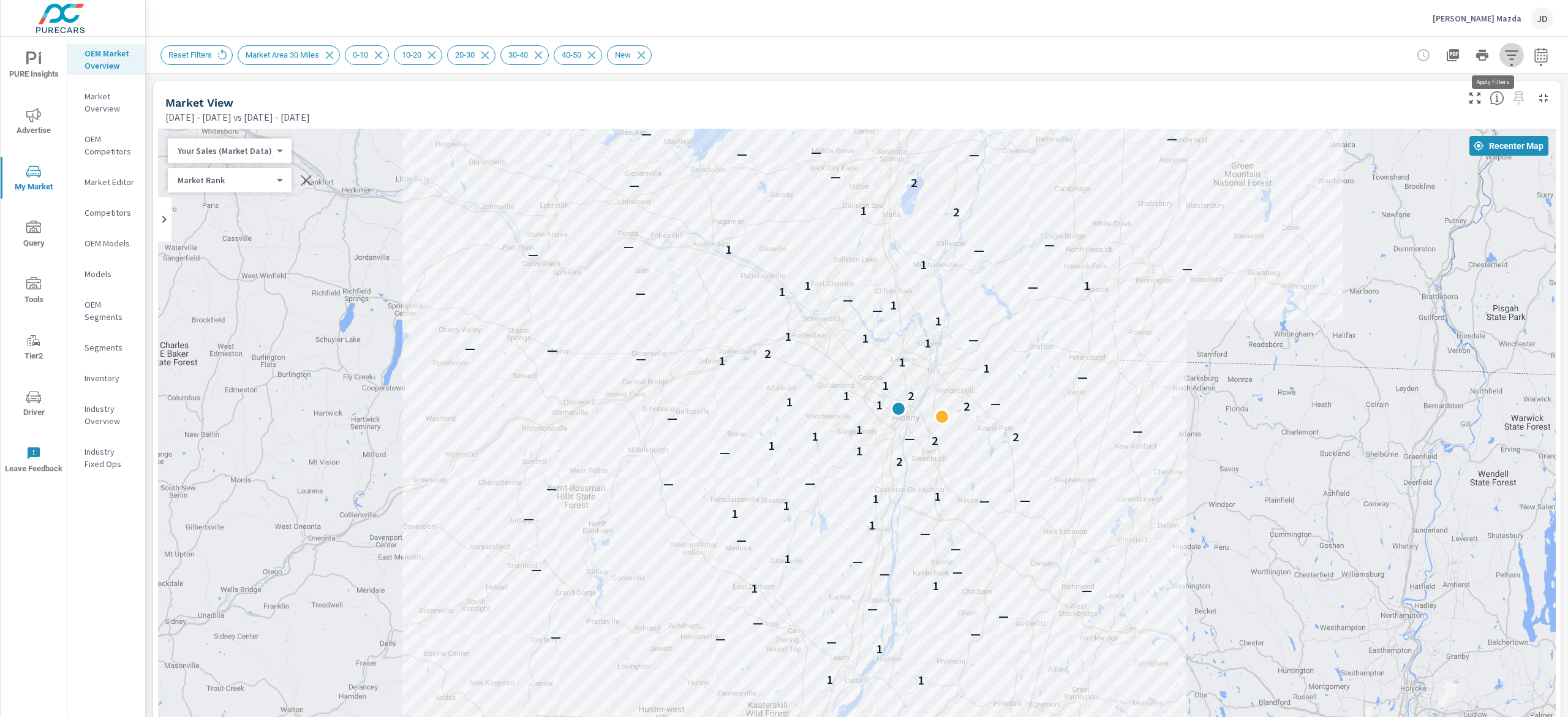
click at [1273, 53] on button "button" at bounding box center [1511, 55] width 25 height 25
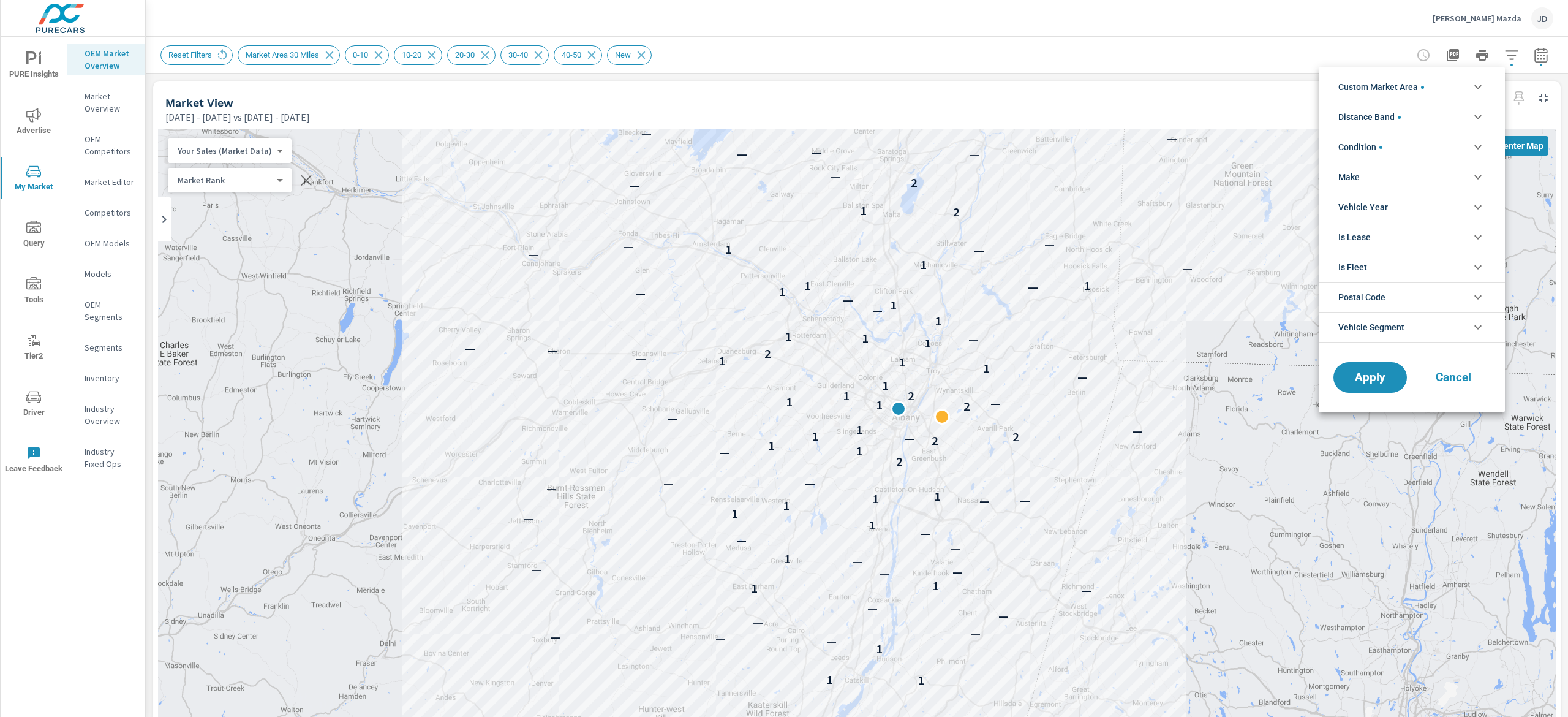
click at [1273, 89] on icon "filter options" at bounding box center [1478, 87] width 15 height 15
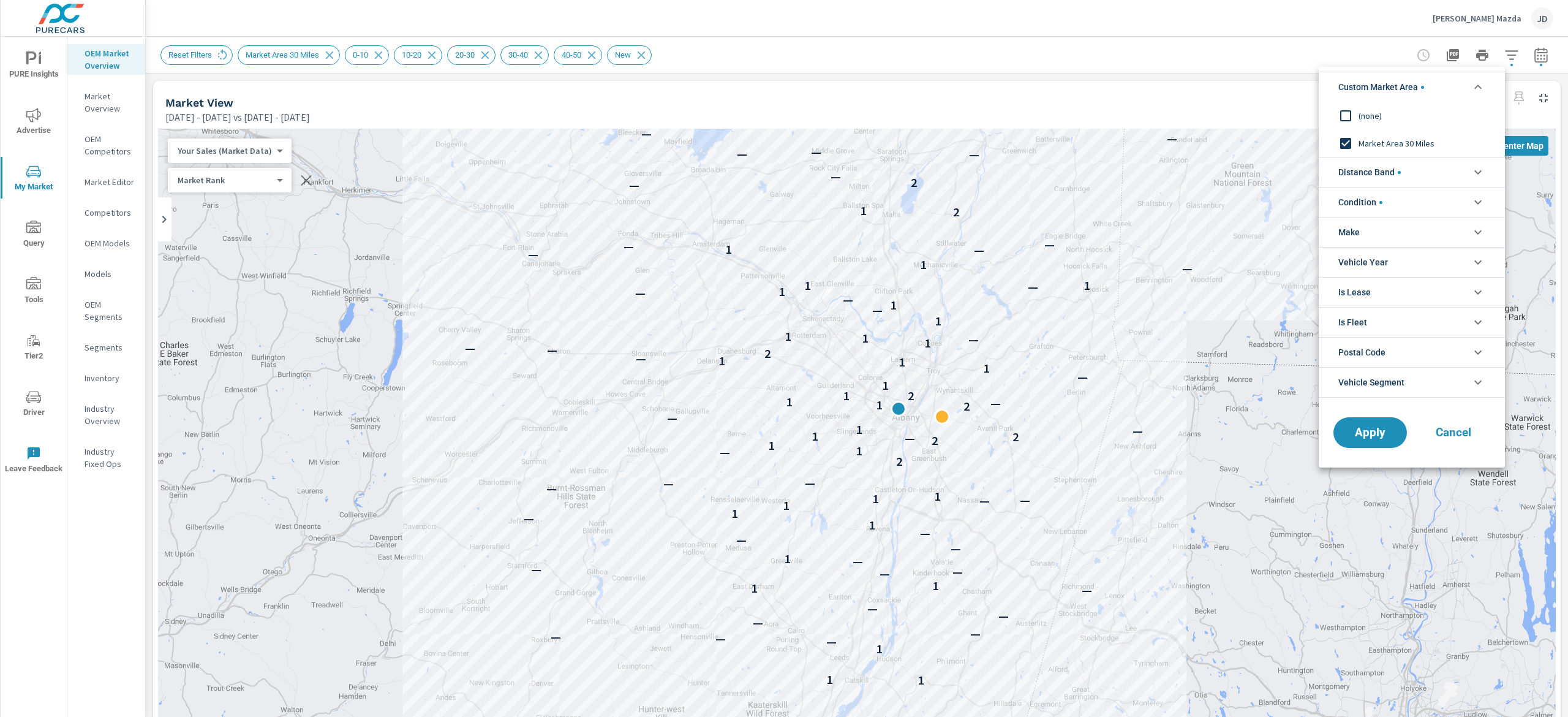
click at [1273, 80] on icon "filter options" at bounding box center [1478, 87] width 15 height 15
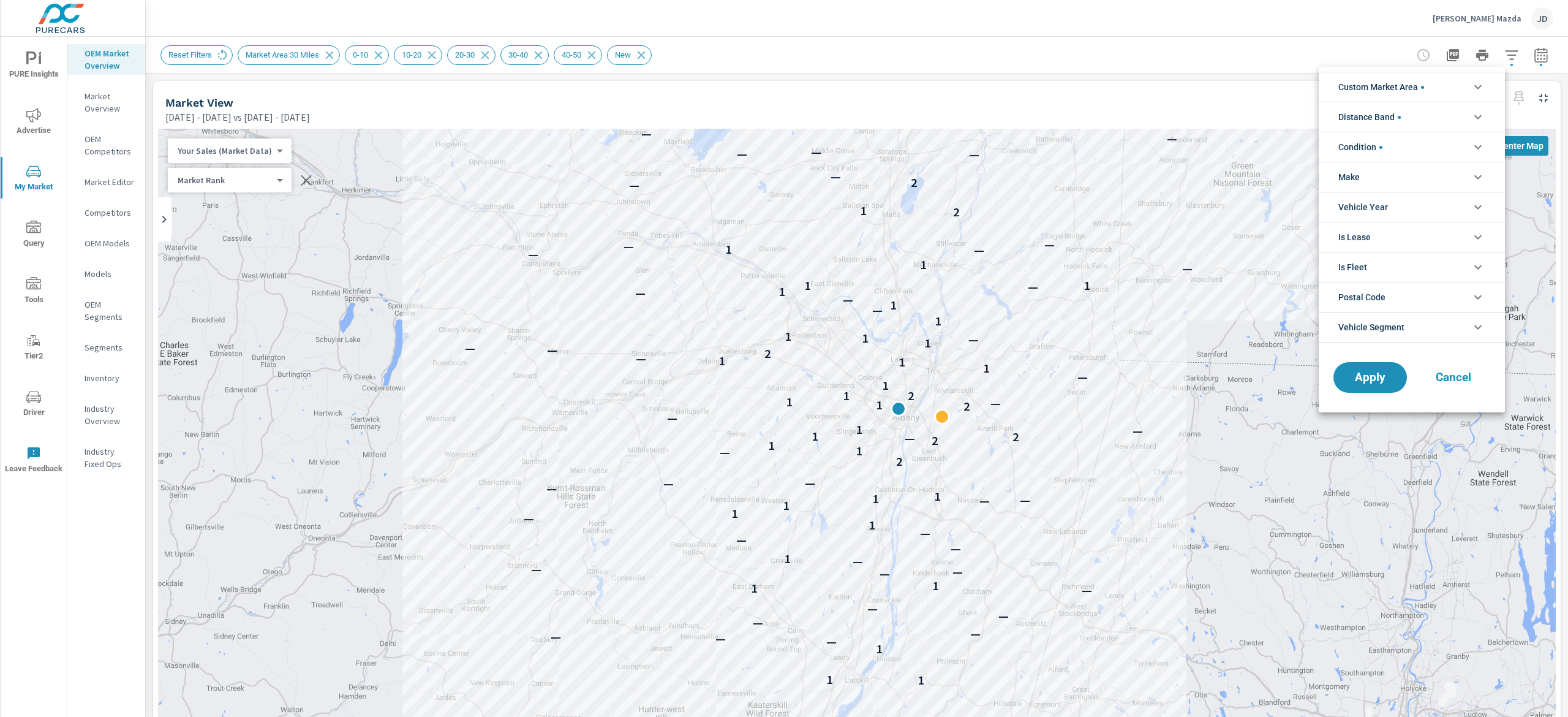
click at [1273, 126] on li "Distance Band" at bounding box center [1411, 116] width 186 height 30
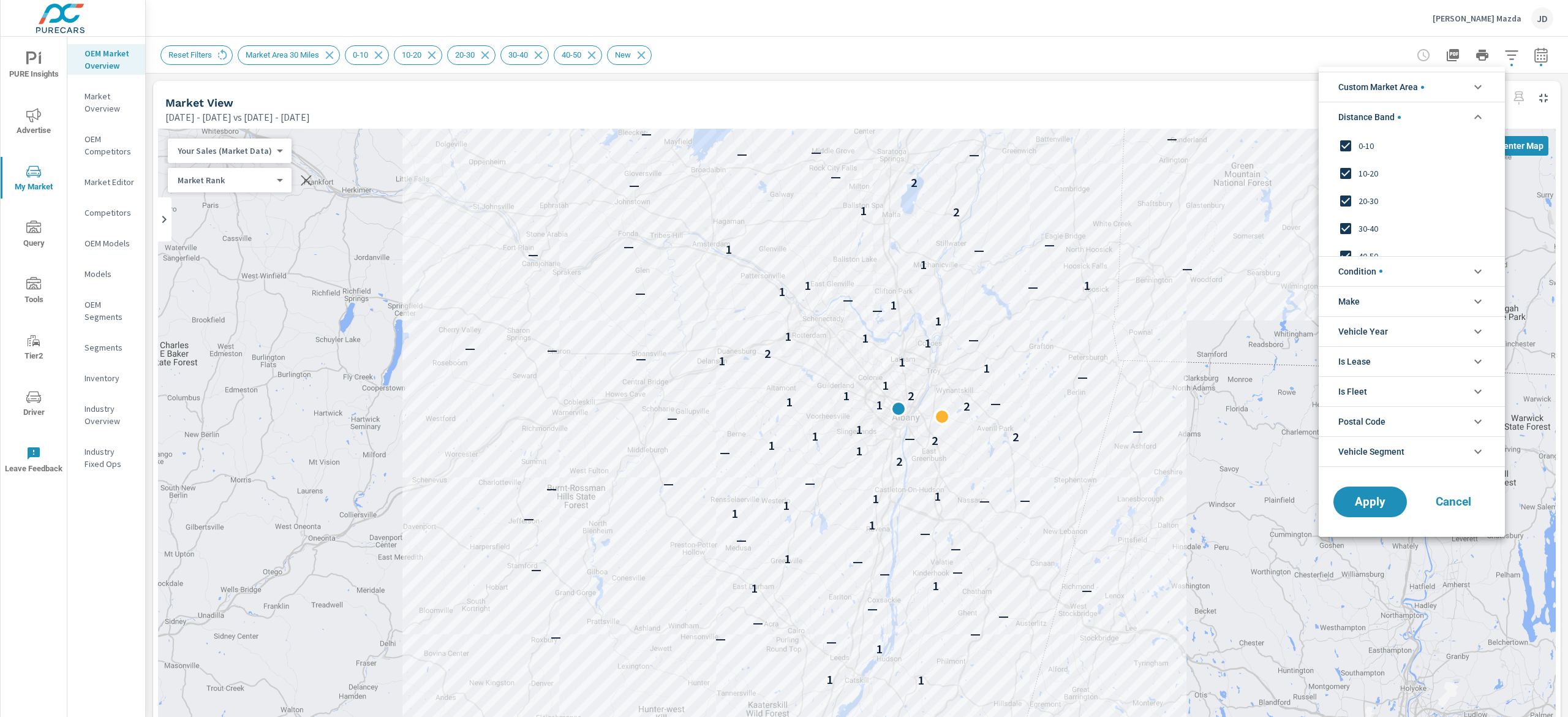
click at [1273, 125] on li "Distance Band" at bounding box center [1411, 116] width 186 height 30
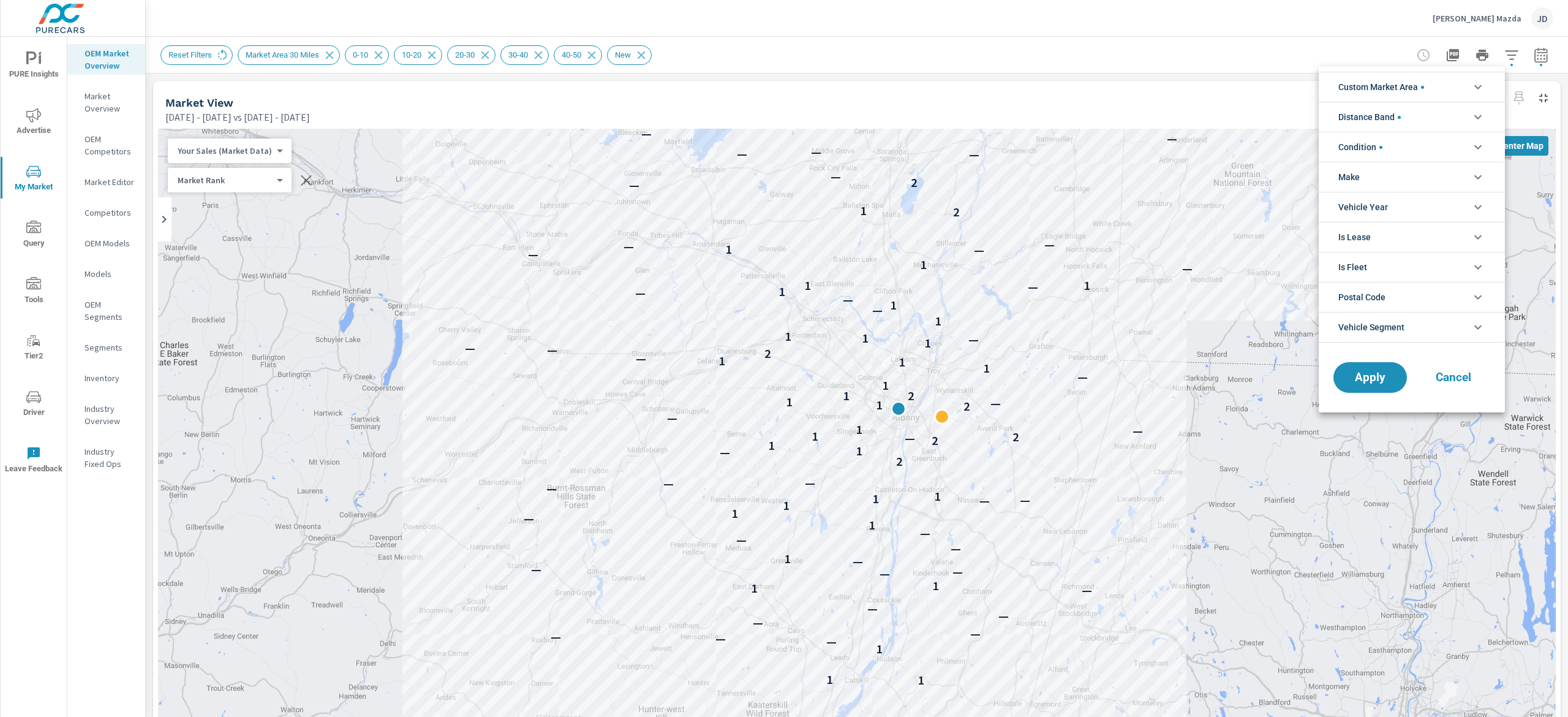
click at [1273, 152] on icon "filter options" at bounding box center [1478, 147] width 15 height 15
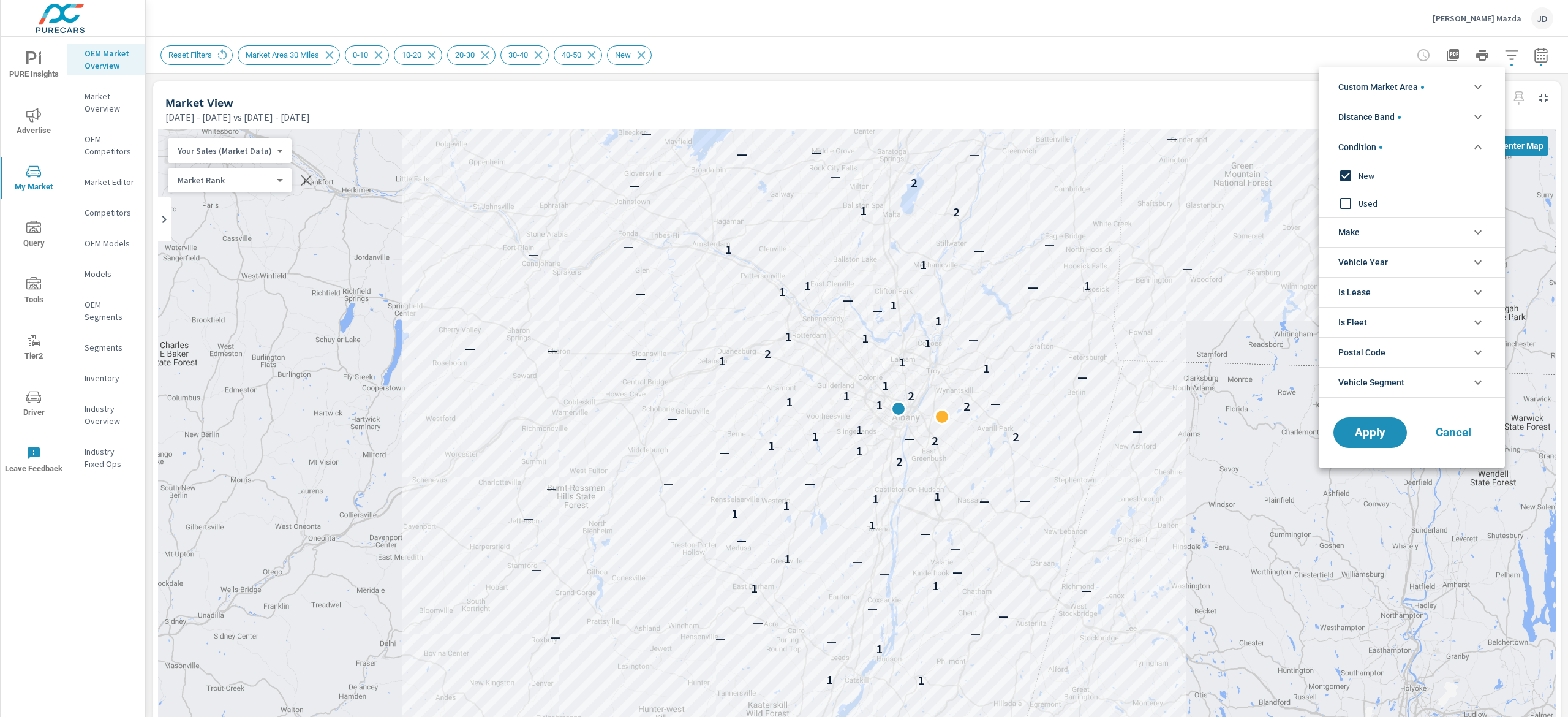
click at [1273, 151] on icon "filter options" at bounding box center [1478, 147] width 15 height 15
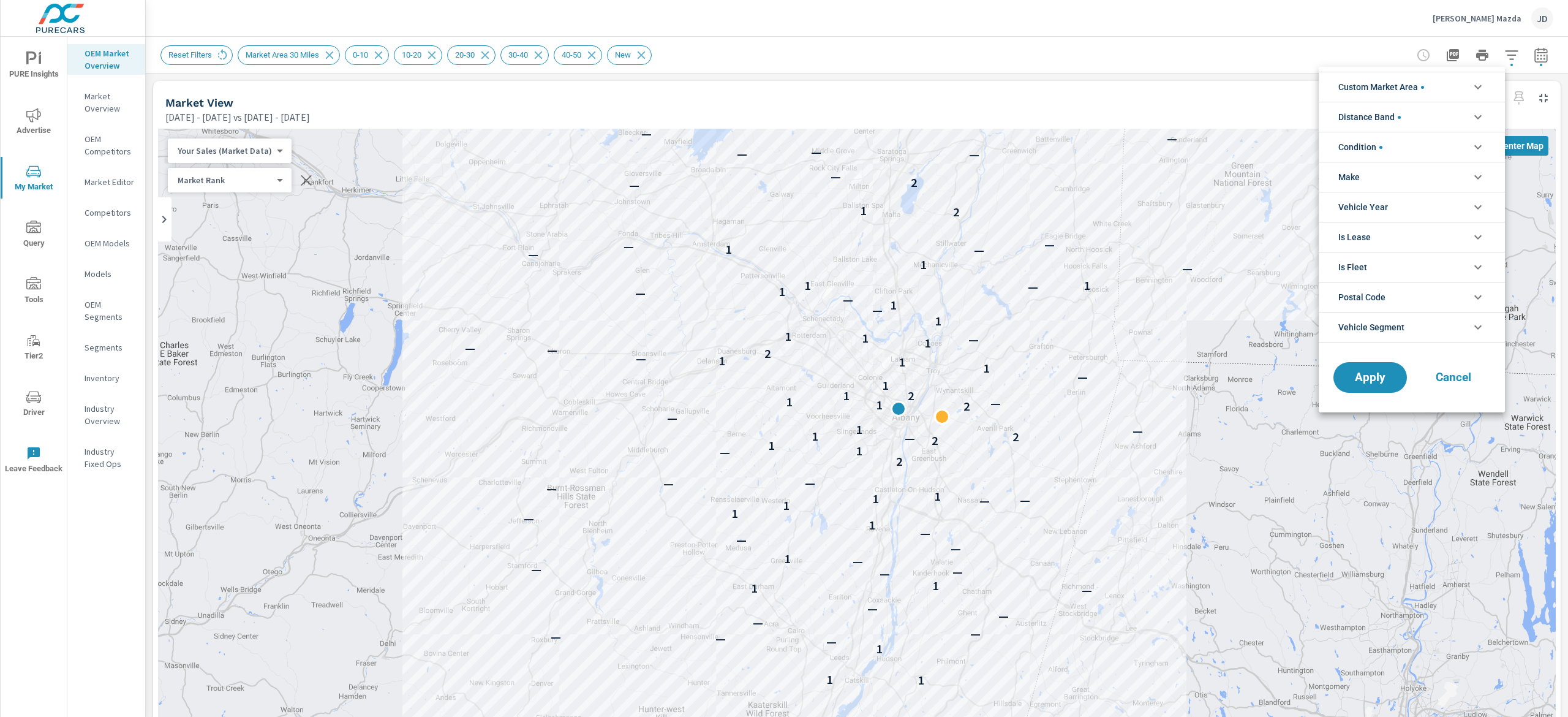
click at [1273, 49] on div at bounding box center [784, 358] width 1568 height 717
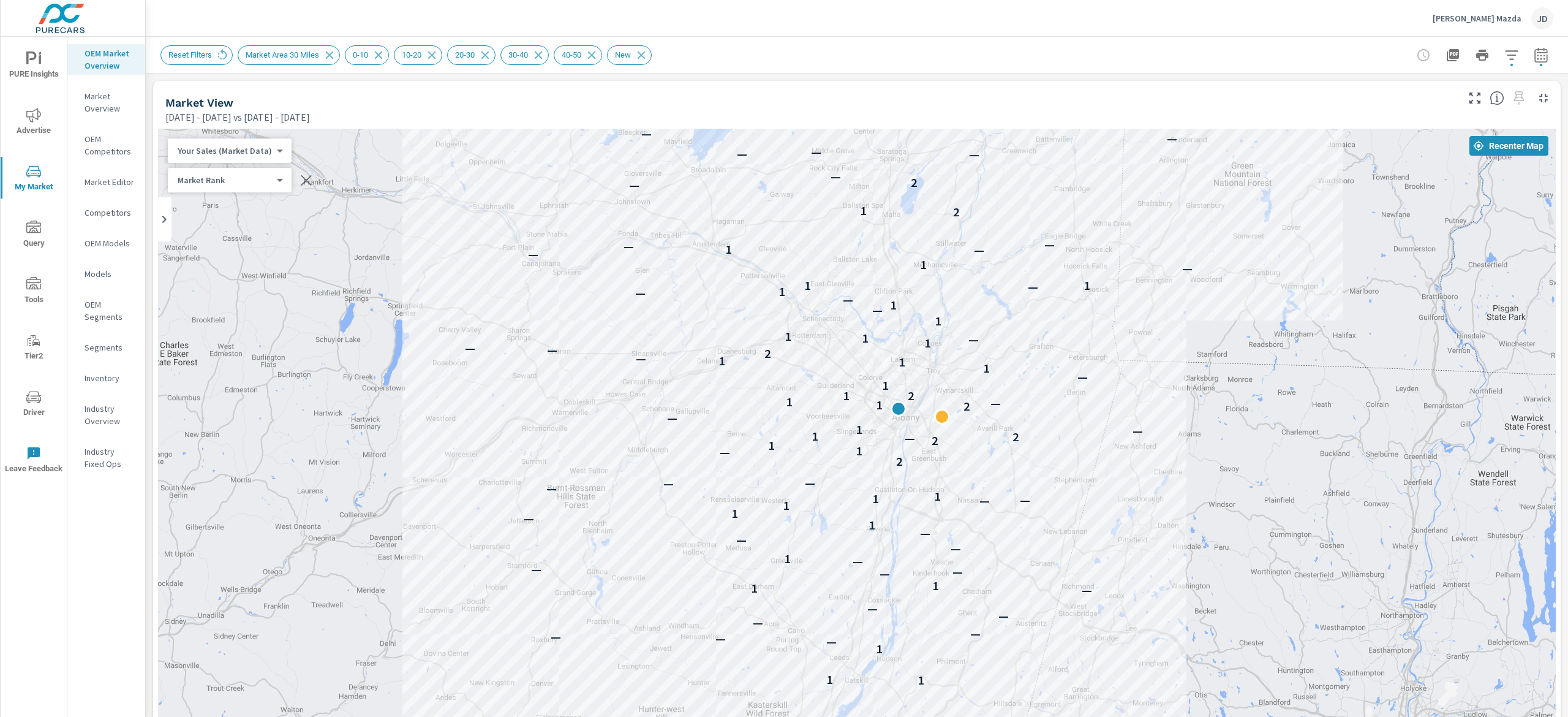
click at [1273, 63] on div "Custom Market Area (none) Market Area 30 Miles Distance Band 0-10 10-20 20-30 3…" at bounding box center [784, 358] width 1568 height 717
click at [1273, 60] on icon "button" at bounding box center [1541, 55] width 15 height 15
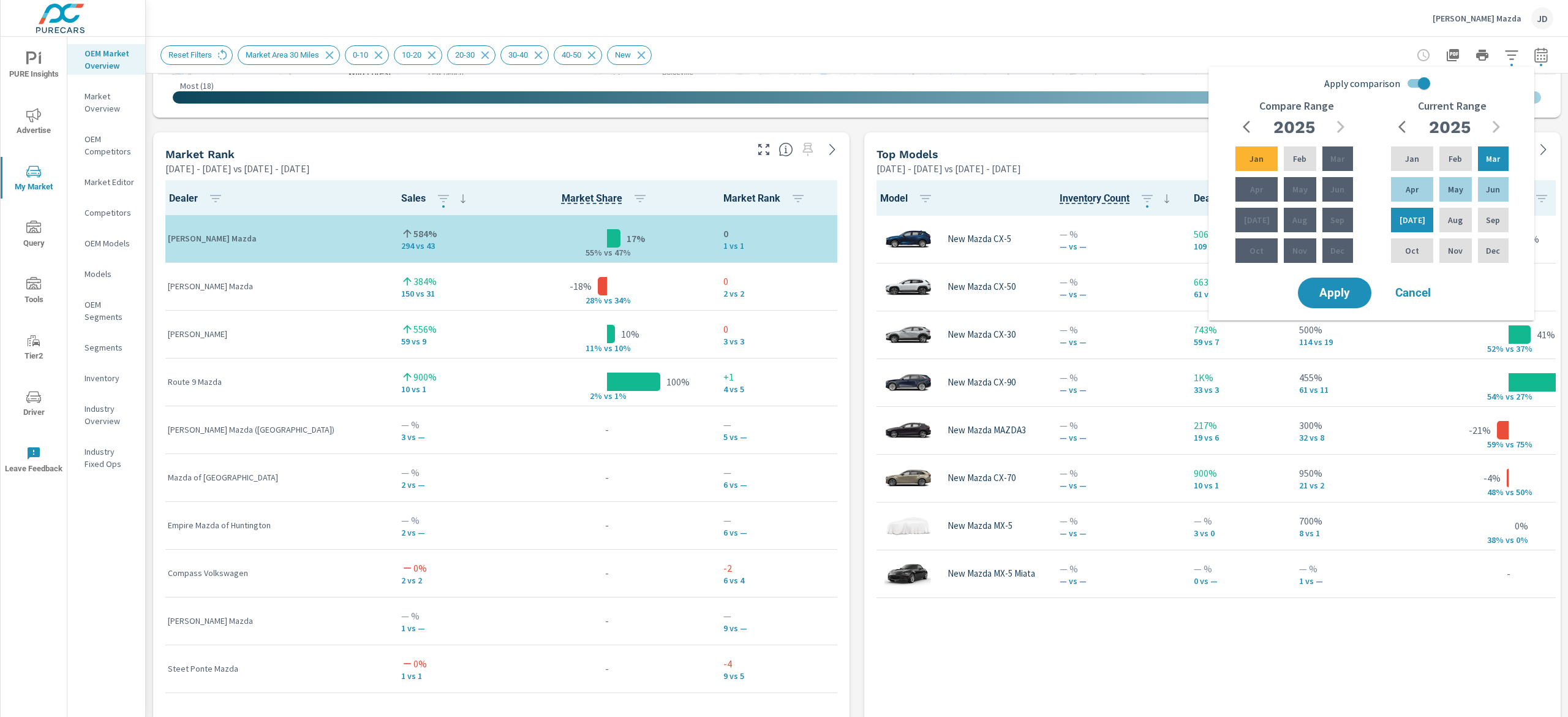
scroll to position [718, 0]
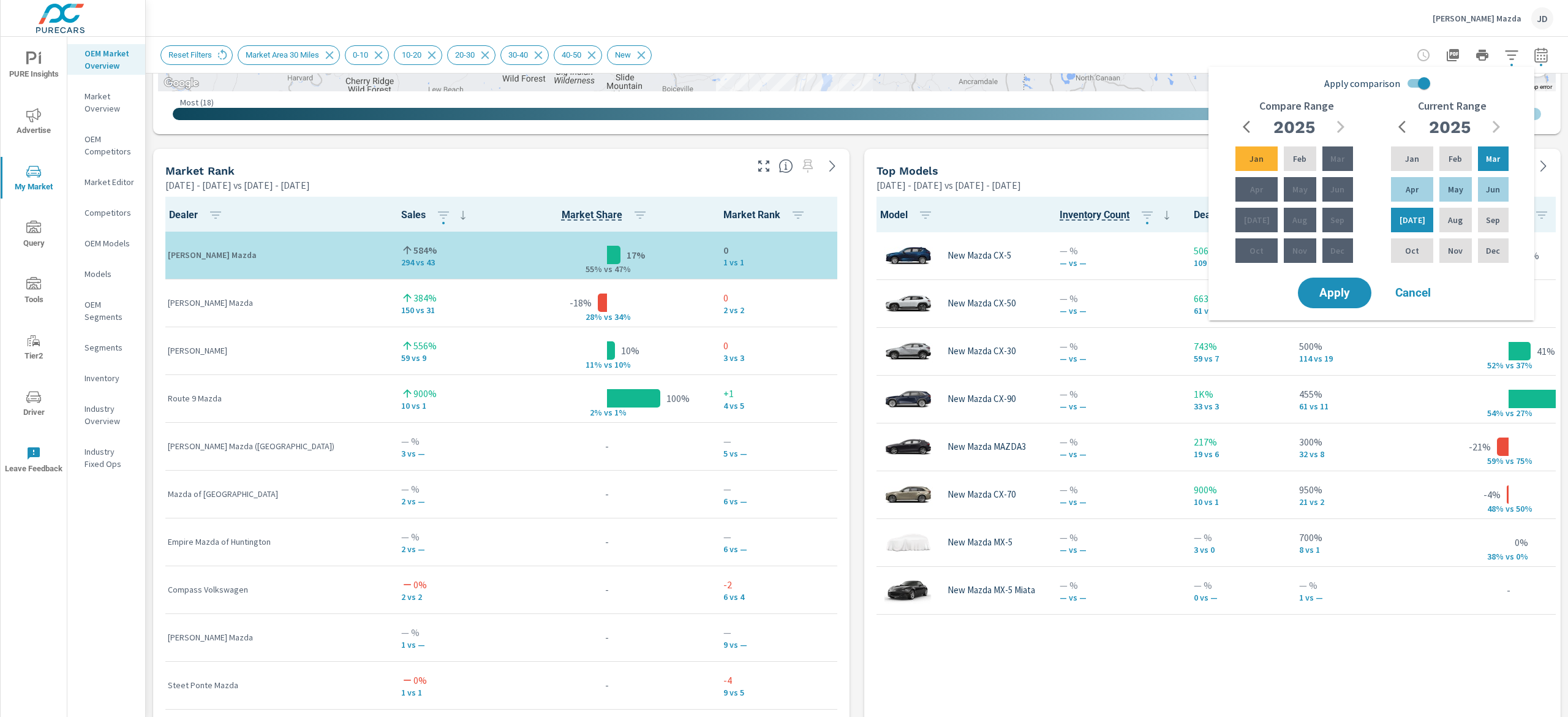
click at [1273, 296] on span "Cancel" at bounding box center [1413, 293] width 49 height 11
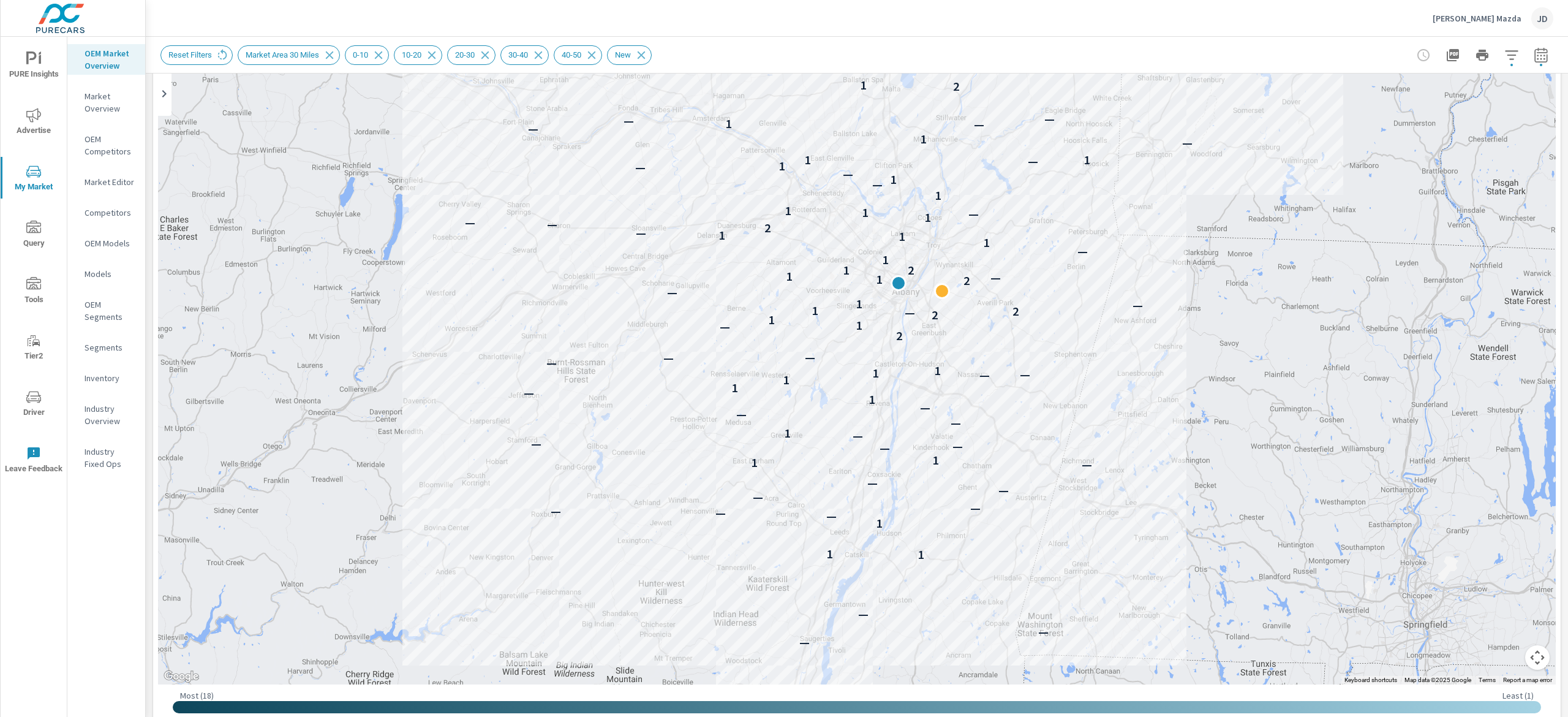
scroll to position [62, 0]
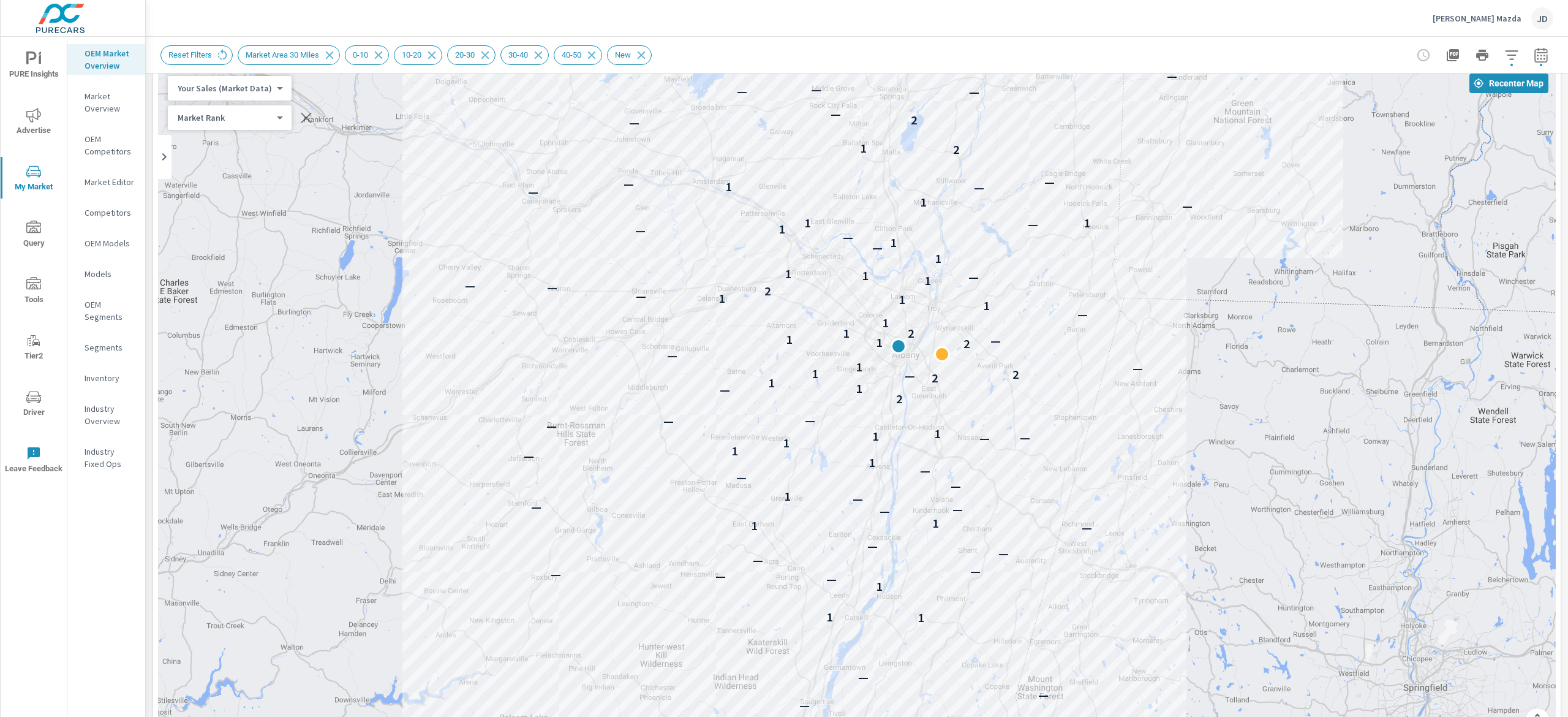
click at [123, 380] on p "Inventory" at bounding box center [110, 377] width 50 height 12
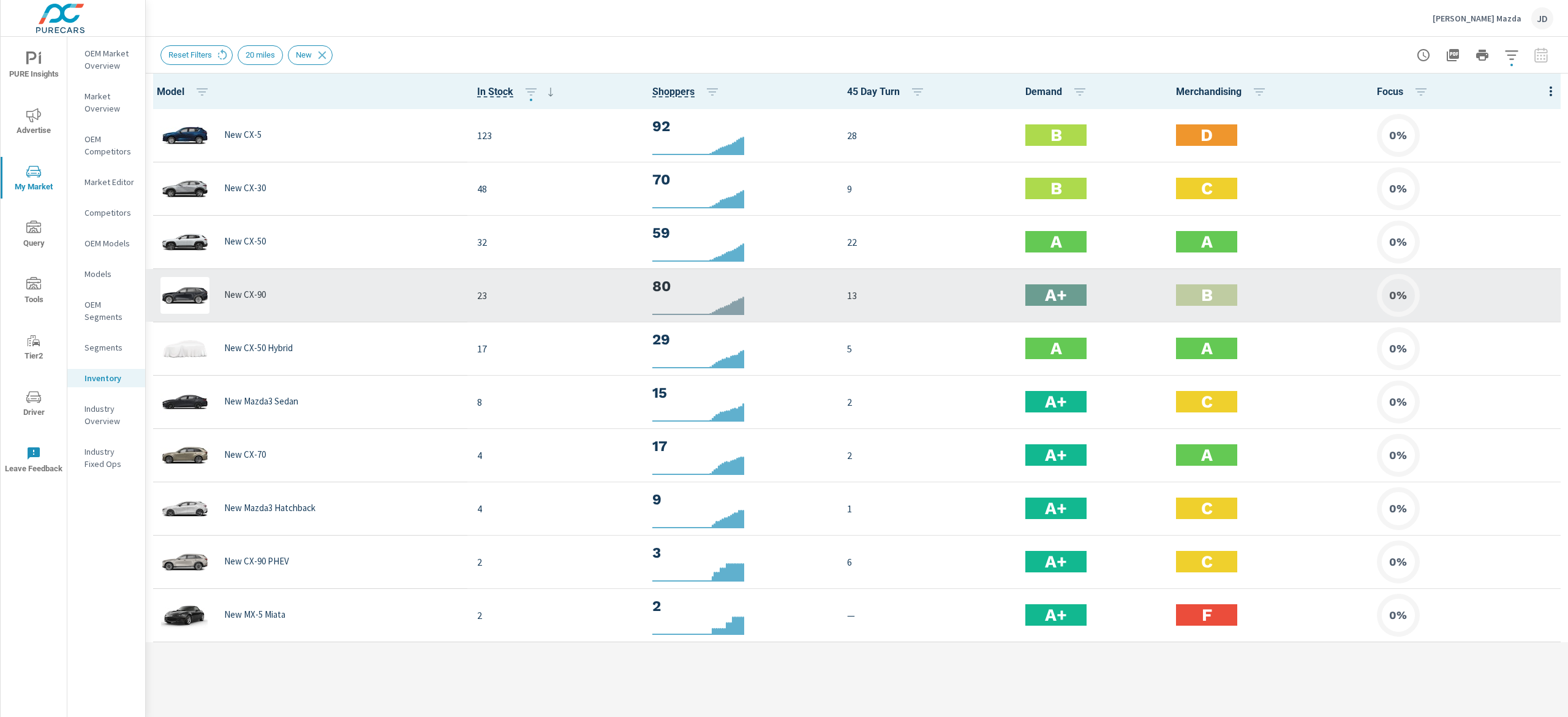
drag, startPoint x: 1112, startPoint y: 337, endPoint x: 1079, endPoint y: 306, distance: 45.3
click at [1080, 316] on tbody "New CX-5 123 92 28 B D 0% New CX-30 48 70 9 B C 0% New CX-50 32 59 22 A A 0% Ne…" at bounding box center [857, 375] width 1422 height 533
